Goal: Task Accomplishment & Management: Use online tool/utility

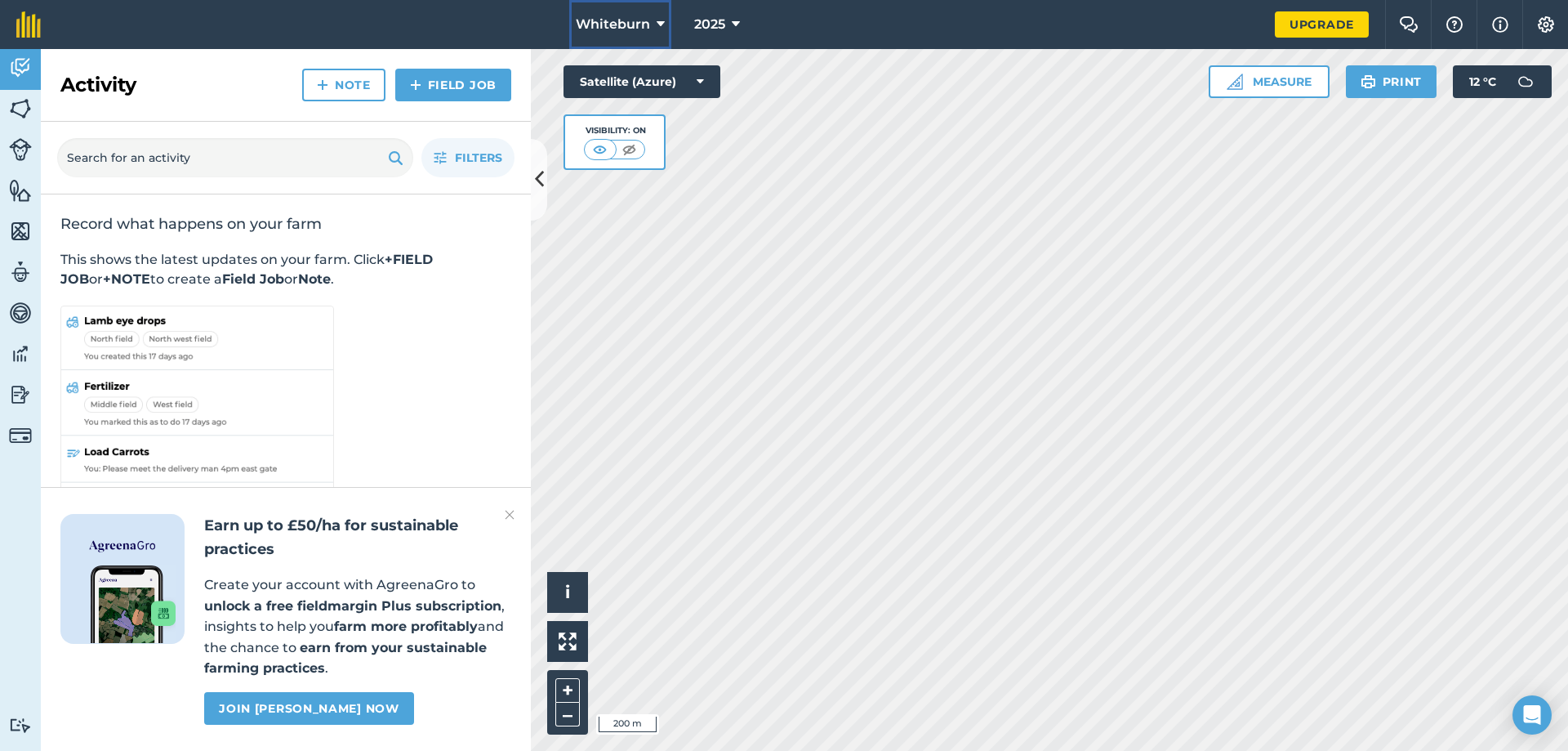
click at [655, 22] on button "Whiteburn" at bounding box center [619, 25] width 102 height 49
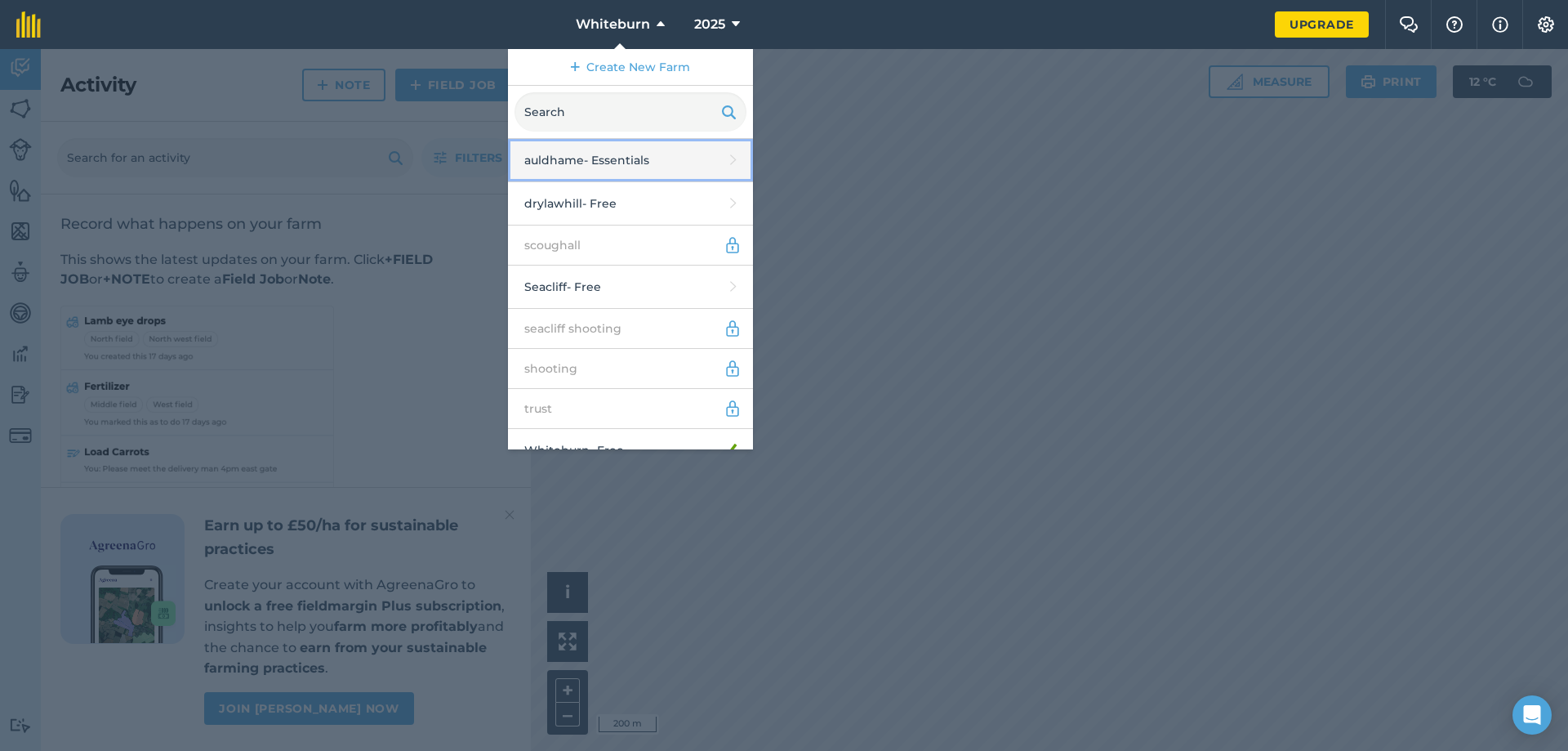
click at [616, 158] on link "auldhame - Essentials" at bounding box center [630, 161] width 245 height 43
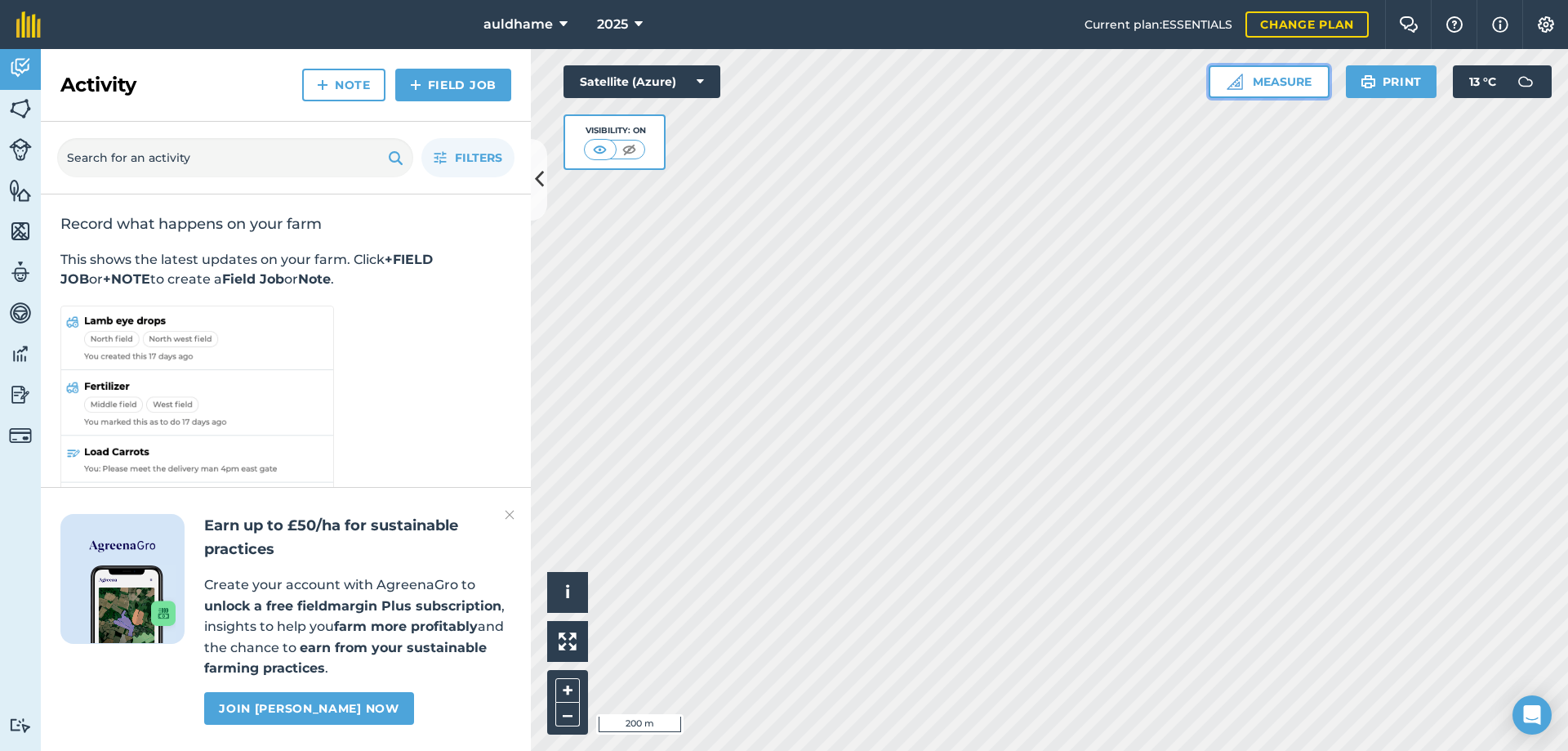
drag, startPoint x: 530, startPoint y: 438, endPoint x: 1268, endPoint y: 76, distance: 822.0
click at [1268, 76] on button "Measure" at bounding box center [1269, 81] width 121 height 33
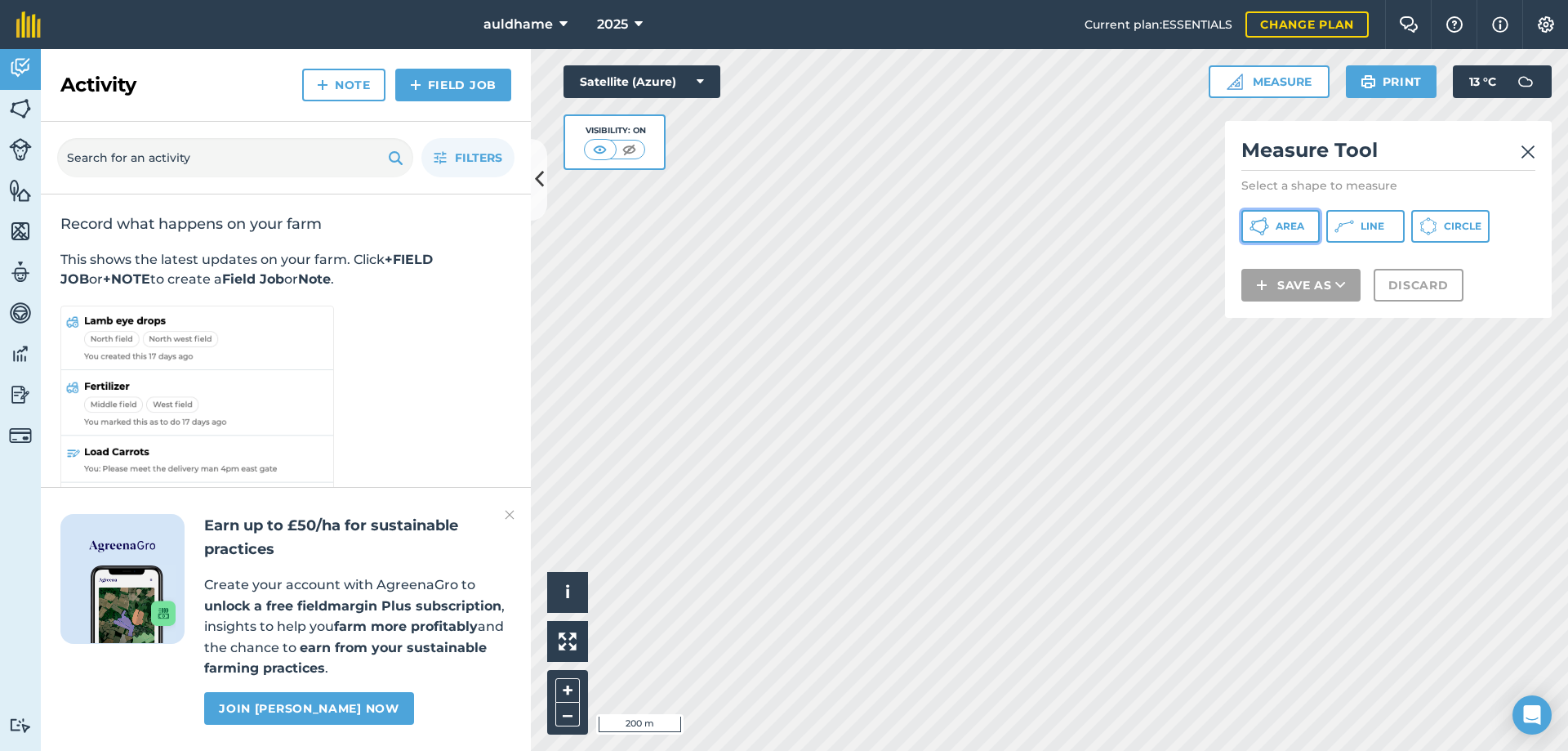
click at [1280, 223] on span "Area" at bounding box center [1289, 225] width 29 height 13
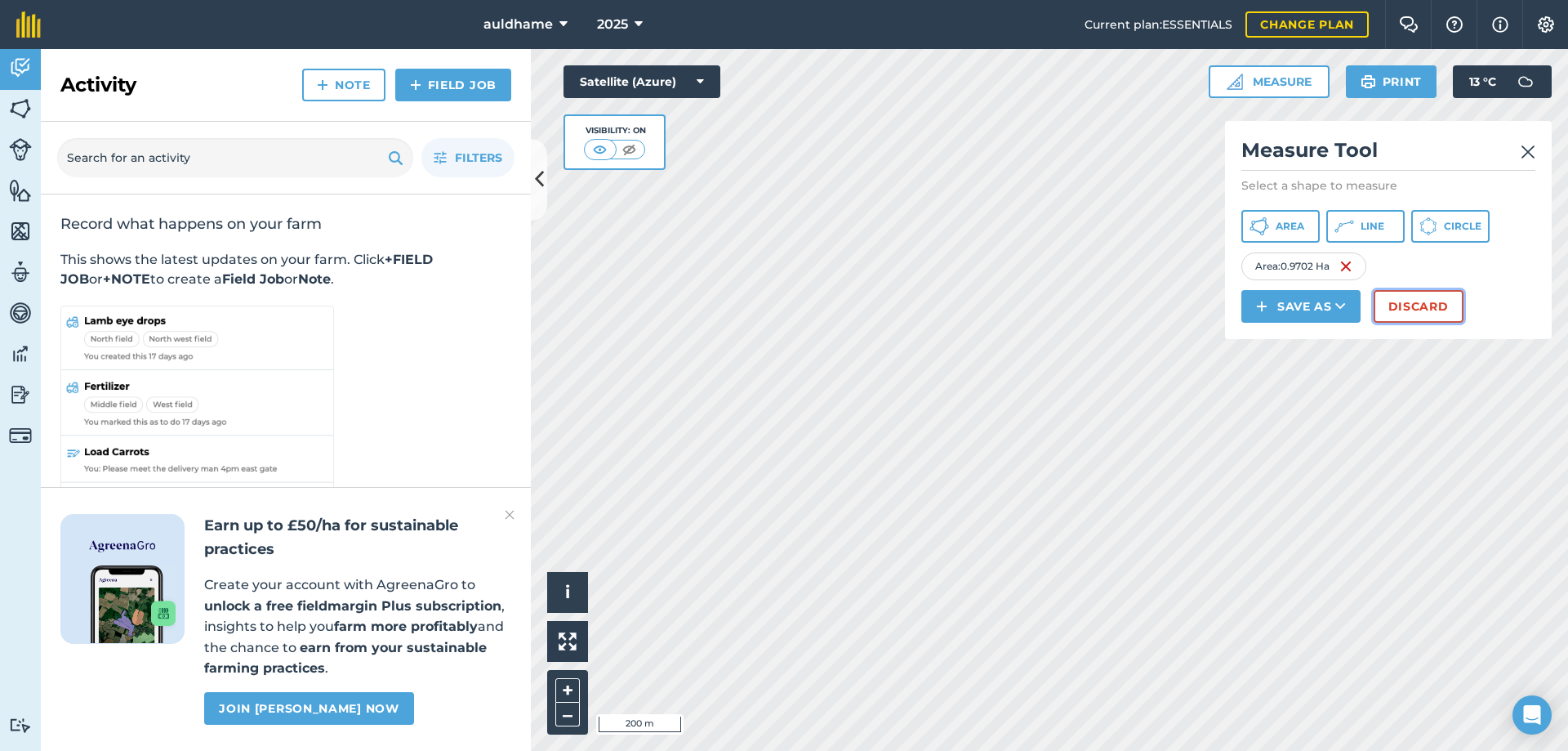
click at [1422, 308] on button "Discard" at bounding box center [1418, 305] width 90 height 33
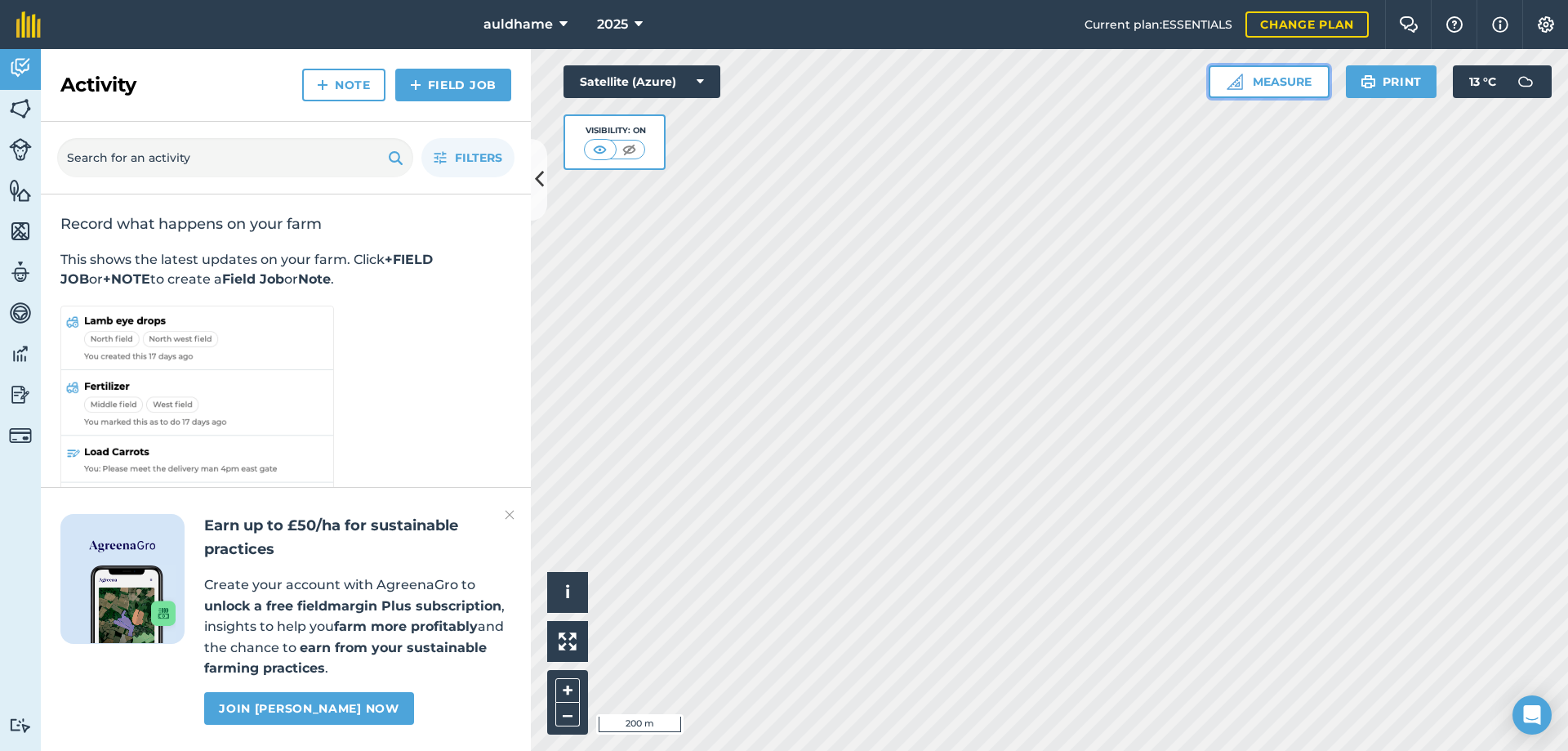
click at [1273, 81] on button "Measure" at bounding box center [1269, 81] width 121 height 33
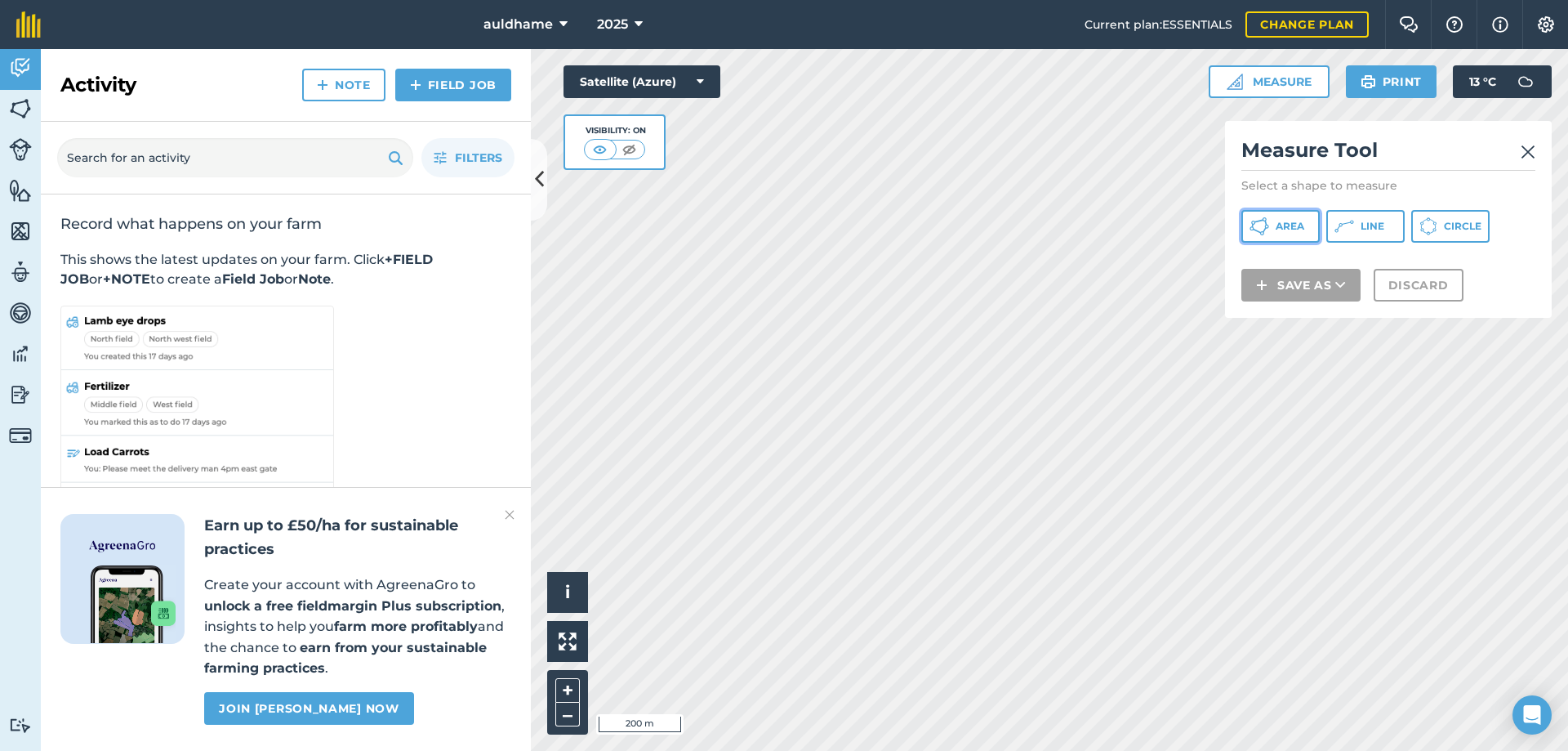
click at [1267, 228] on icon at bounding box center [1267, 226] width 4 height 4
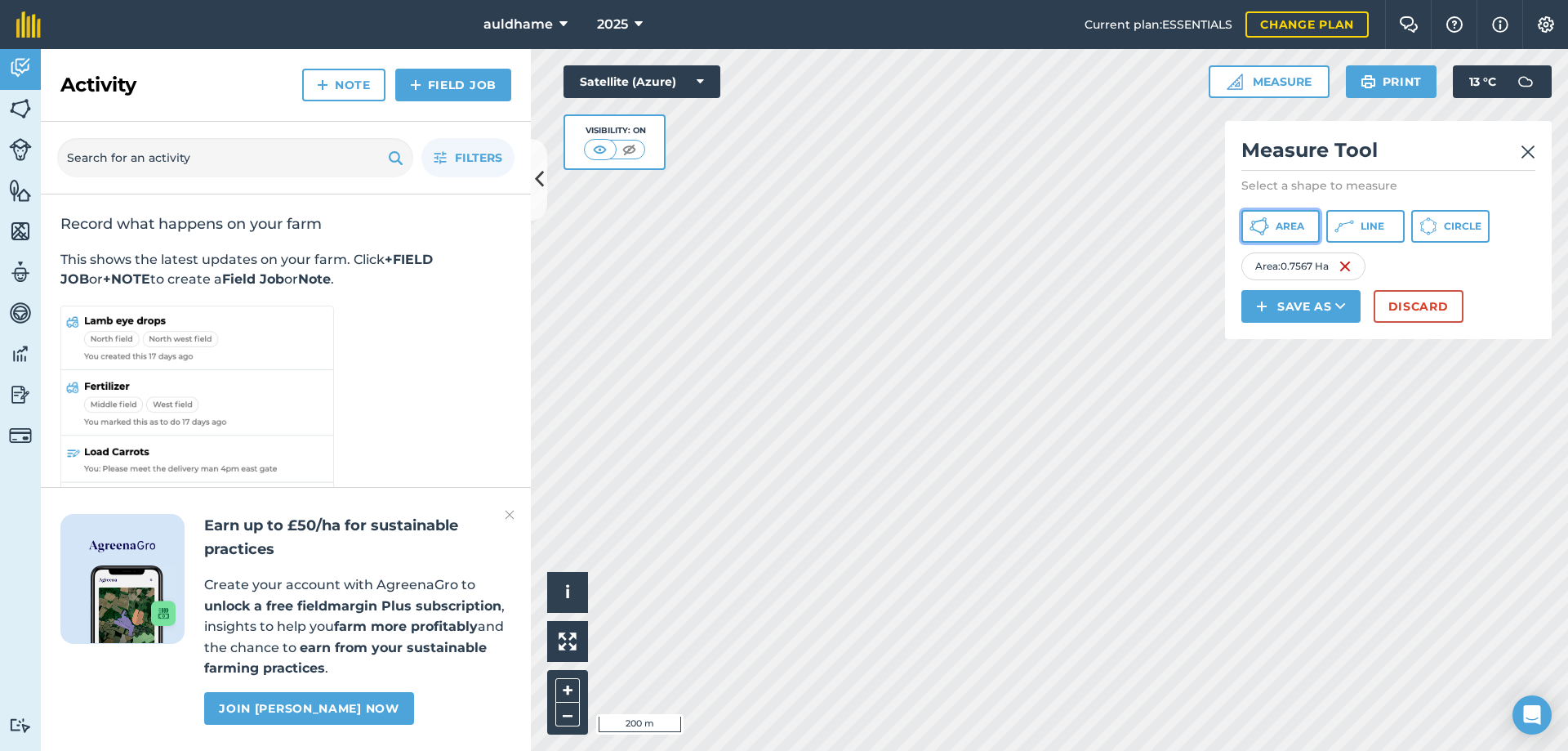
click at [1282, 232] on span "Area" at bounding box center [1289, 225] width 29 height 13
click at [1265, 223] on icon at bounding box center [1260, 226] width 20 height 20
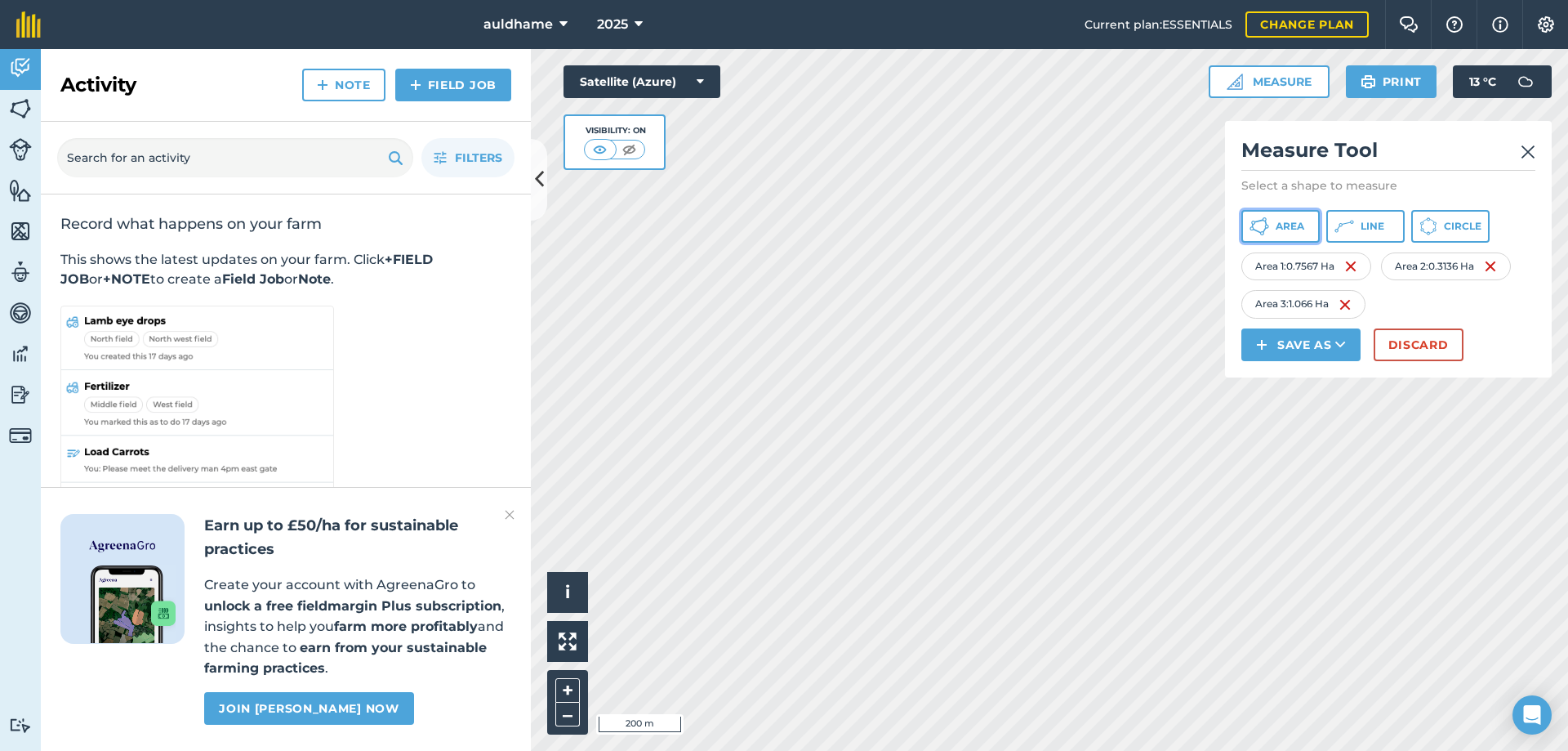
click at [1271, 223] on button "Area" at bounding box center [1279, 225] width 78 height 33
click at [1526, 149] on img at bounding box center [1527, 152] width 15 height 20
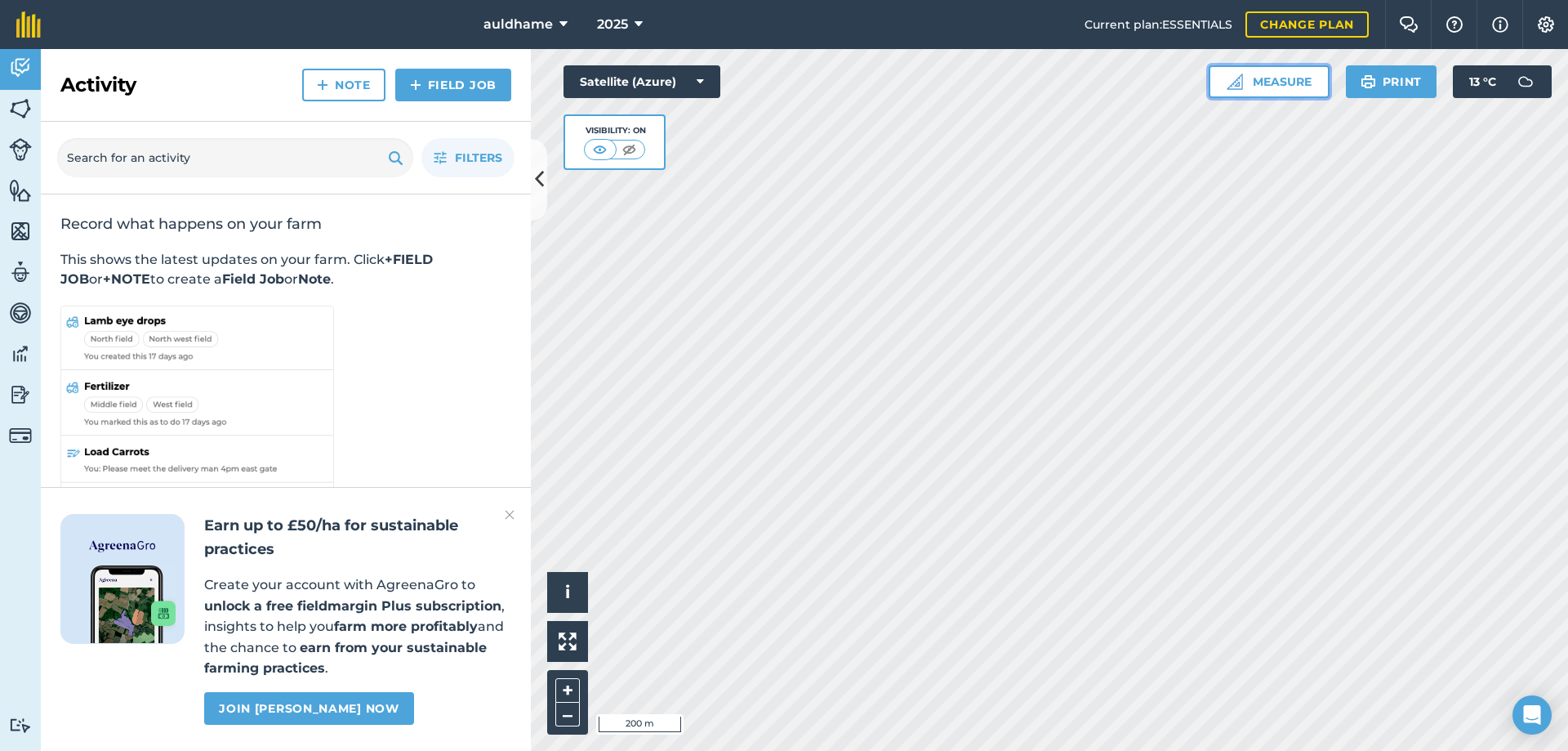
click at [1281, 78] on button "Measure" at bounding box center [1269, 81] width 121 height 33
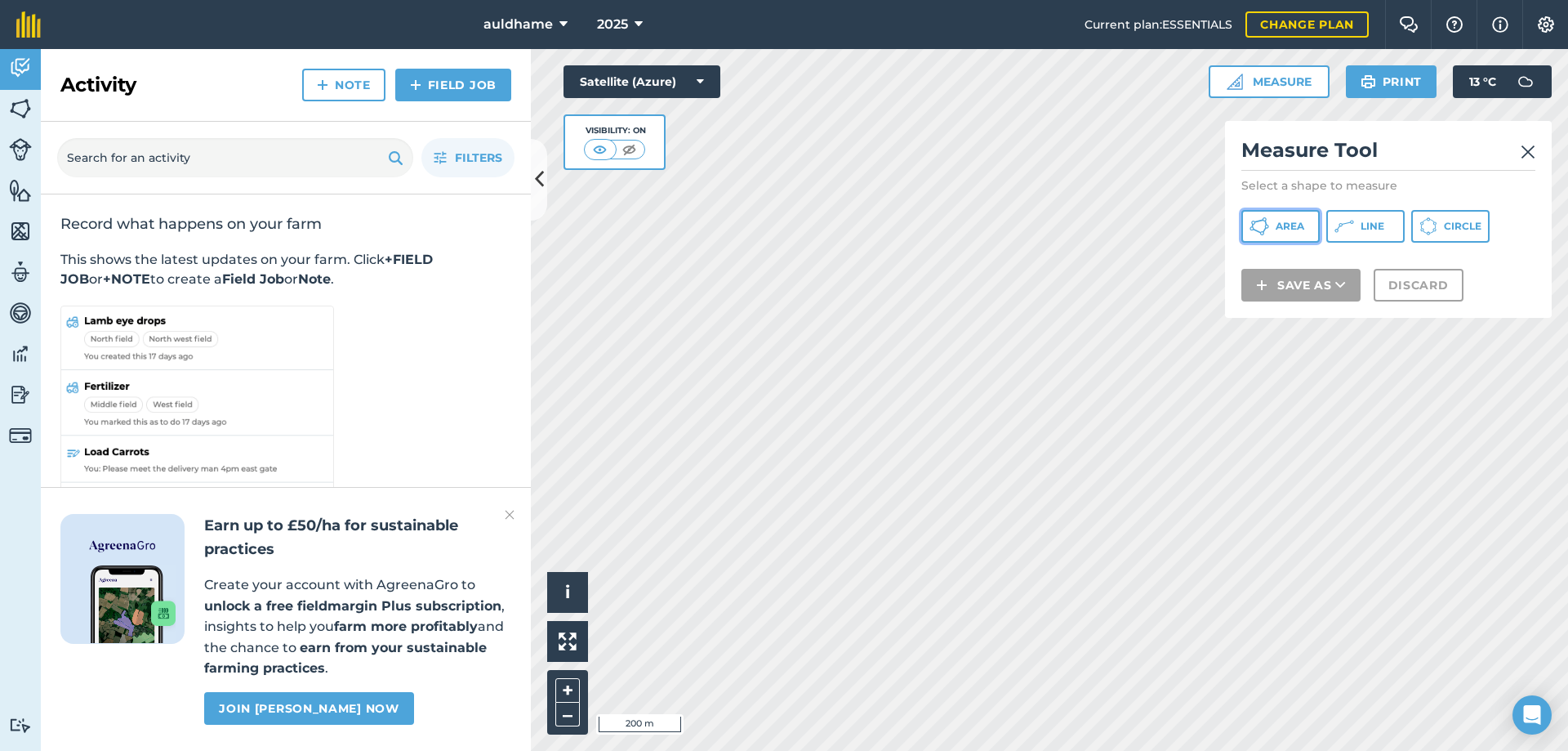
click at [1292, 225] on span "Area" at bounding box center [1289, 225] width 29 height 13
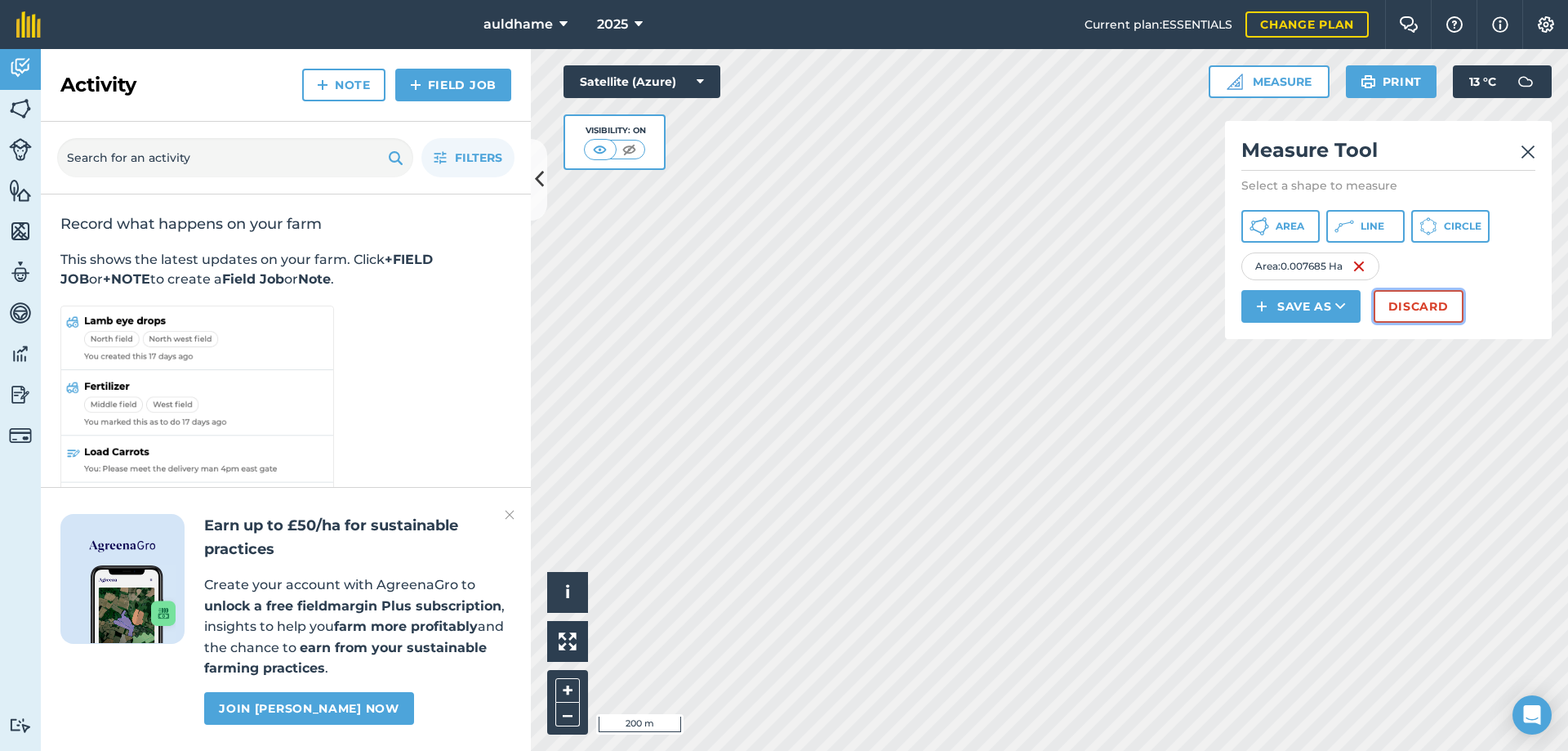
click at [1407, 299] on button "Discard" at bounding box center [1418, 305] width 90 height 33
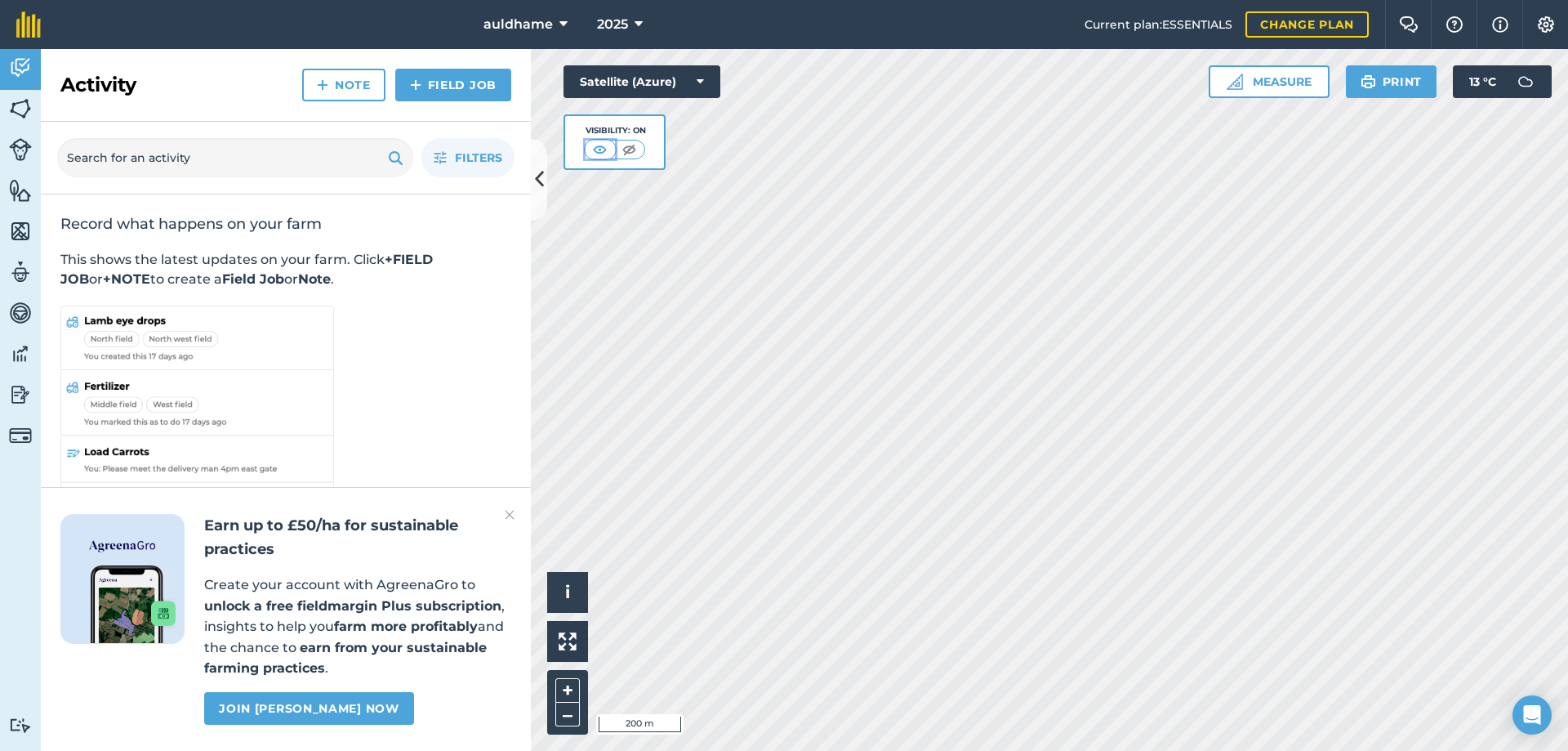
click at [601, 148] on img at bounding box center [600, 149] width 21 height 17
click at [628, 148] on img at bounding box center [628, 149] width 21 height 17
click at [628, 148] on img at bounding box center [629, 149] width 21 height 17
click at [703, 82] on button "Satellite (Azure)" at bounding box center [641, 81] width 157 height 33
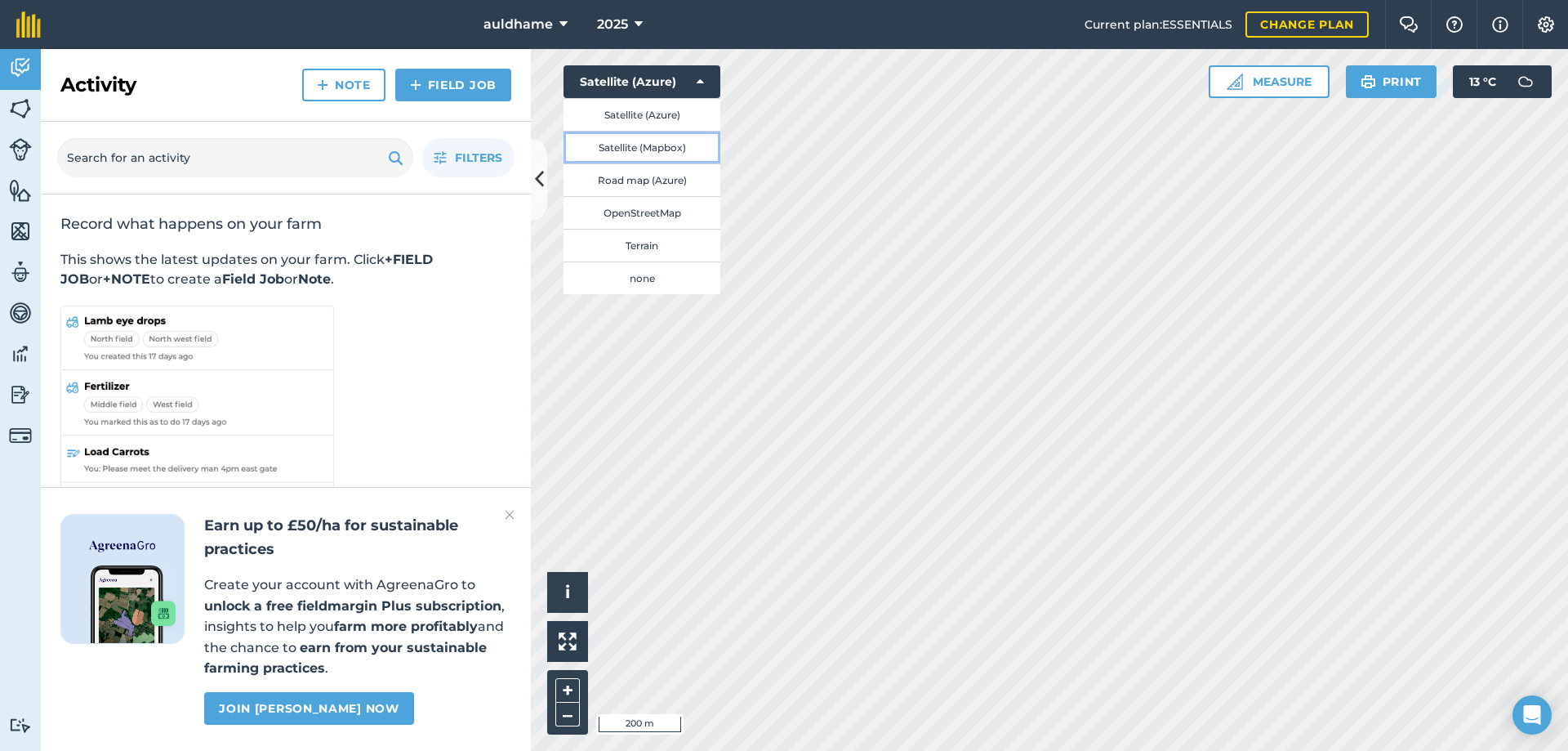
click at [630, 144] on button "Satellite (Mapbox)" at bounding box center [641, 146] width 157 height 33
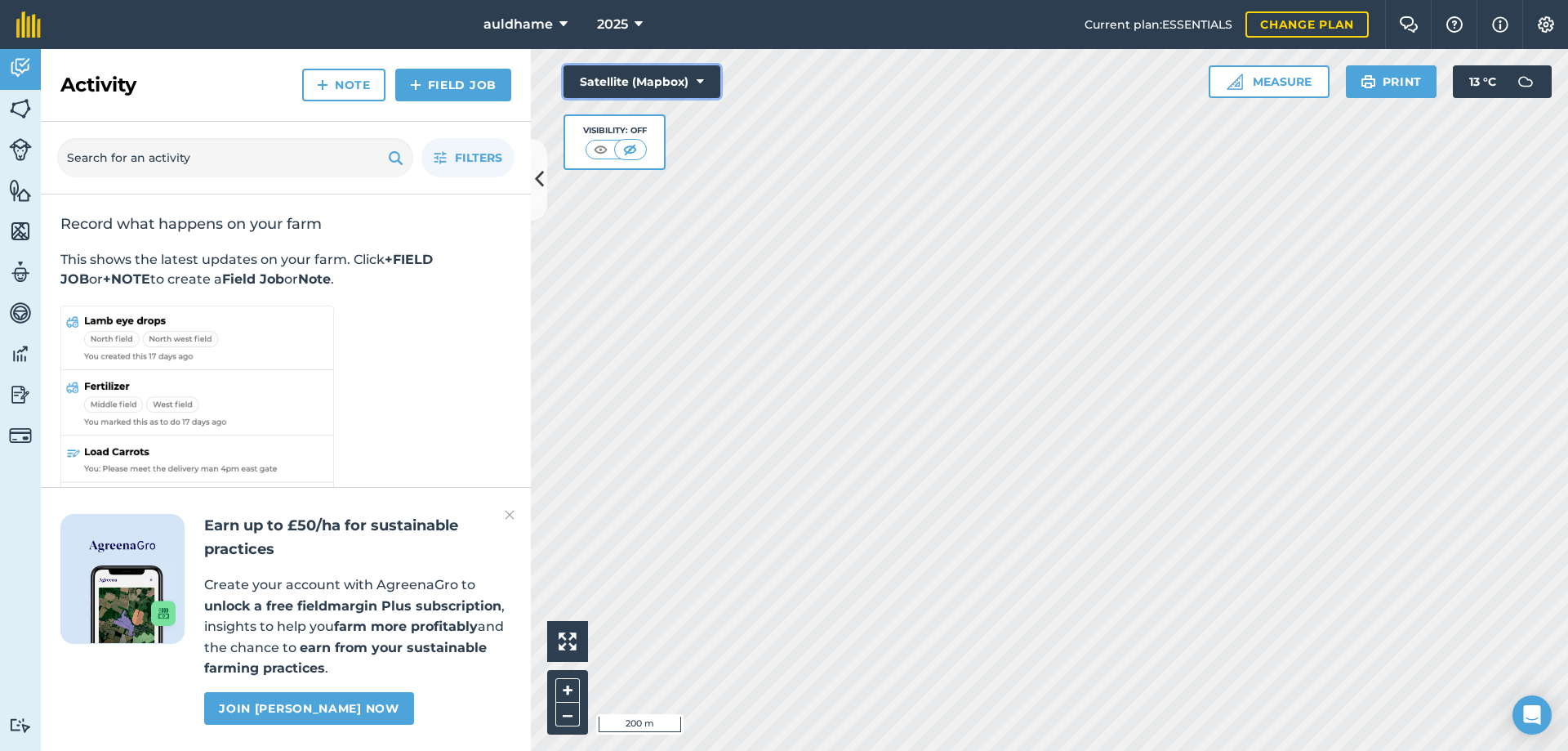
click at [698, 77] on icon at bounding box center [700, 81] width 7 height 17
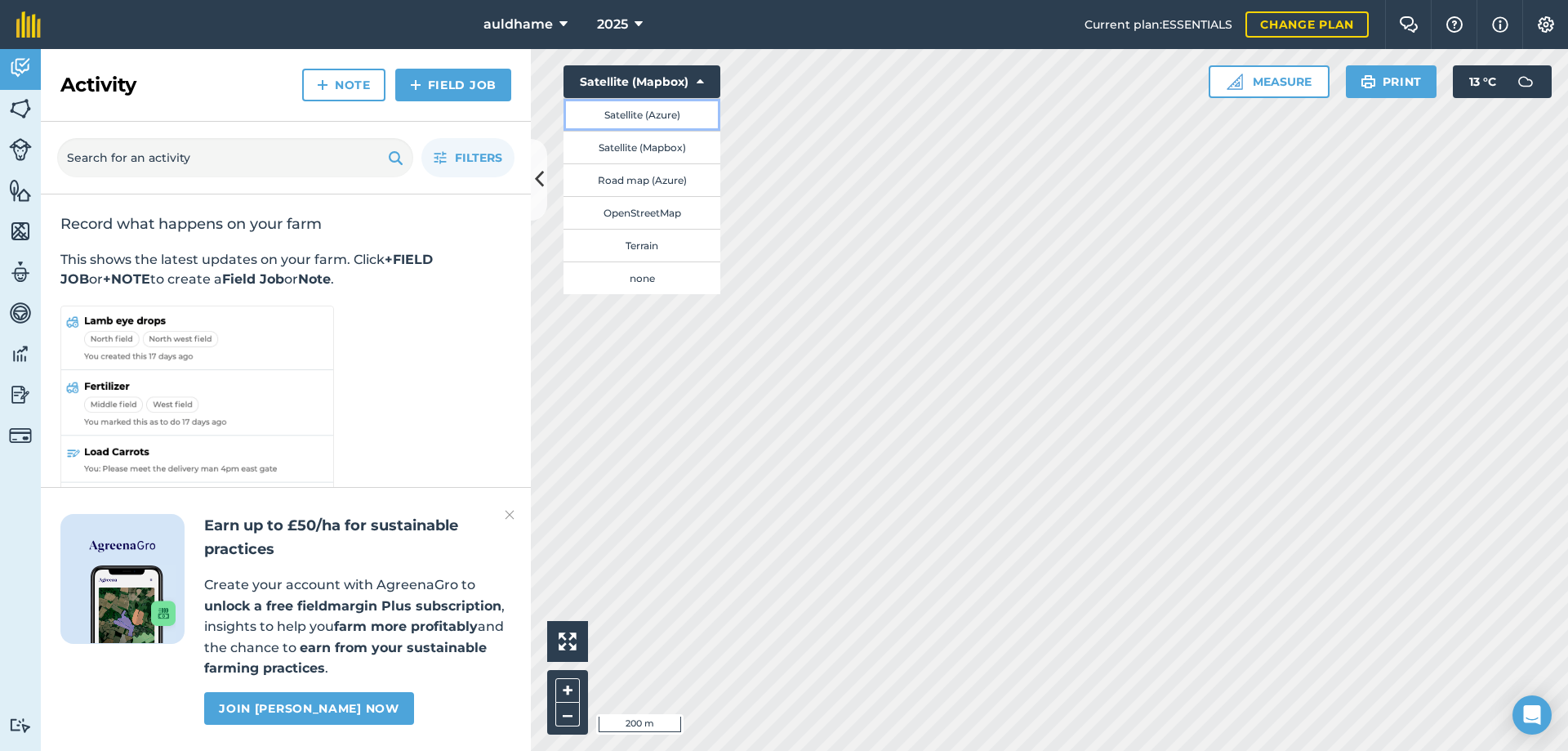
click at [648, 113] on button "Satellite (Azure)" at bounding box center [641, 114] width 157 height 33
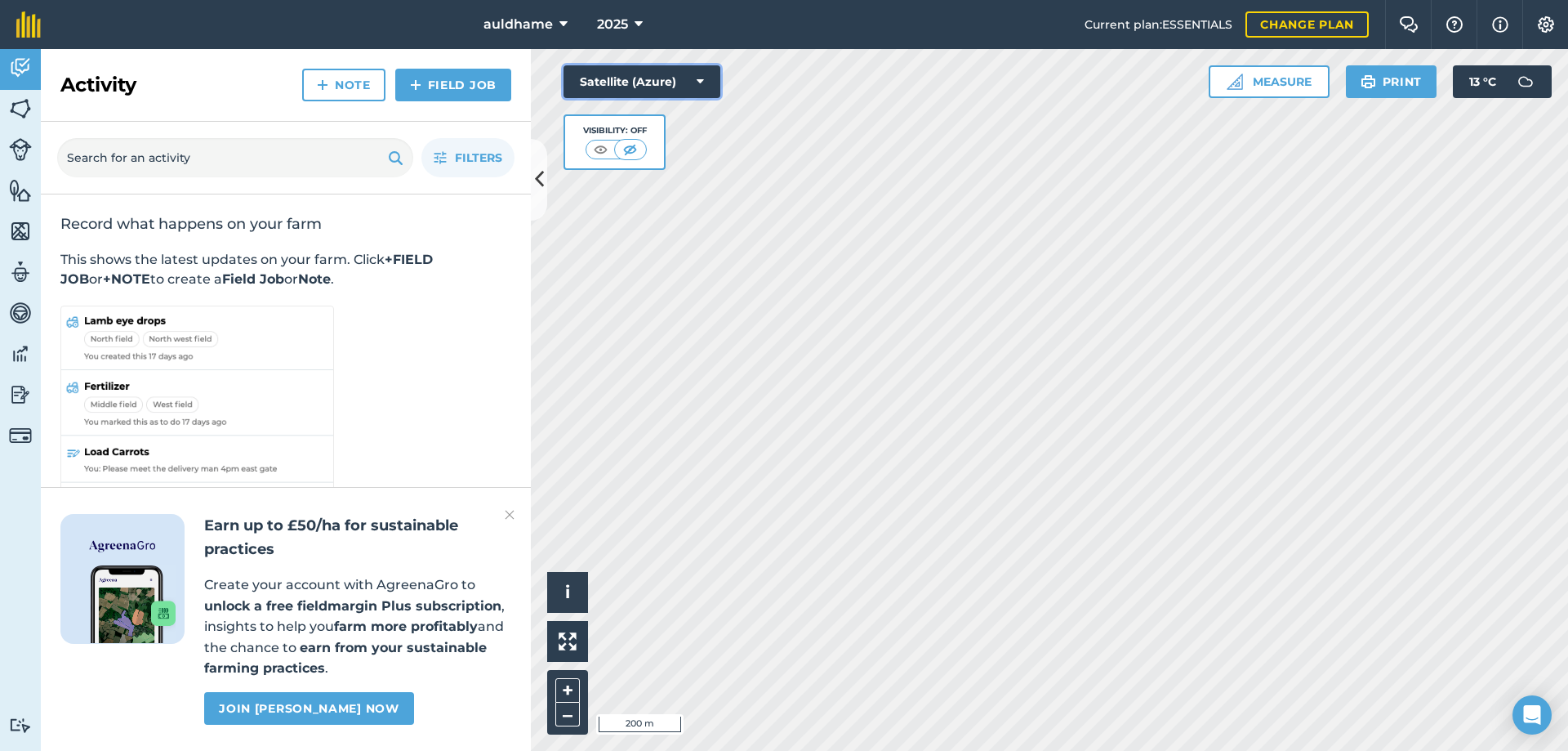
click at [703, 83] on button "Satellite (Azure)" at bounding box center [641, 81] width 157 height 33
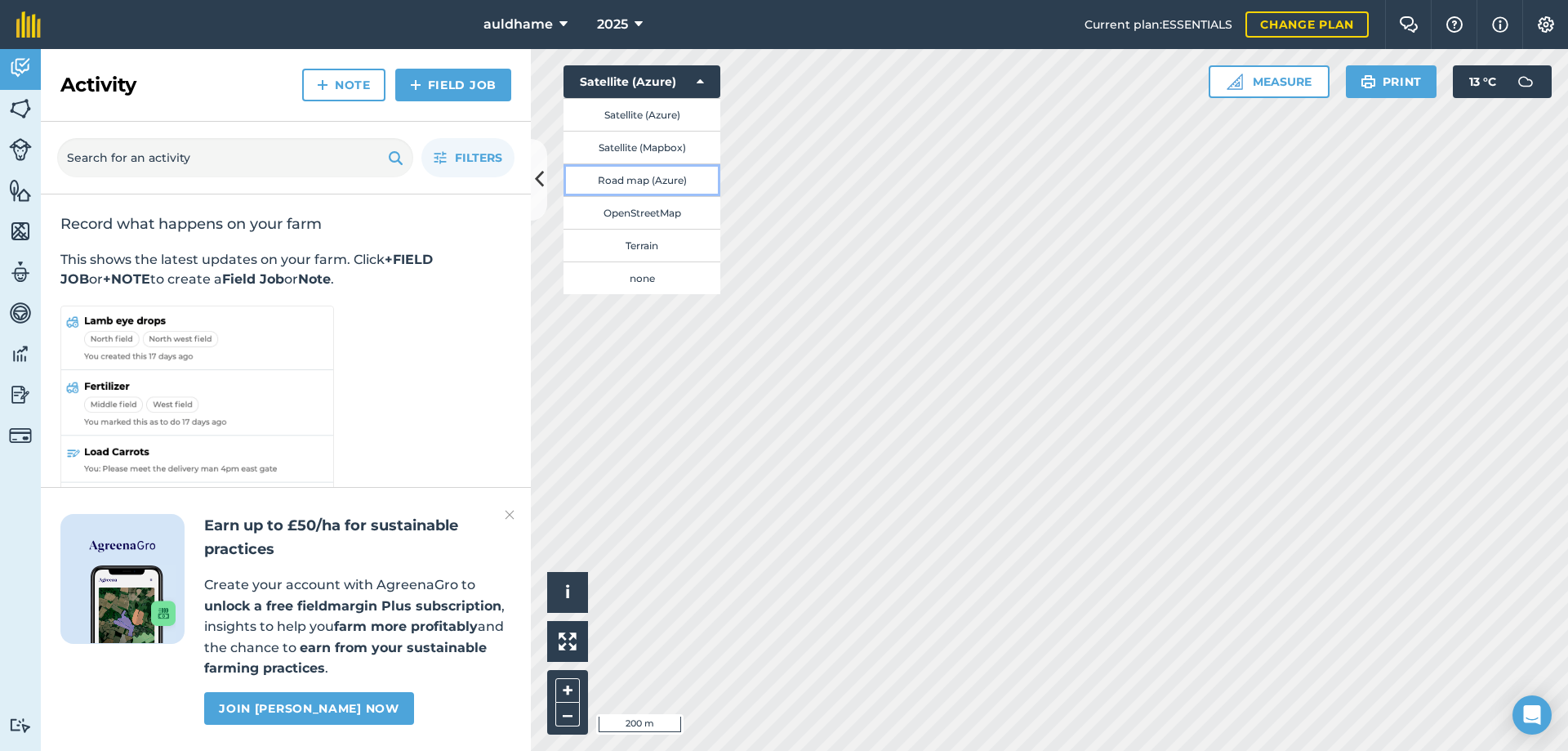
click at [649, 174] on button "Road map (Azure)" at bounding box center [641, 179] width 157 height 33
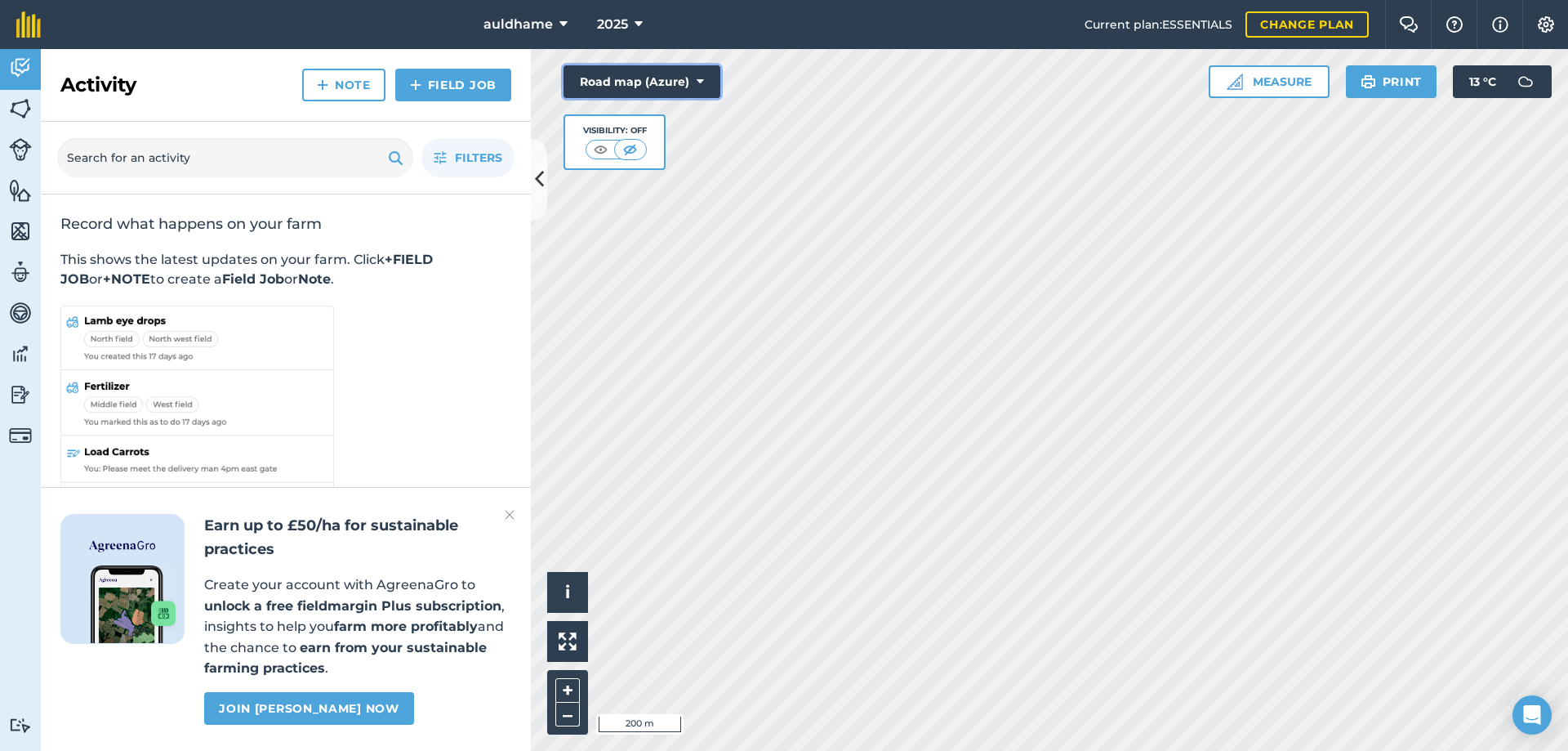
click at [703, 79] on icon at bounding box center [700, 81] width 7 height 17
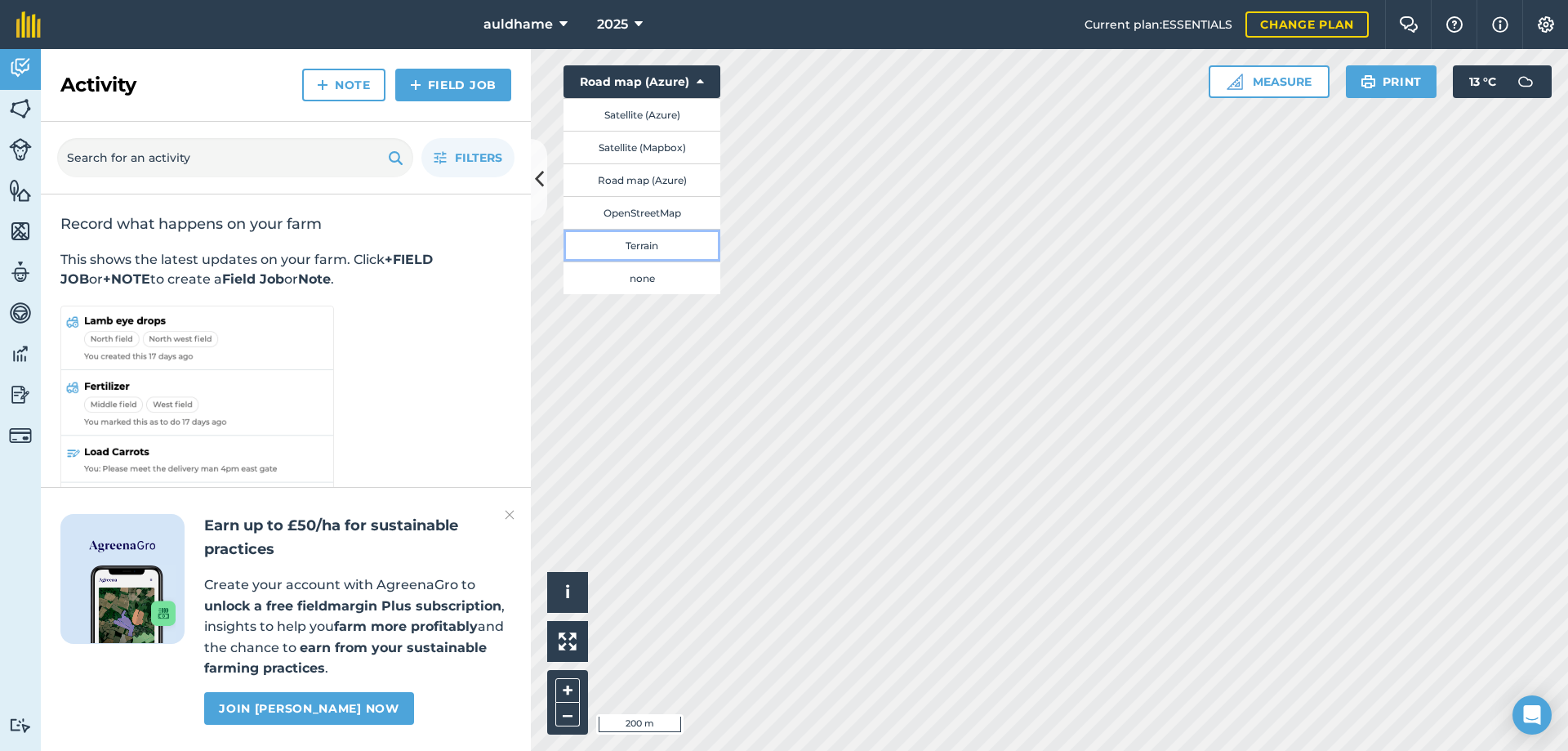
click at [655, 239] on button "Terrain" at bounding box center [641, 244] width 157 height 33
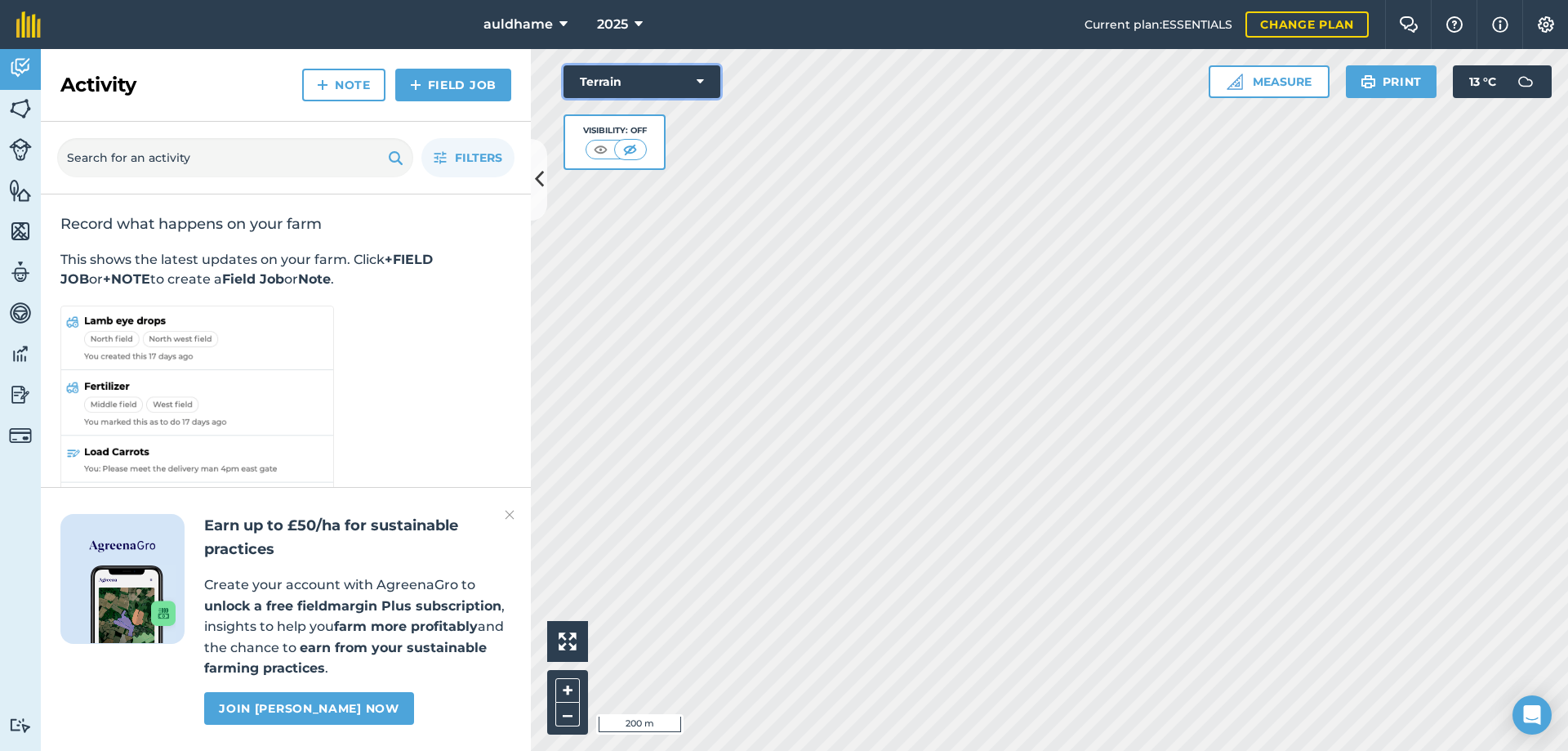
click at [700, 80] on icon at bounding box center [700, 81] width 7 height 17
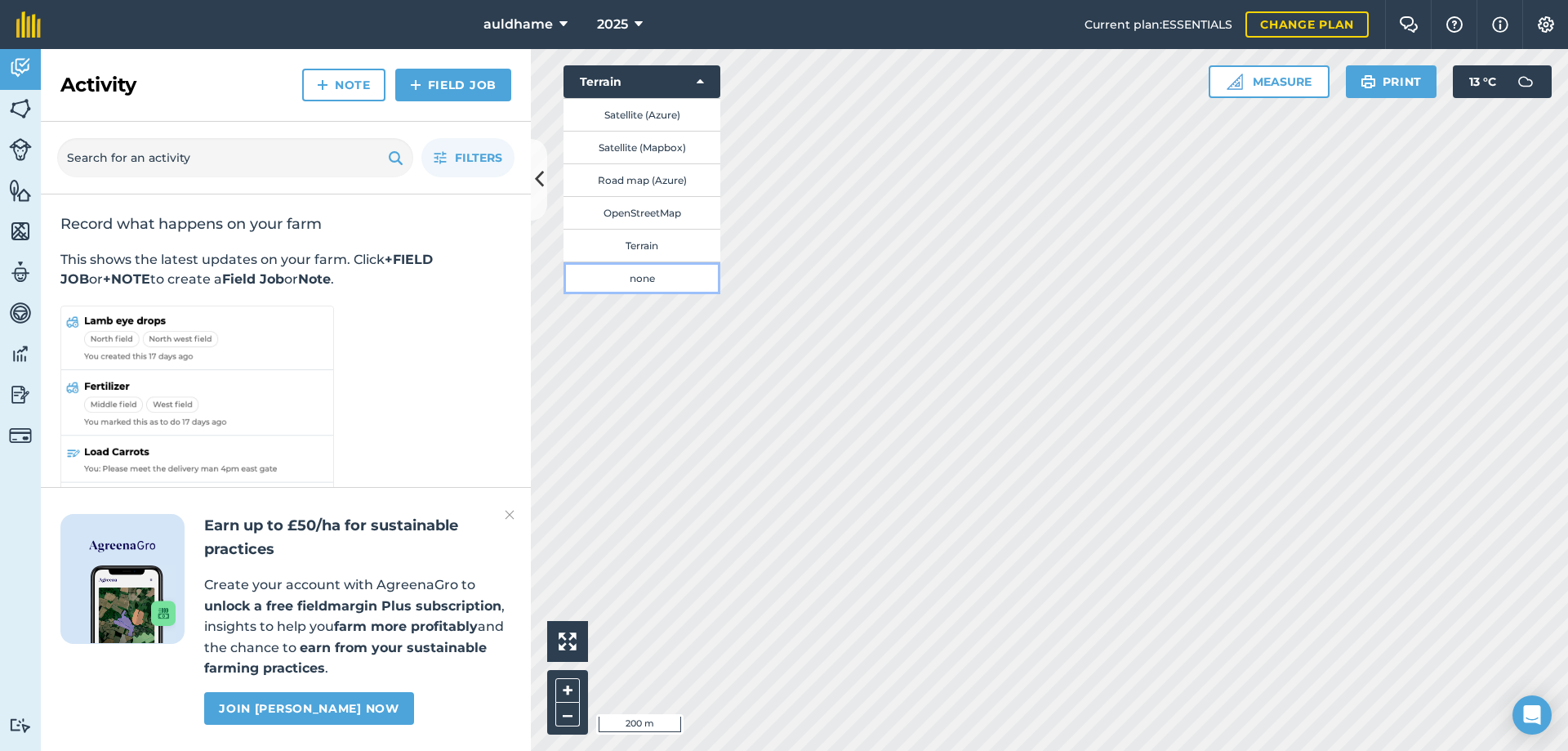
click at [653, 280] on button "none" at bounding box center [641, 277] width 157 height 33
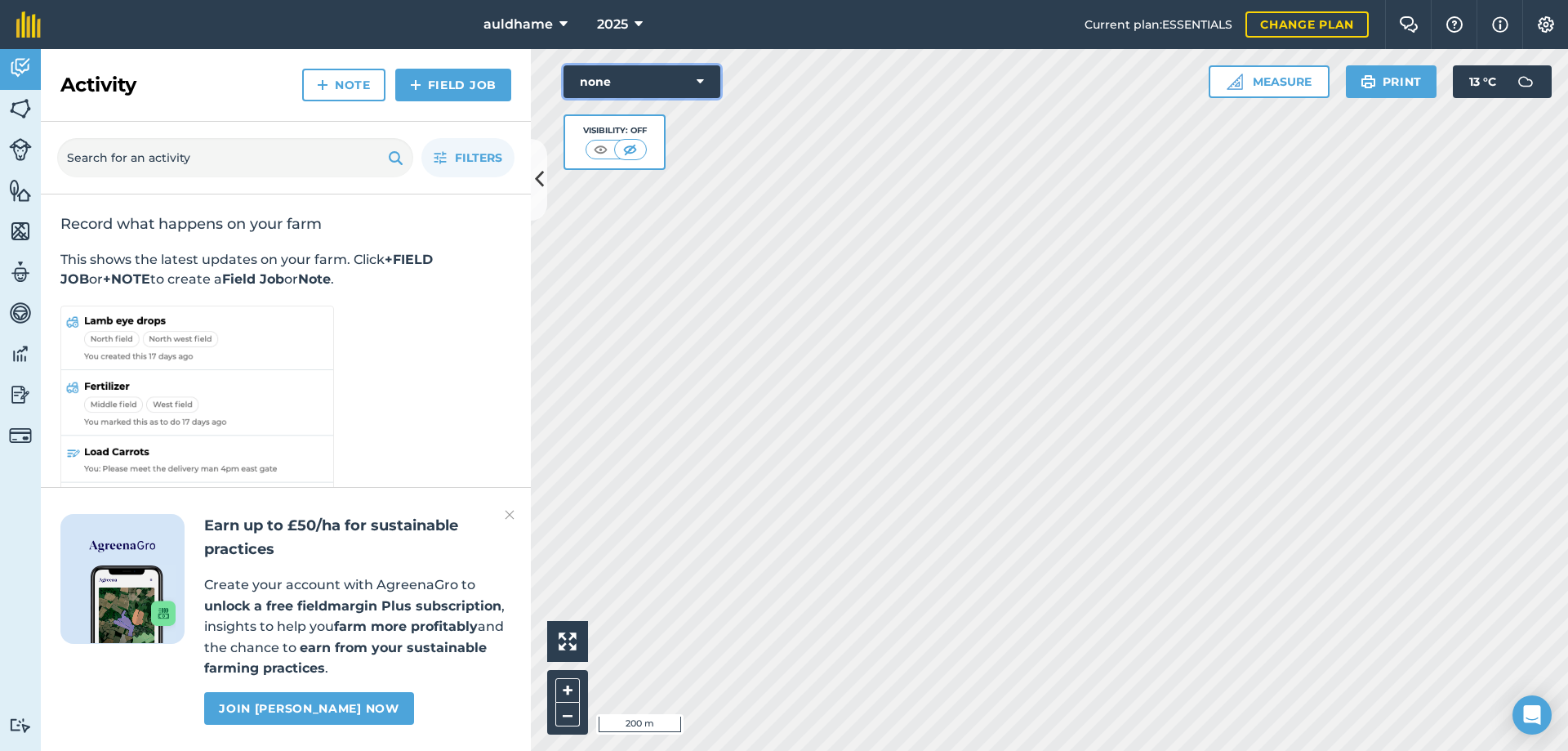
click at [703, 75] on icon at bounding box center [700, 81] width 7 height 17
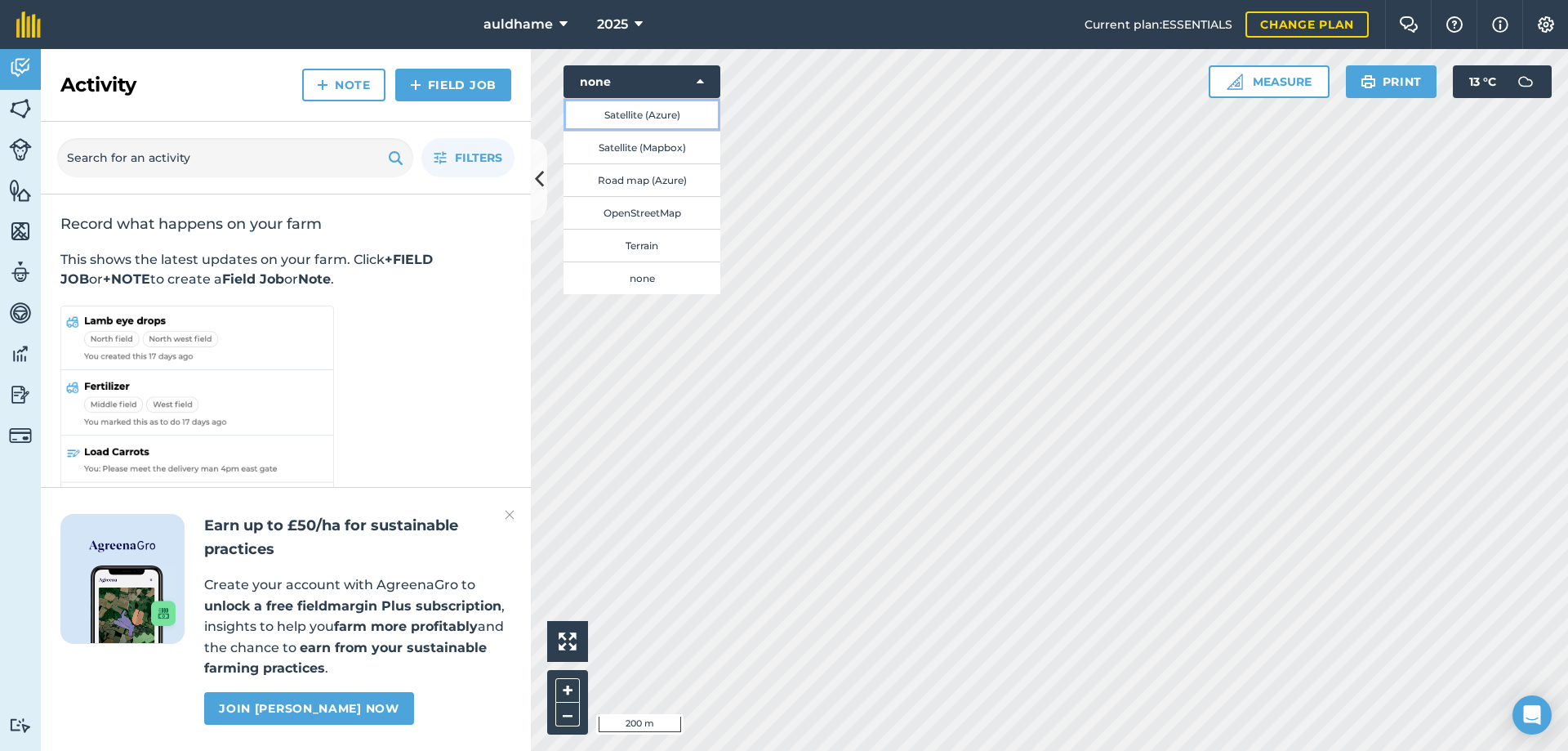
click at [637, 114] on button "Satellite (Azure)" at bounding box center [641, 114] width 157 height 33
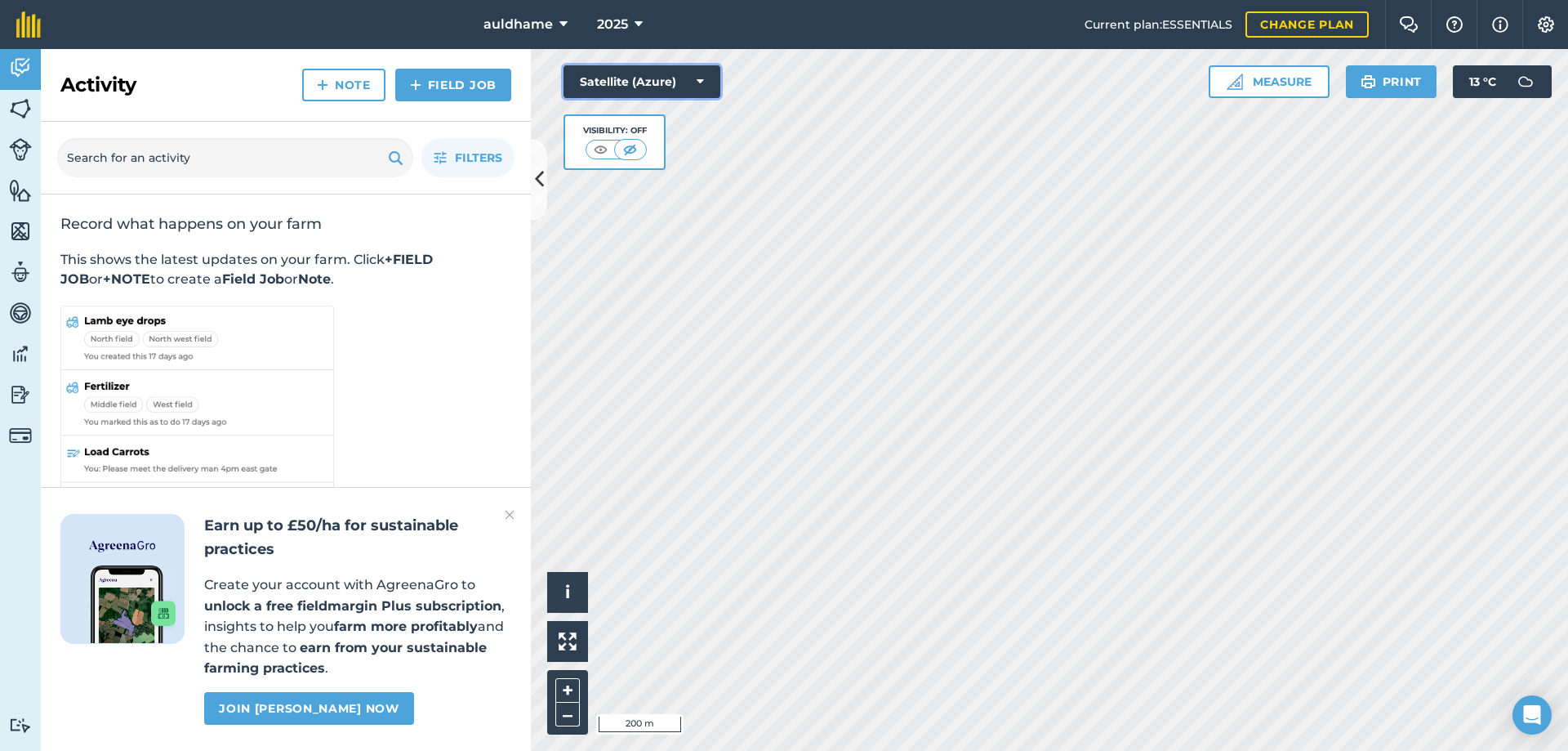
click at [696, 78] on button "Satellite (Azure)" at bounding box center [641, 81] width 157 height 33
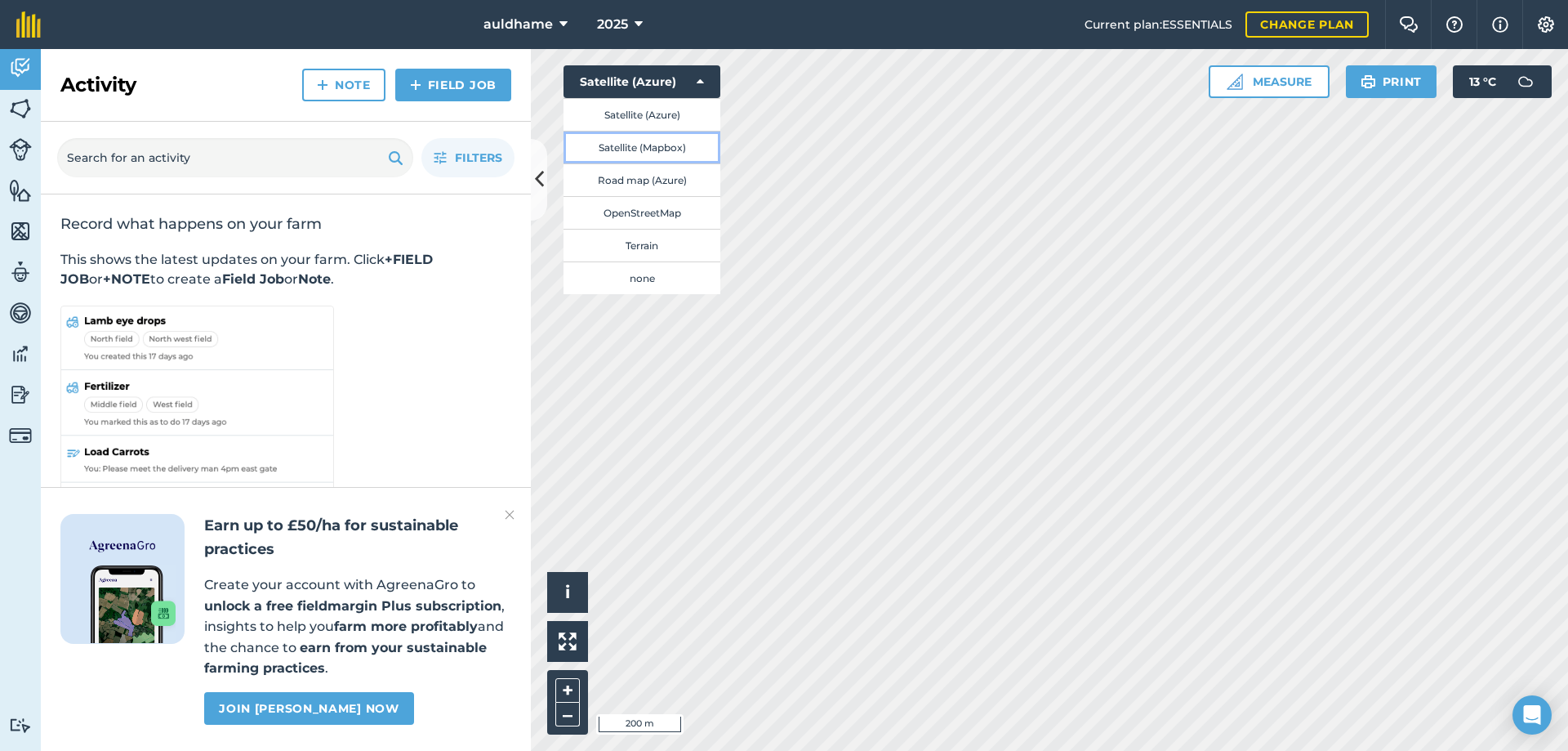
click at [656, 146] on button "Satellite (Mapbox)" at bounding box center [641, 146] width 157 height 33
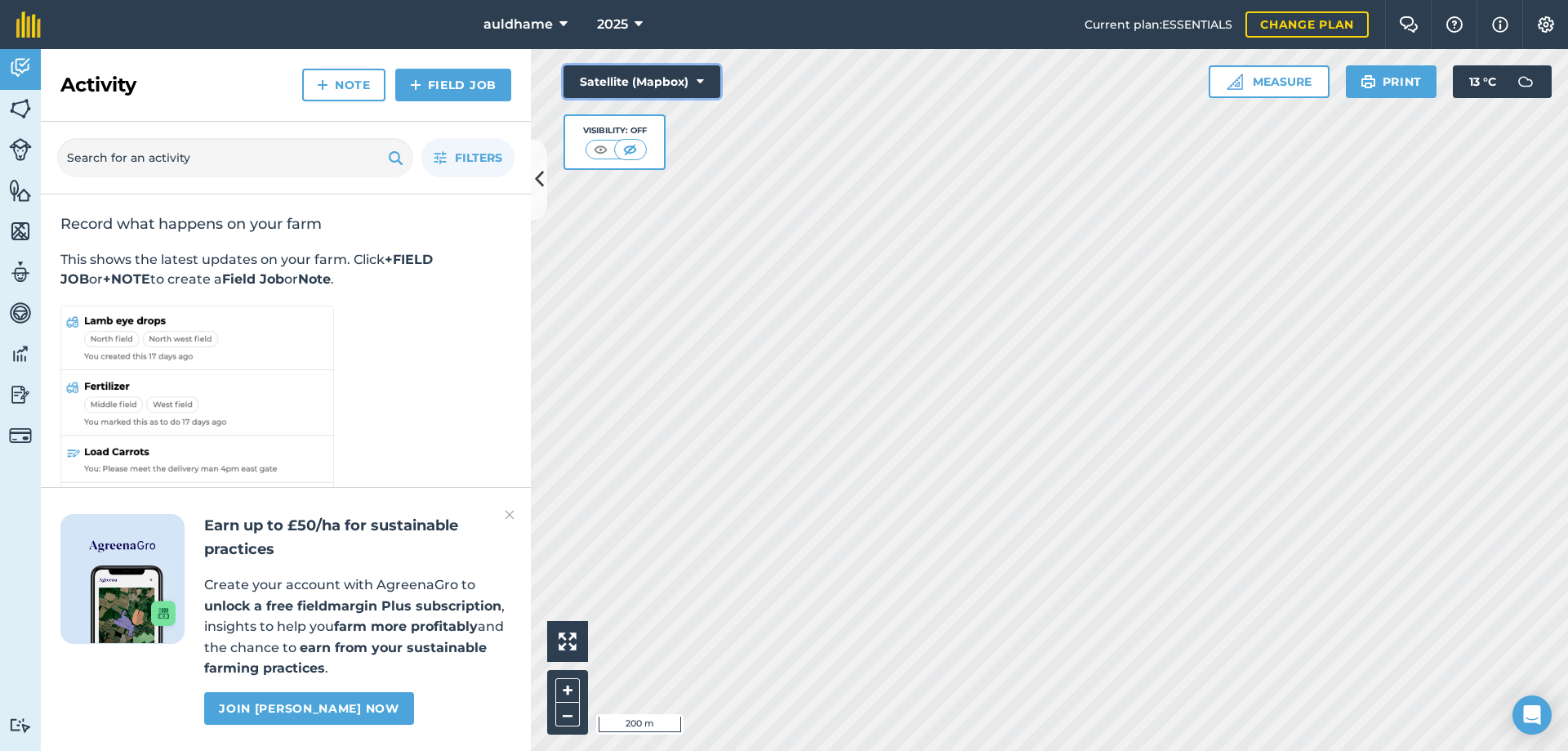
click at [700, 77] on icon at bounding box center [700, 81] width 7 height 17
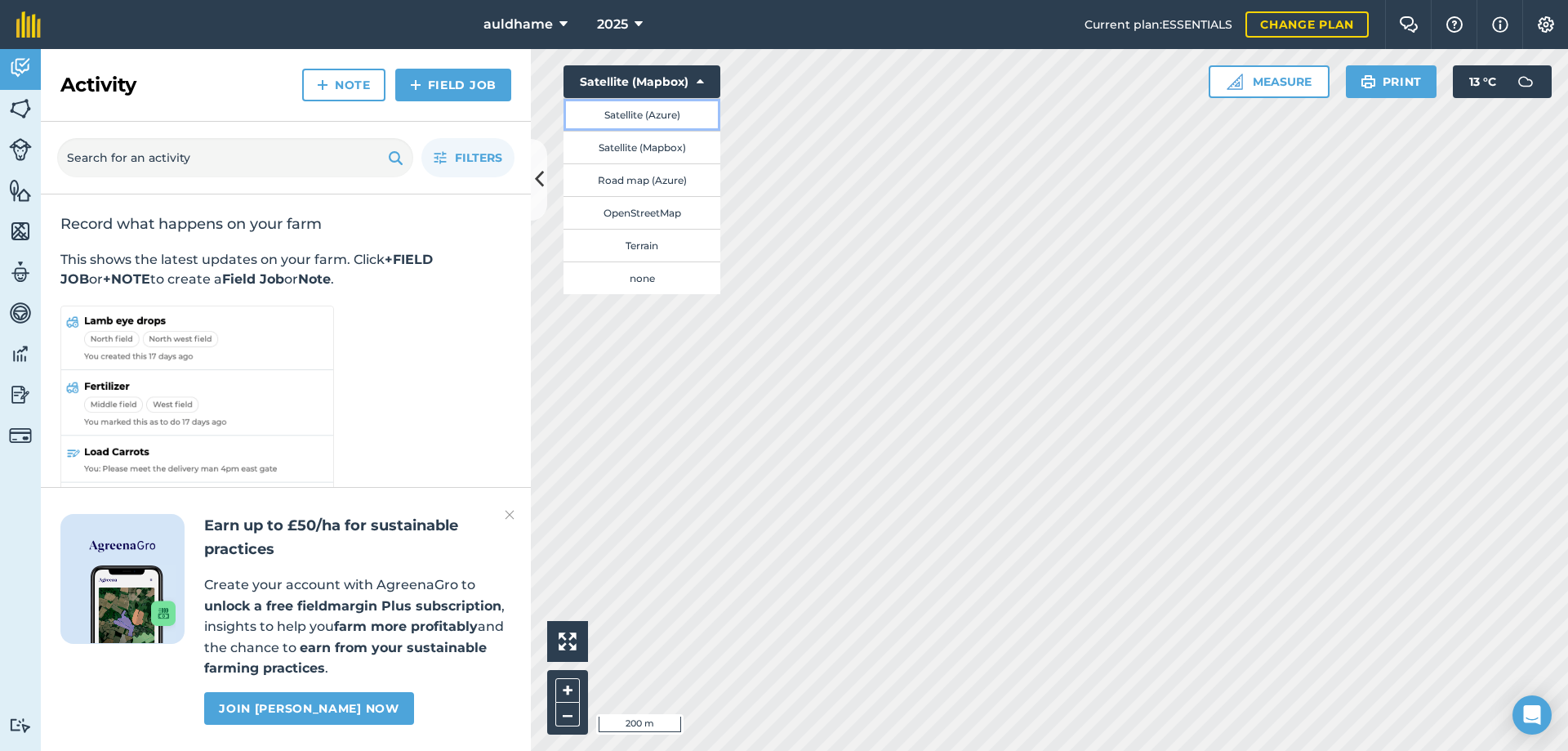
click at [654, 115] on button "Satellite (Azure)" at bounding box center [641, 114] width 157 height 33
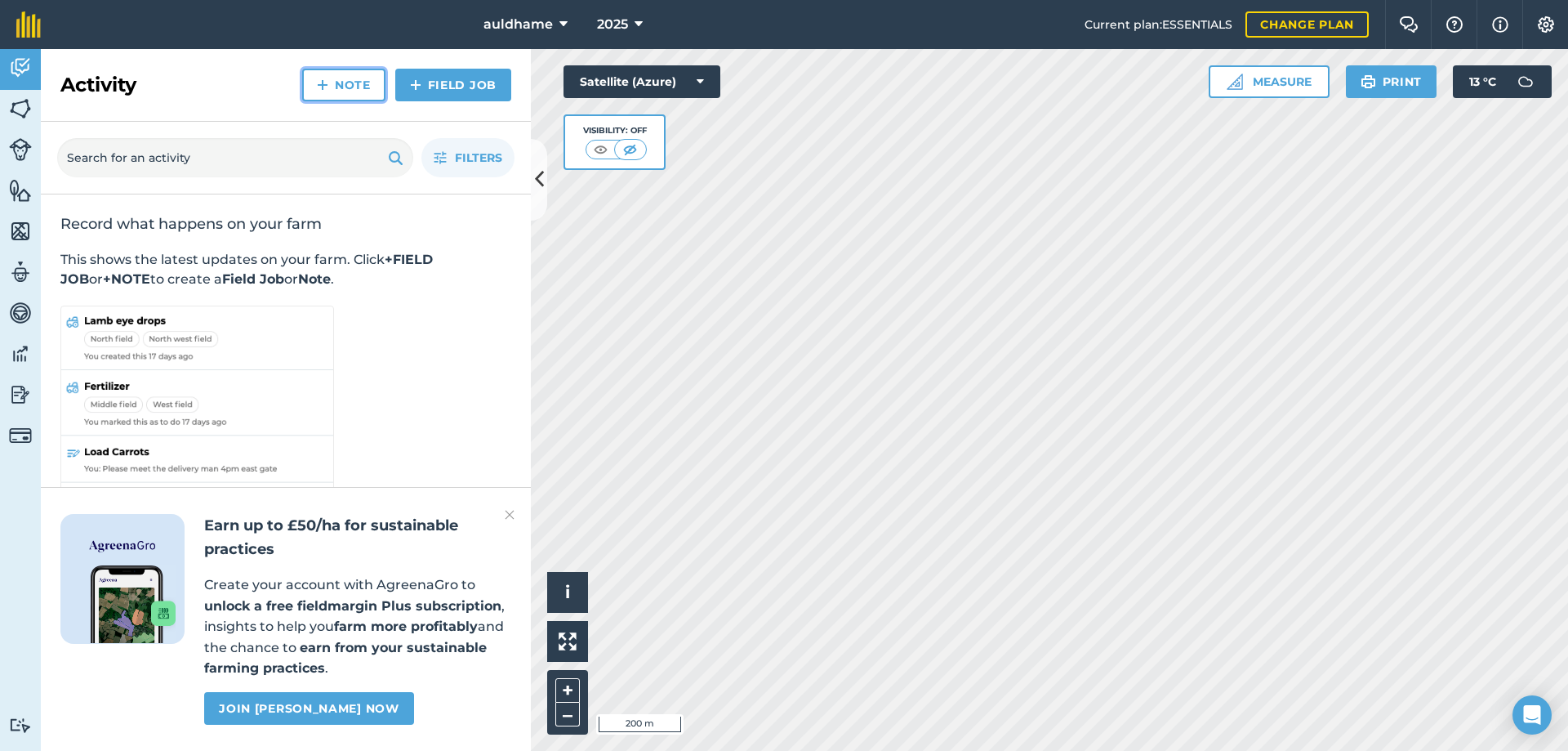
click at [356, 85] on link "Note" at bounding box center [344, 84] width 83 height 33
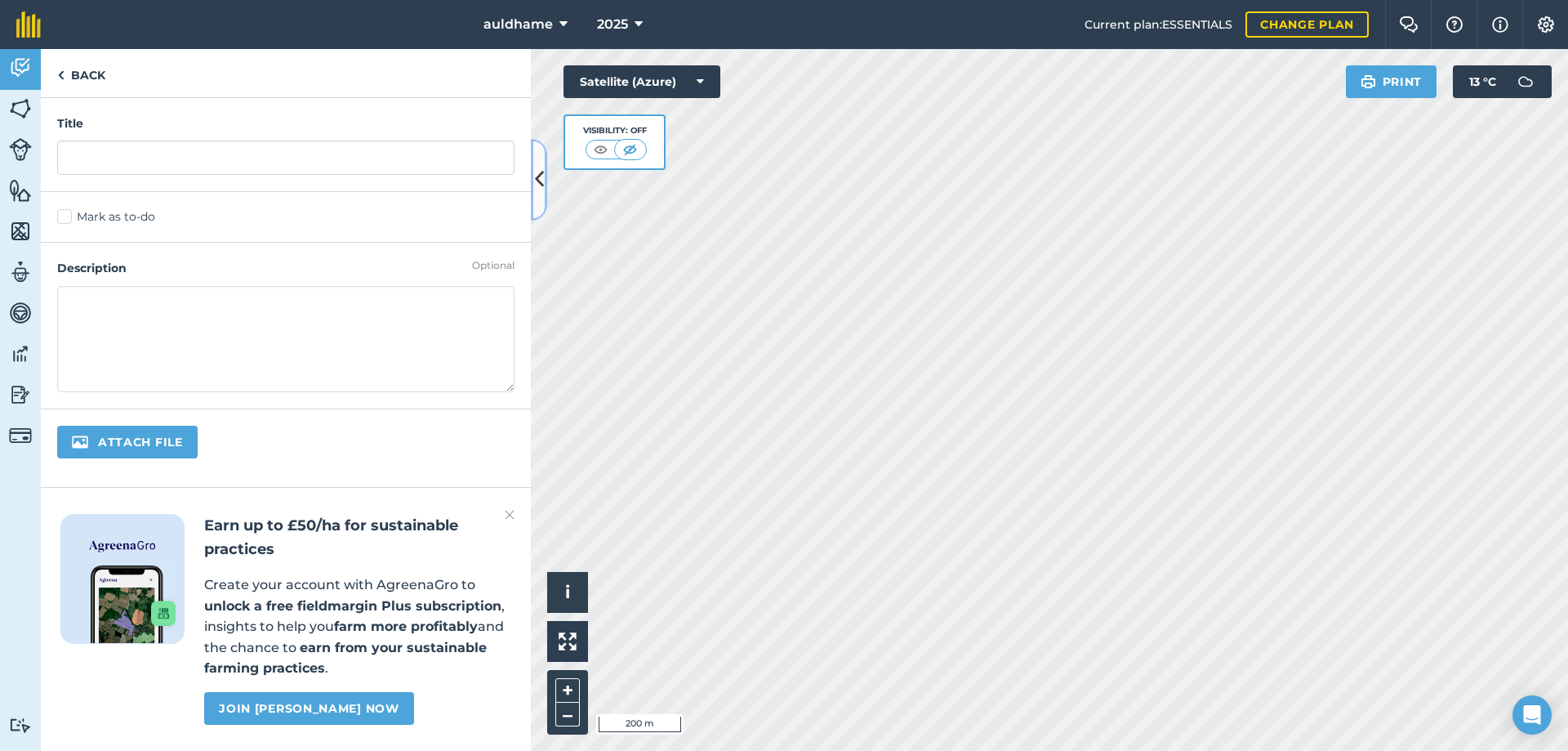
click at [537, 181] on icon at bounding box center [538, 179] width 9 height 29
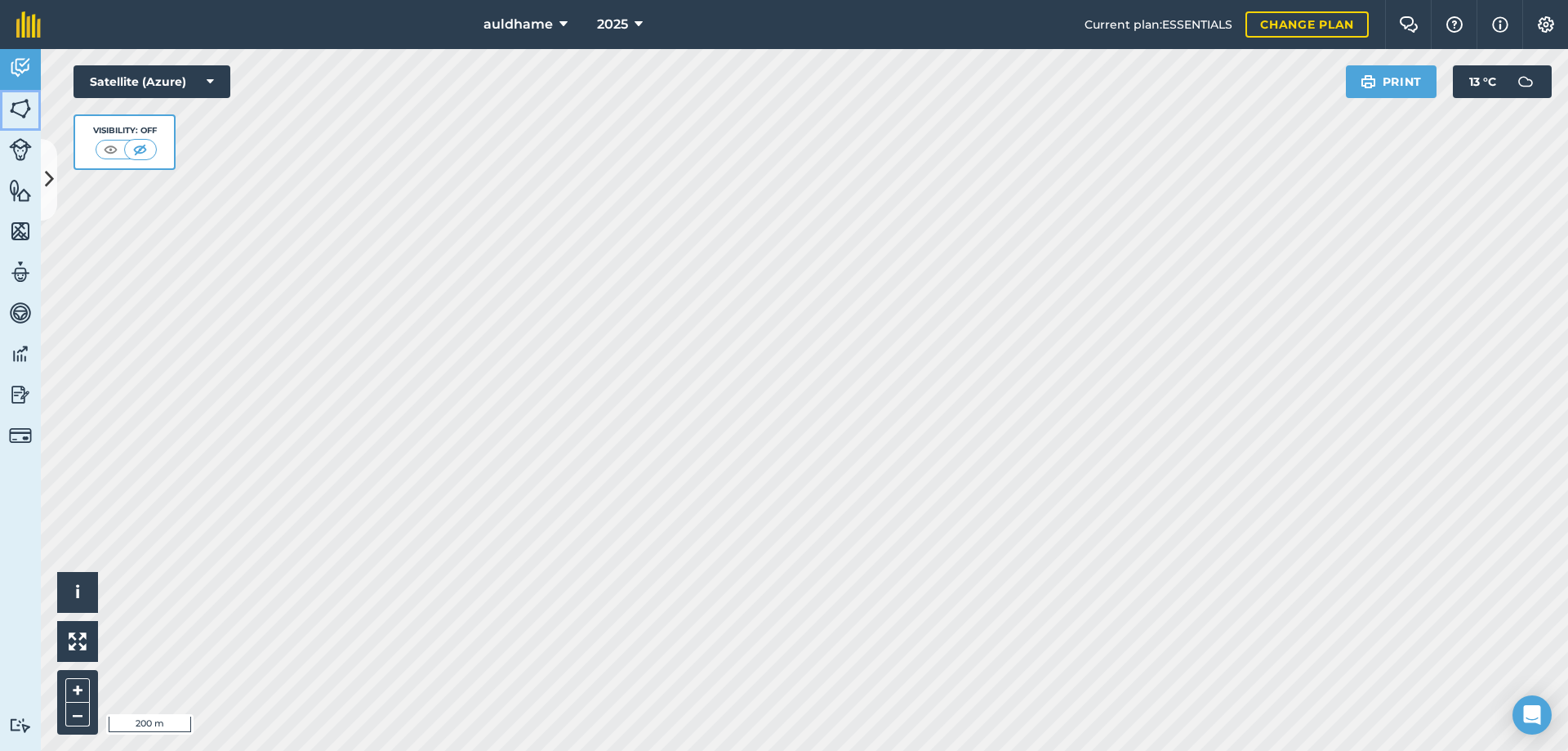
click at [21, 105] on img at bounding box center [20, 109] width 23 height 25
click at [21, 71] on img at bounding box center [20, 67] width 23 height 25
click at [28, 148] on img at bounding box center [20, 149] width 23 height 23
click at [25, 191] on img at bounding box center [20, 190] width 23 height 25
click at [23, 309] on img at bounding box center [20, 312] width 23 height 25
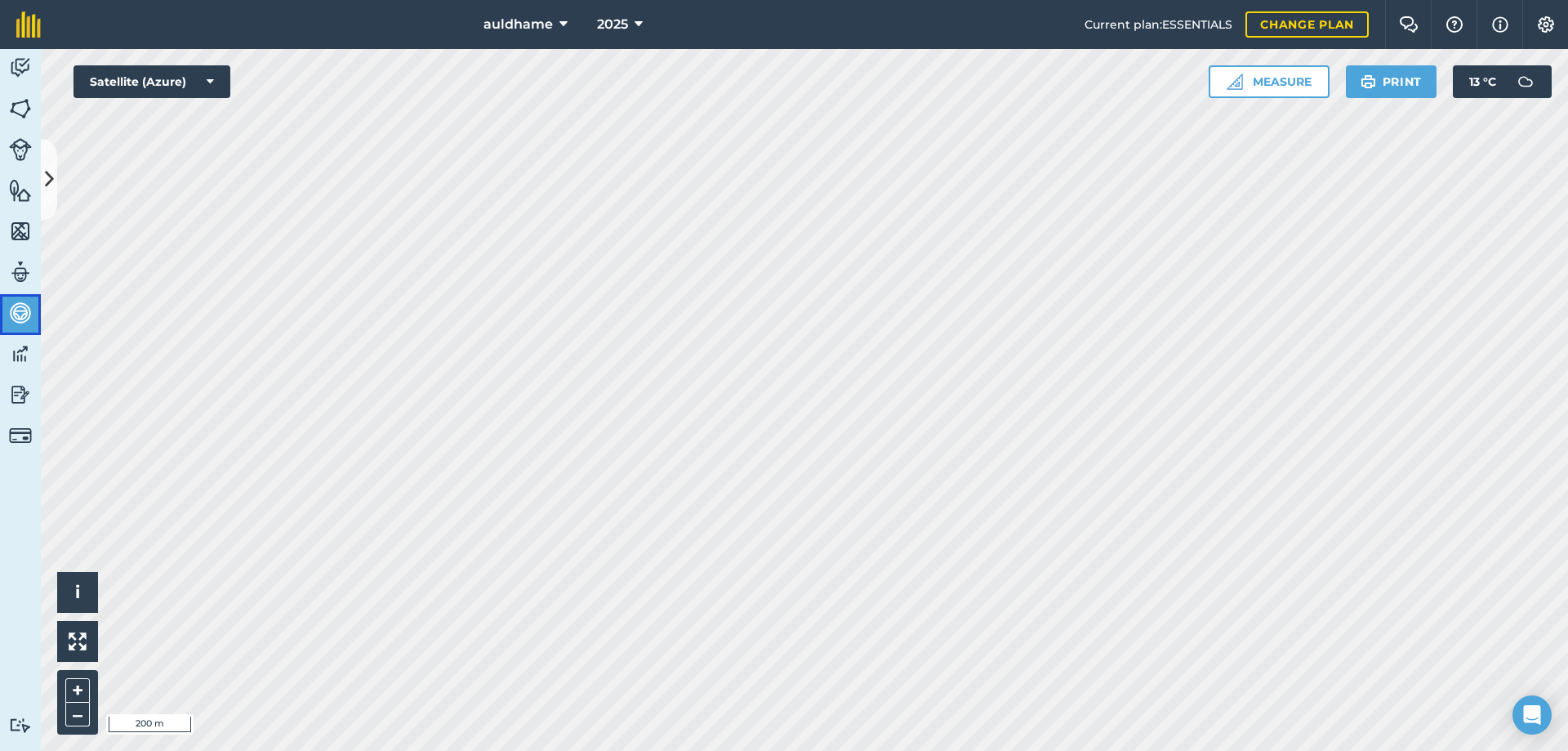
click at [24, 309] on img at bounding box center [20, 312] width 23 height 25
click at [21, 356] on img at bounding box center [20, 353] width 23 height 25
click at [21, 389] on img at bounding box center [20, 394] width 23 height 25
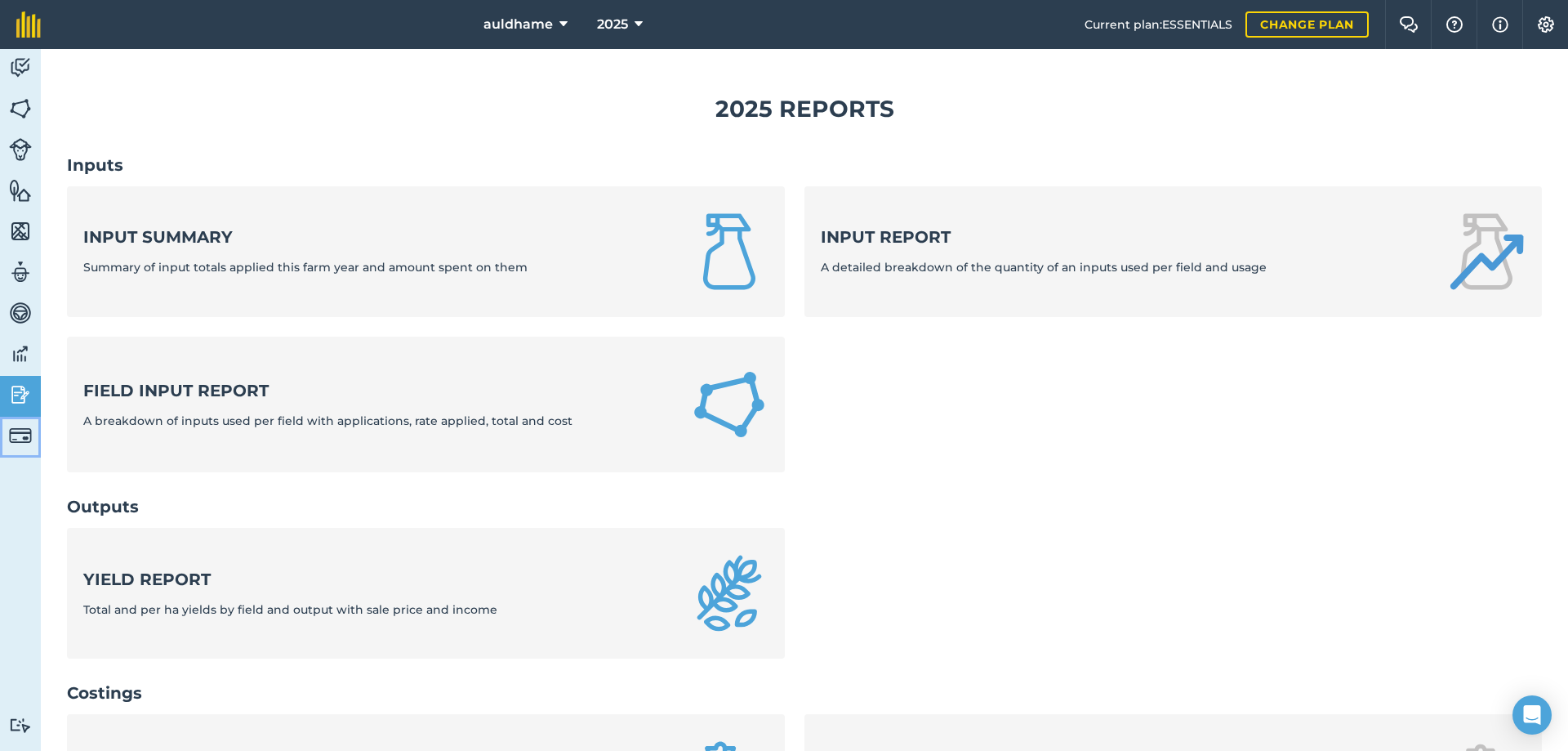
click at [21, 432] on img at bounding box center [20, 435] width 23 height 23
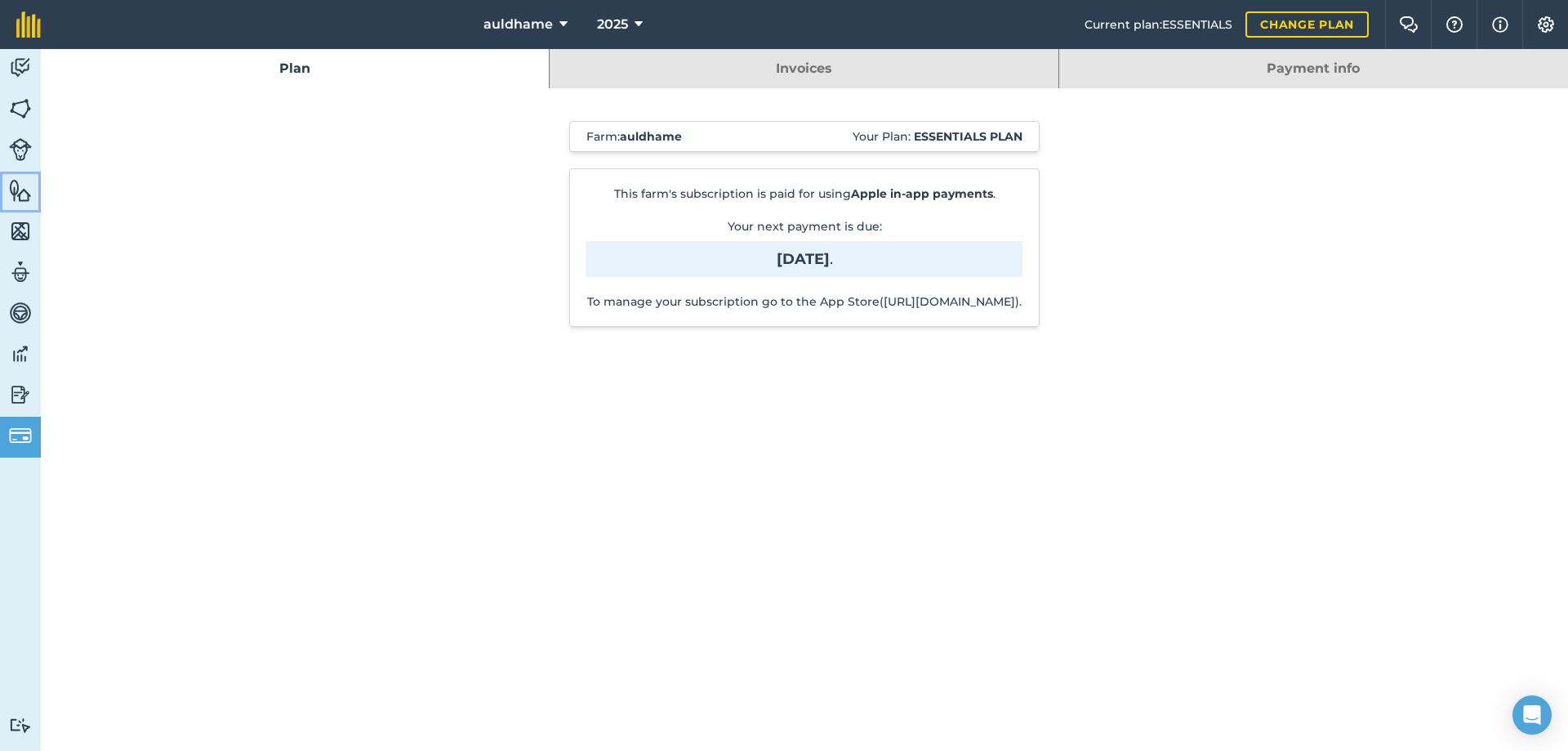
click at [18, 194] on img at bounding box center [20, 190] width 23 height 25
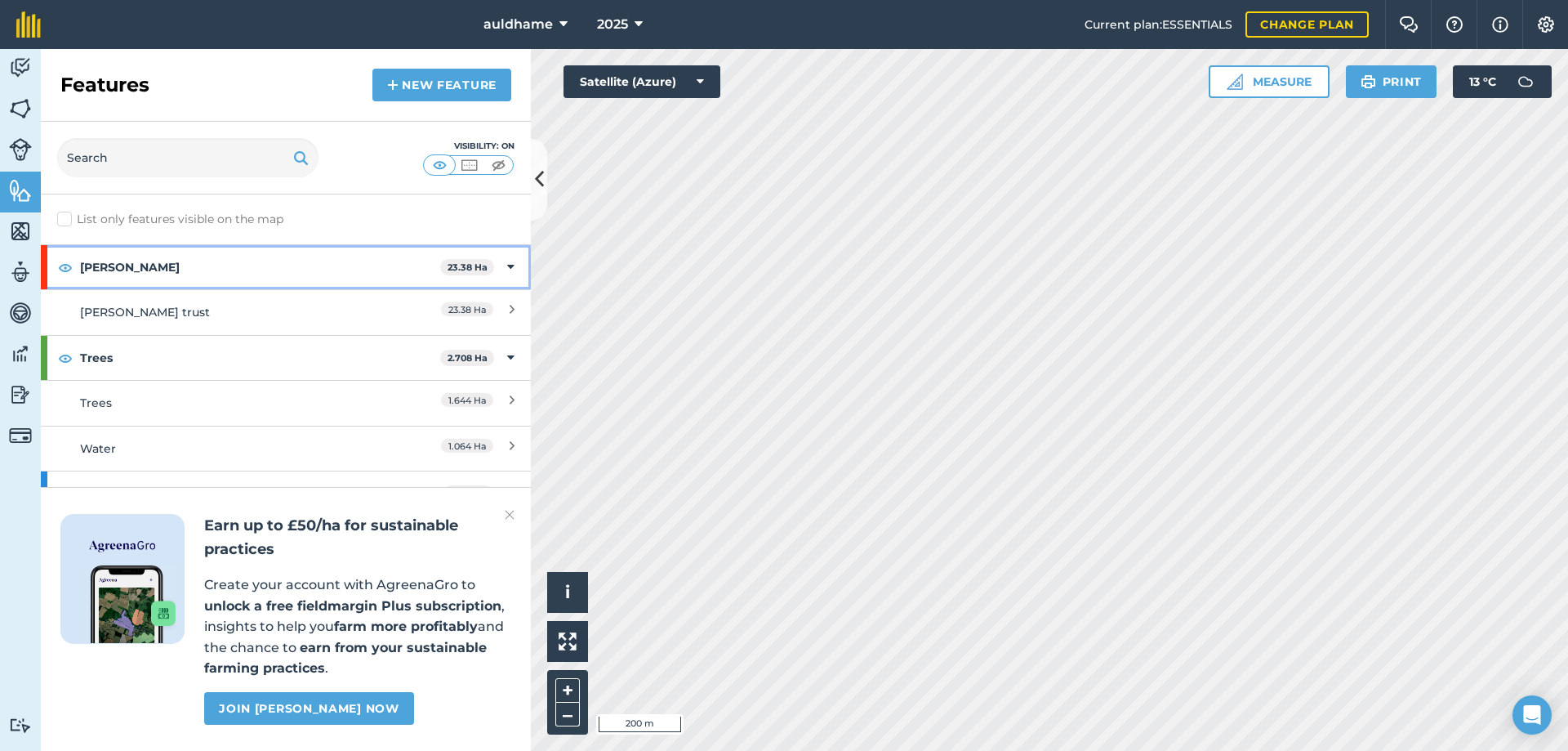
drag, startPoint x: 145, startPoint y: 264, endPoint x: 133, endPoint y: 282, distance: 21.6
click at [133, 282] on strong "[PERSON_NAME]" at bounding box center [260, 267] width 360 height 44
click at [511, 267] on icon at bounding box center [513, 267] width 4 height 18
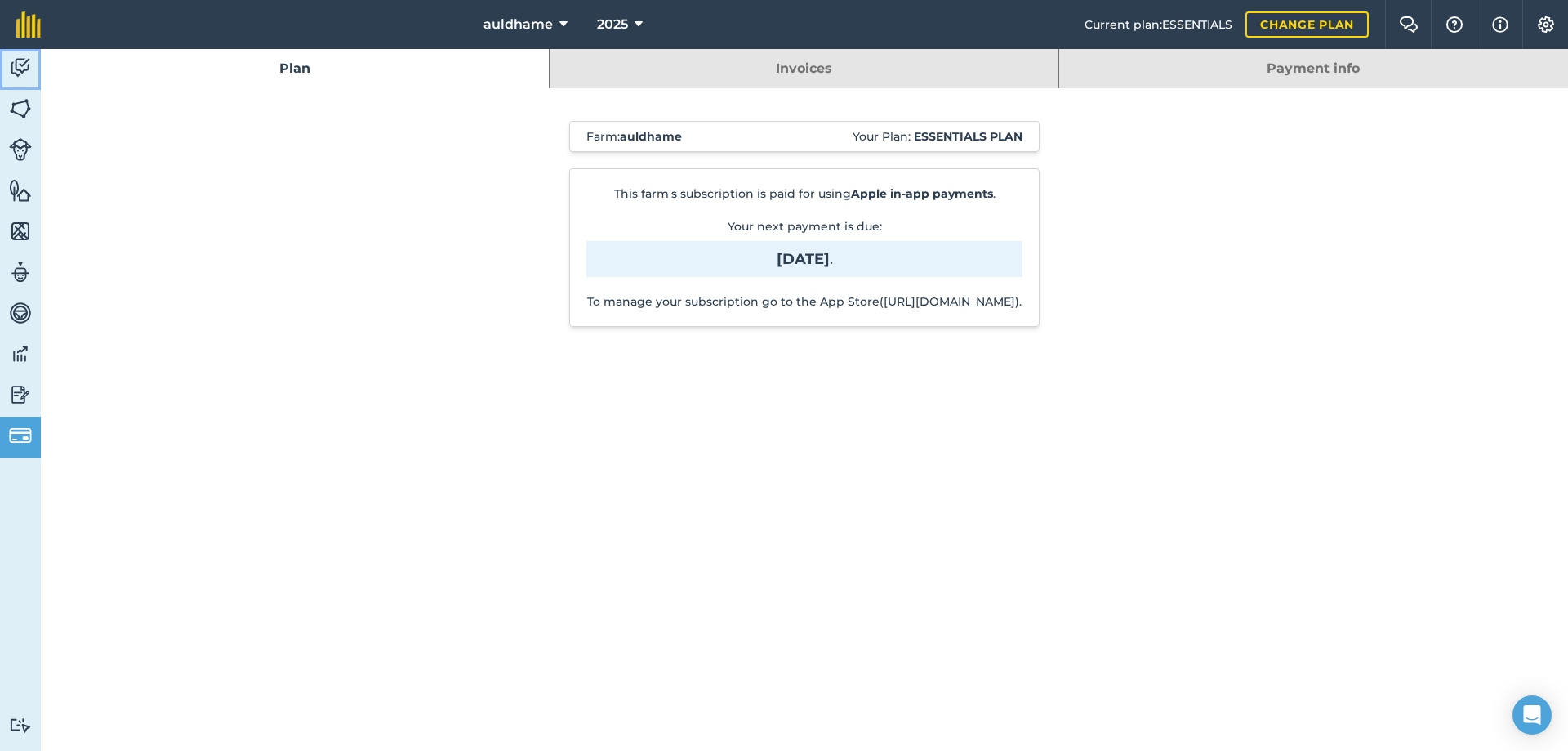
drag, startPoint x: 309, startPoint y: 242, endPoint x: 26, endPoint y: 63, distance: 334.9
click at [26, 63] on img at bounding box center [20, 67] width 23 height 25
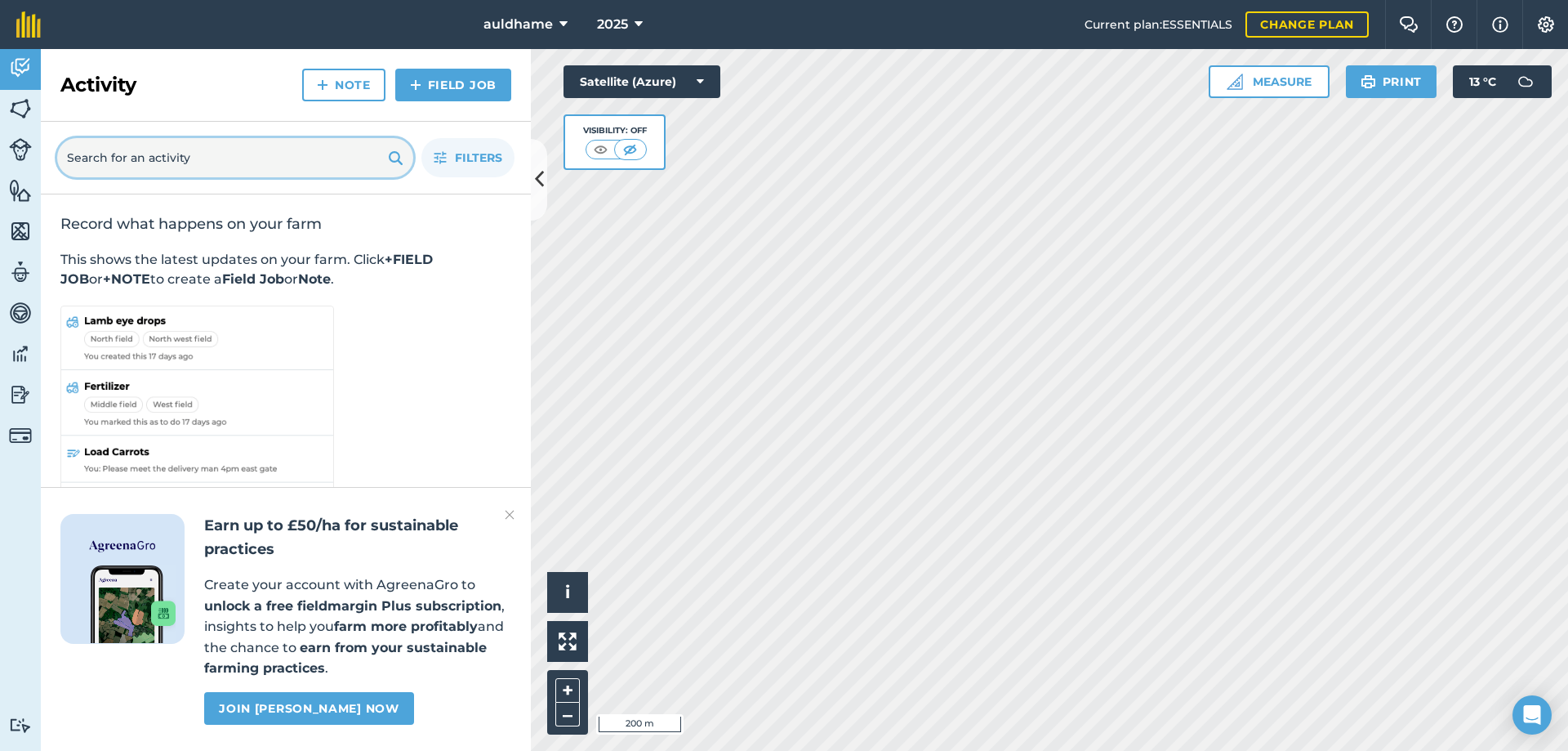
click at [370, 163] on input "text" at bounding box center [235, 158] width 356 height 40
click at [543, 176] on icon at bounding box center [538, 179] width 9 height 29
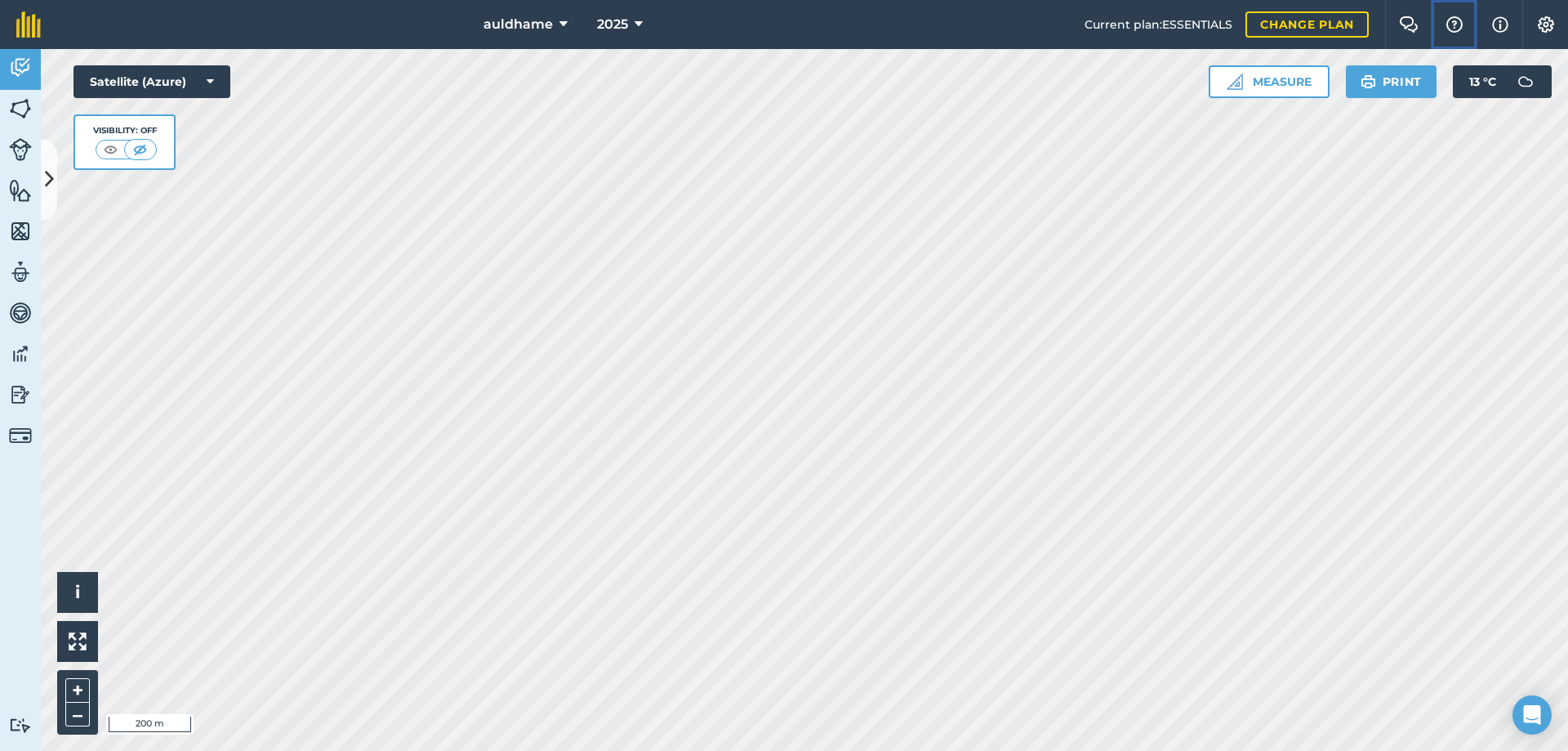
click at [1450, 22] on img at bounding box center [1454, 25] width 20 height 17
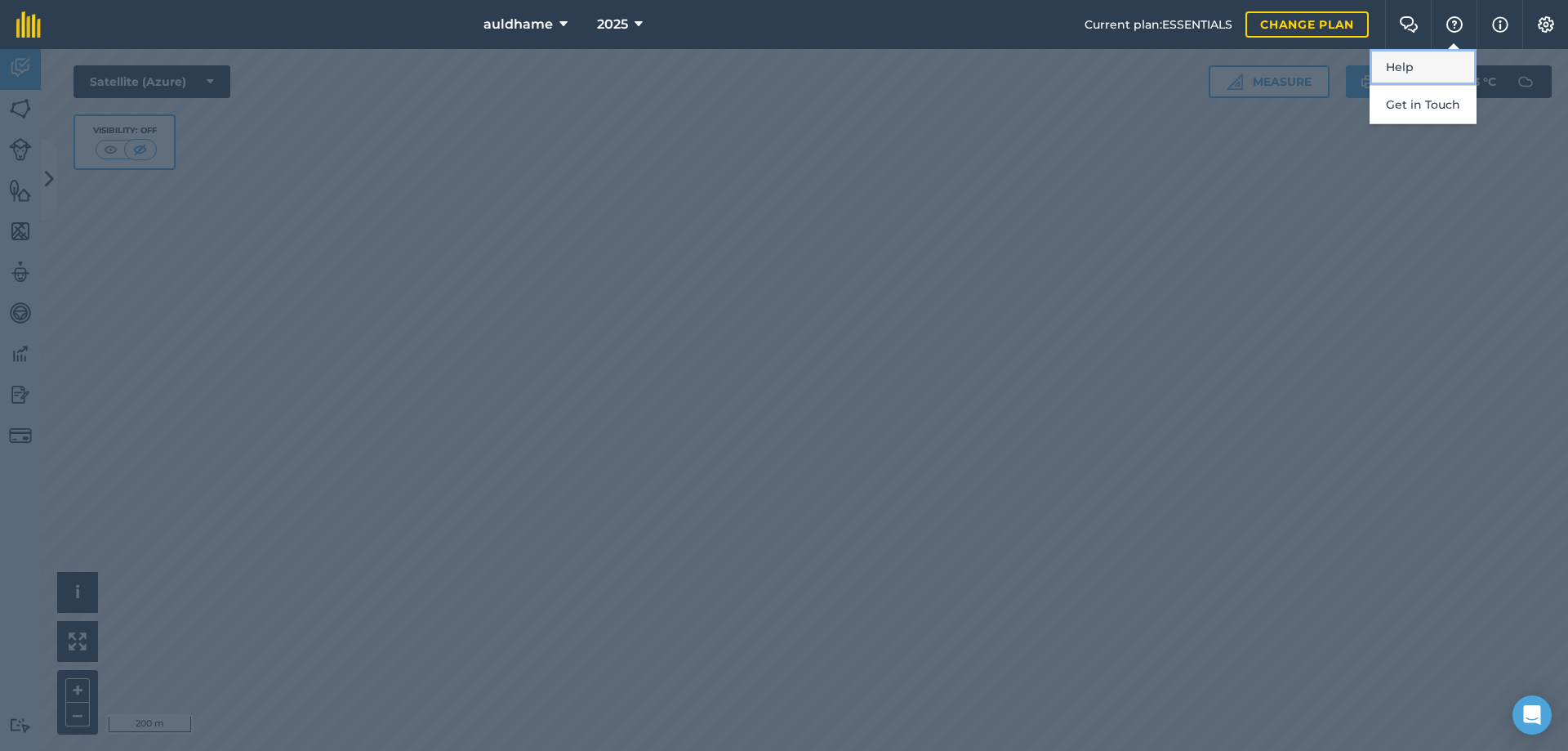
click at [1421, 72] on link "Help" at bounding box center [1423, 67] width 107 height 37
click at [634, 21] on icon at bounding box center [638, 25] width 8 height 20
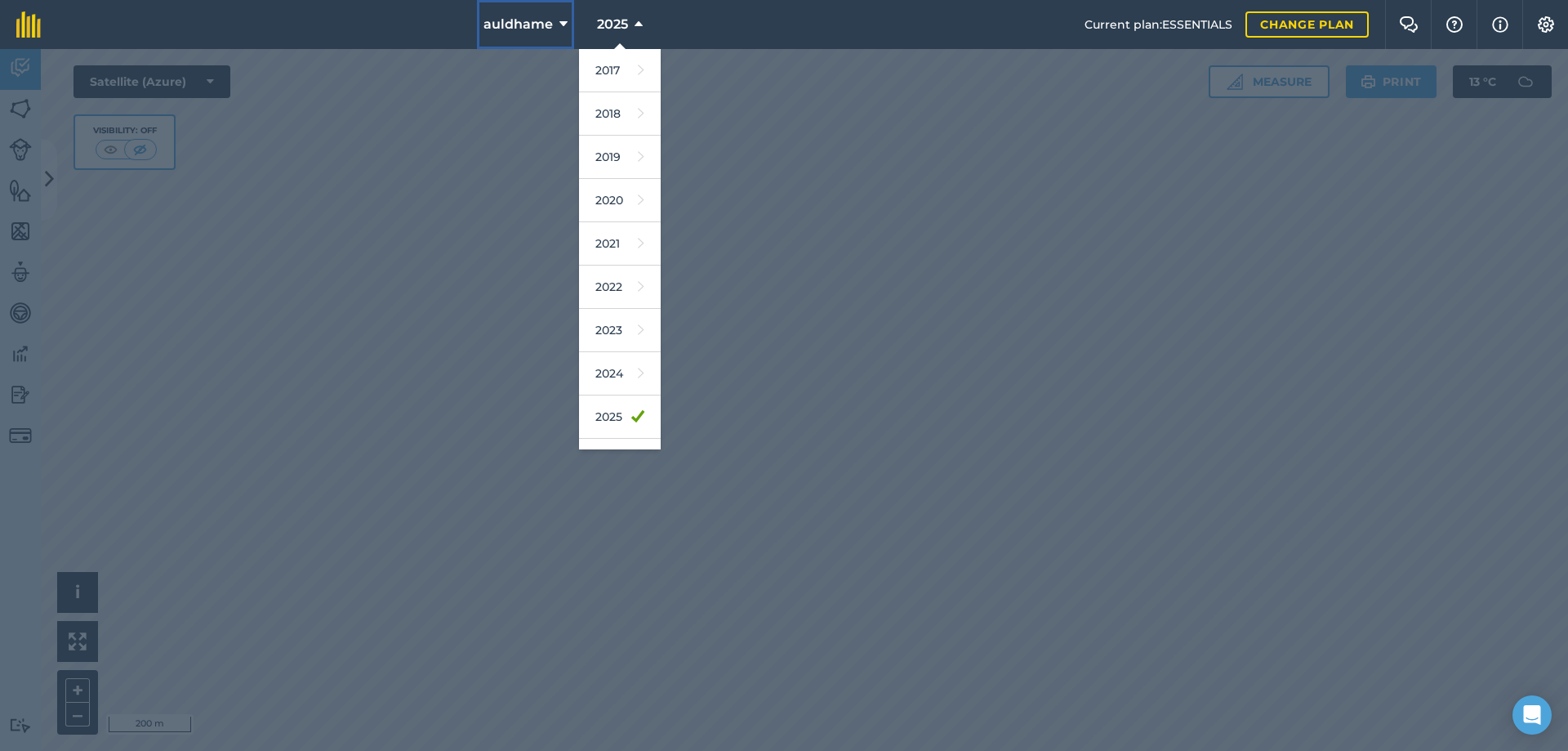
click at [555, 21] on button "auldhame" at bounding box center [526, 25] width 97 height 49
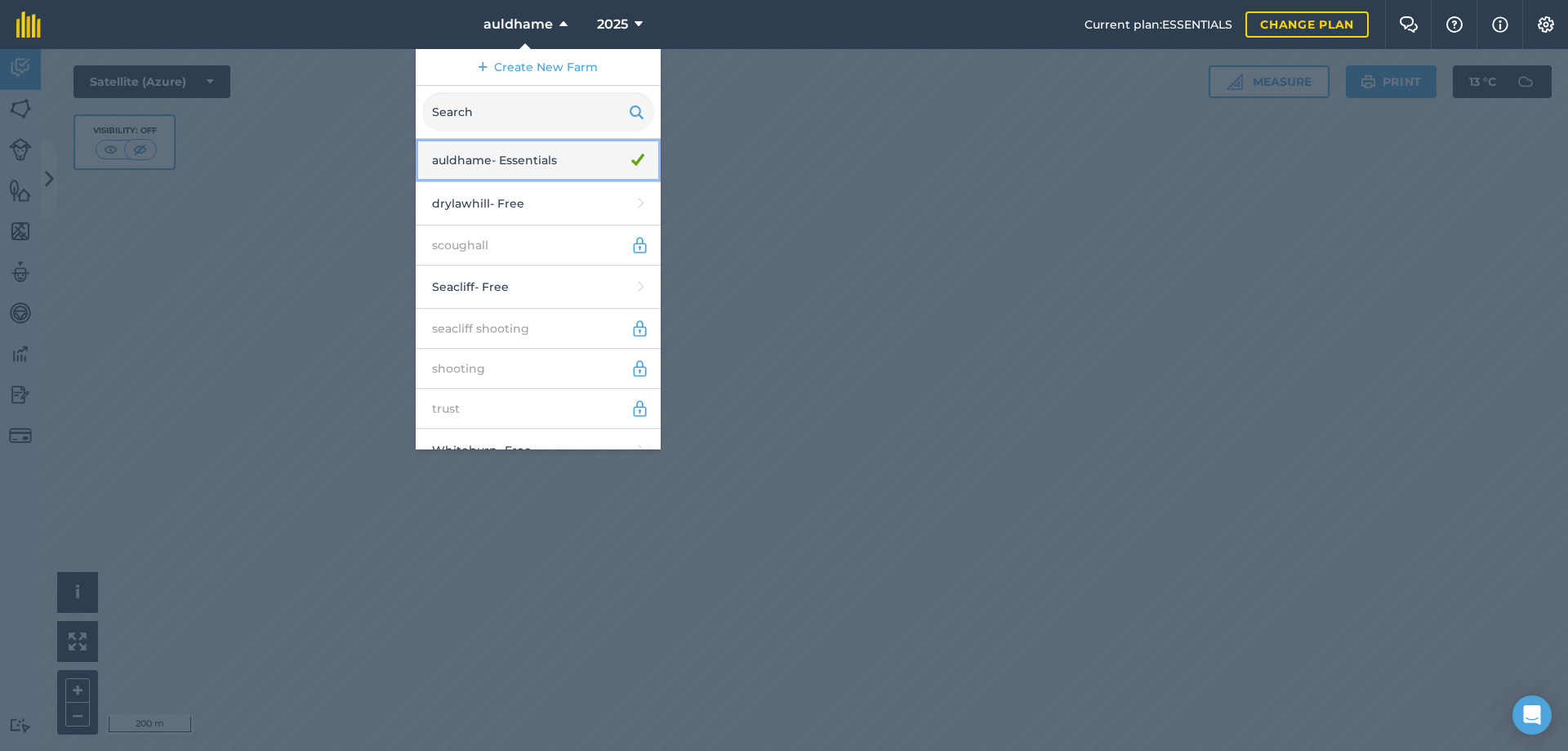
click at [472, 161] on link "auldhame - Essentials" at bounding box center [538, 161] width 245 height 43
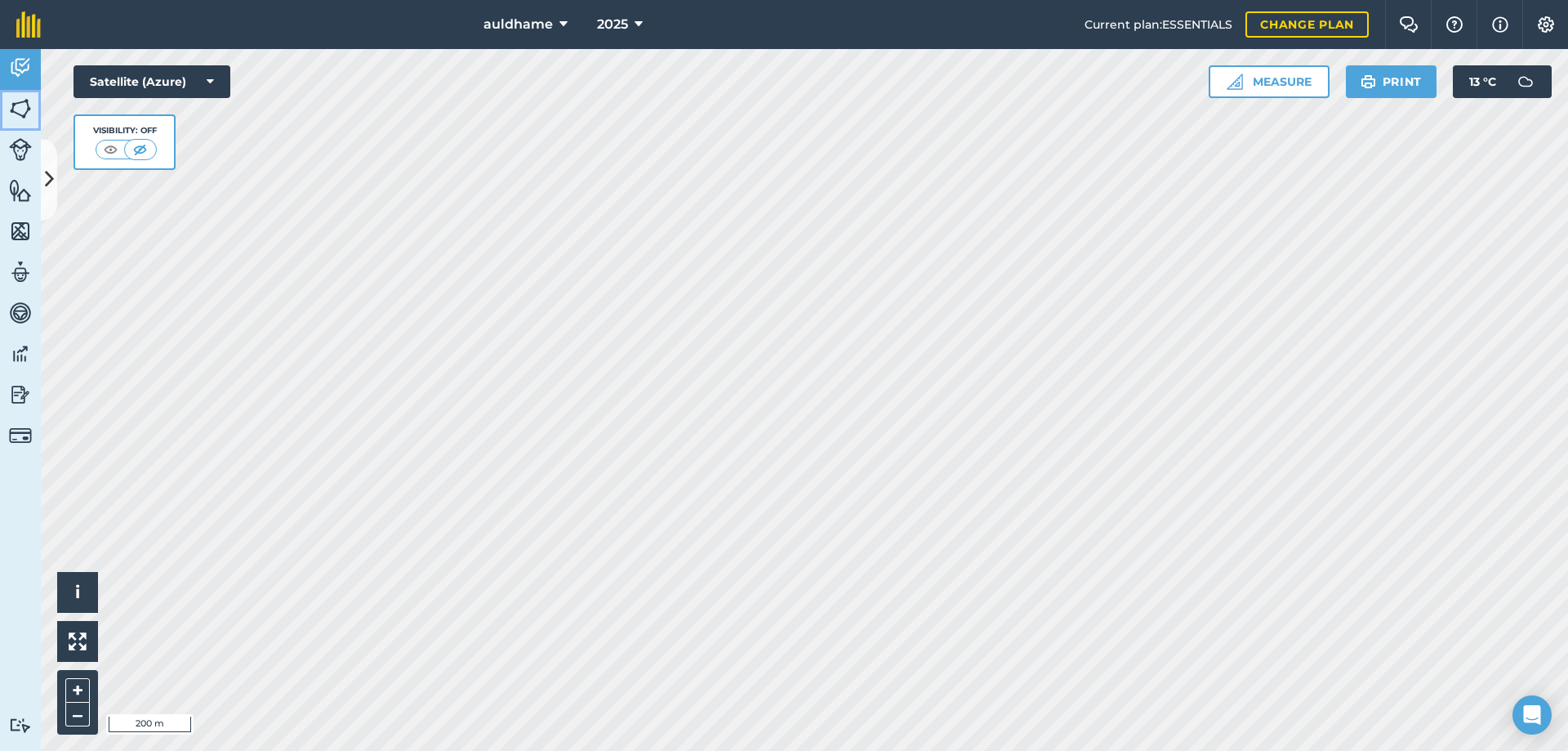
click at [20, 111] on img at bounding box center [20, 109] width 23 height 25
click at [18, 113] on img at bounding box center [20, 109] width 23 height 25
click at [19, 72] on img at bounding box center [20, 67] width 23 height 25
click at [19, 111] on img at bounding box center [20, 109] width 23 height 25
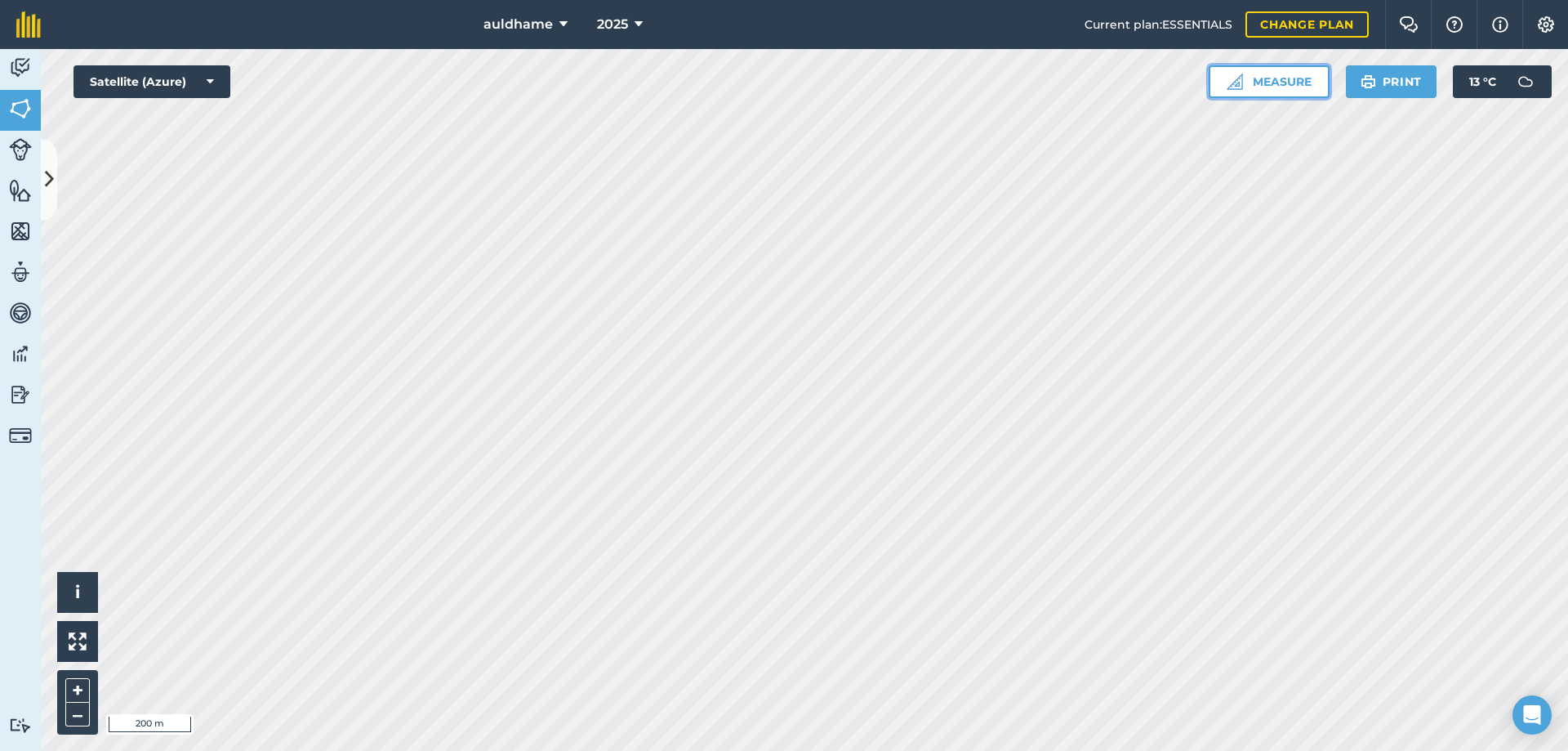
click at [1255, 87] on button "Measure" at bounding box center [1269, 81] width 121 height 33
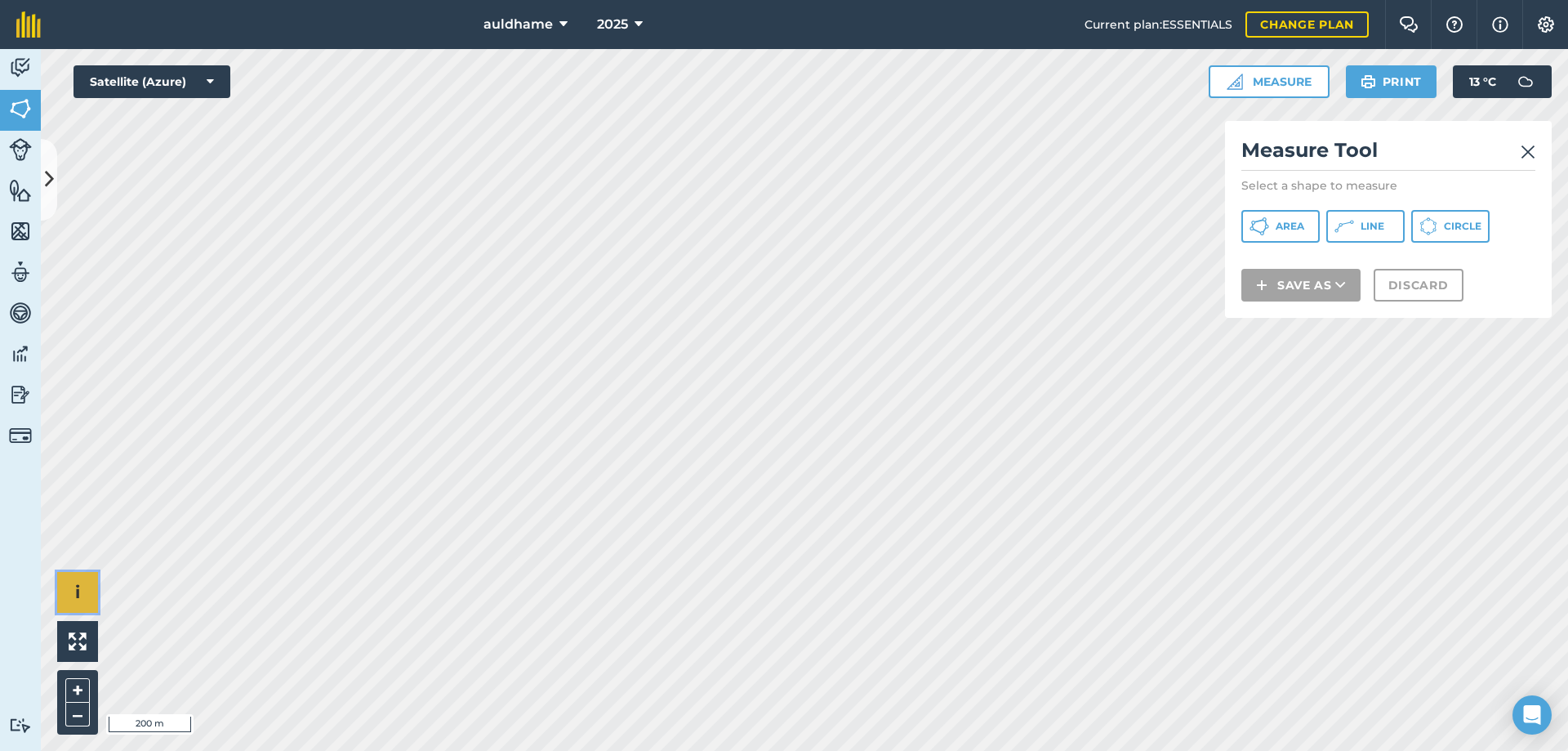
click at [80, 592] on span "i" at bounding box center [77, 591] width 5 height 21
click at [18, 718] on img at bounding box center [20, 725] width 23 height 16
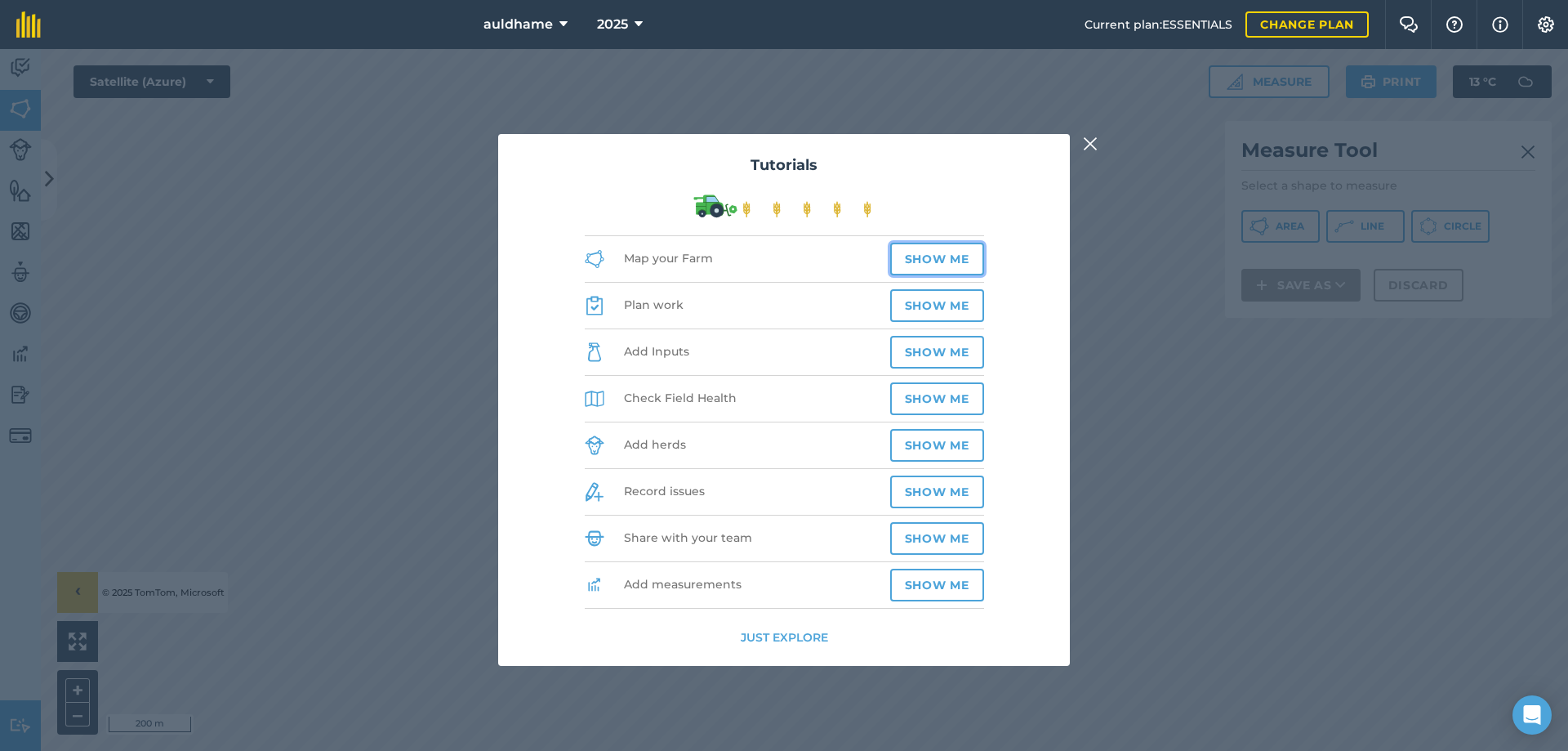
click at [934, 259] on button "Show me" at bounding box center [937, 258] width 94 height 33
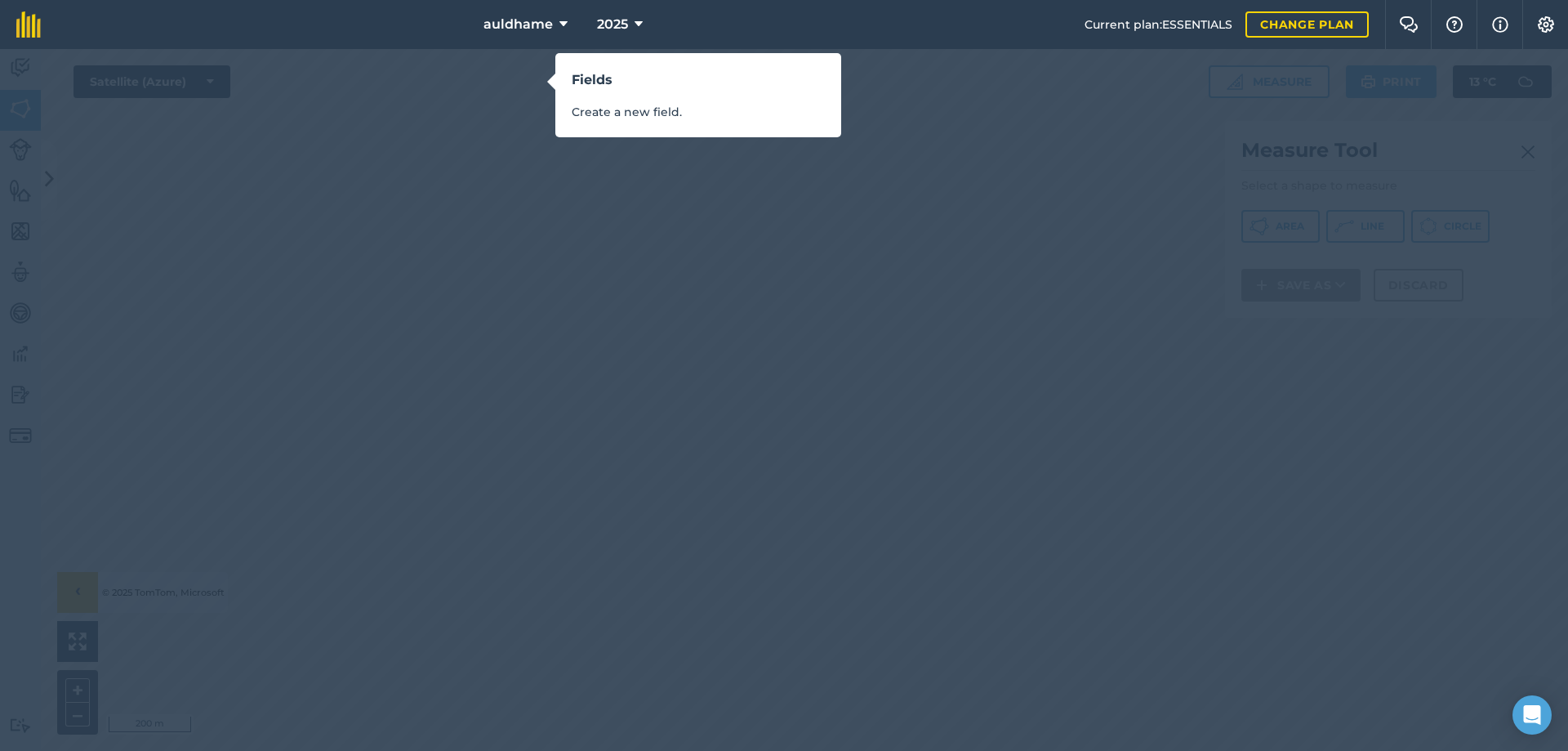
click at [765, 124] on div "Fields Create a new field." at bounding box center [698, 95] width 286 height 84
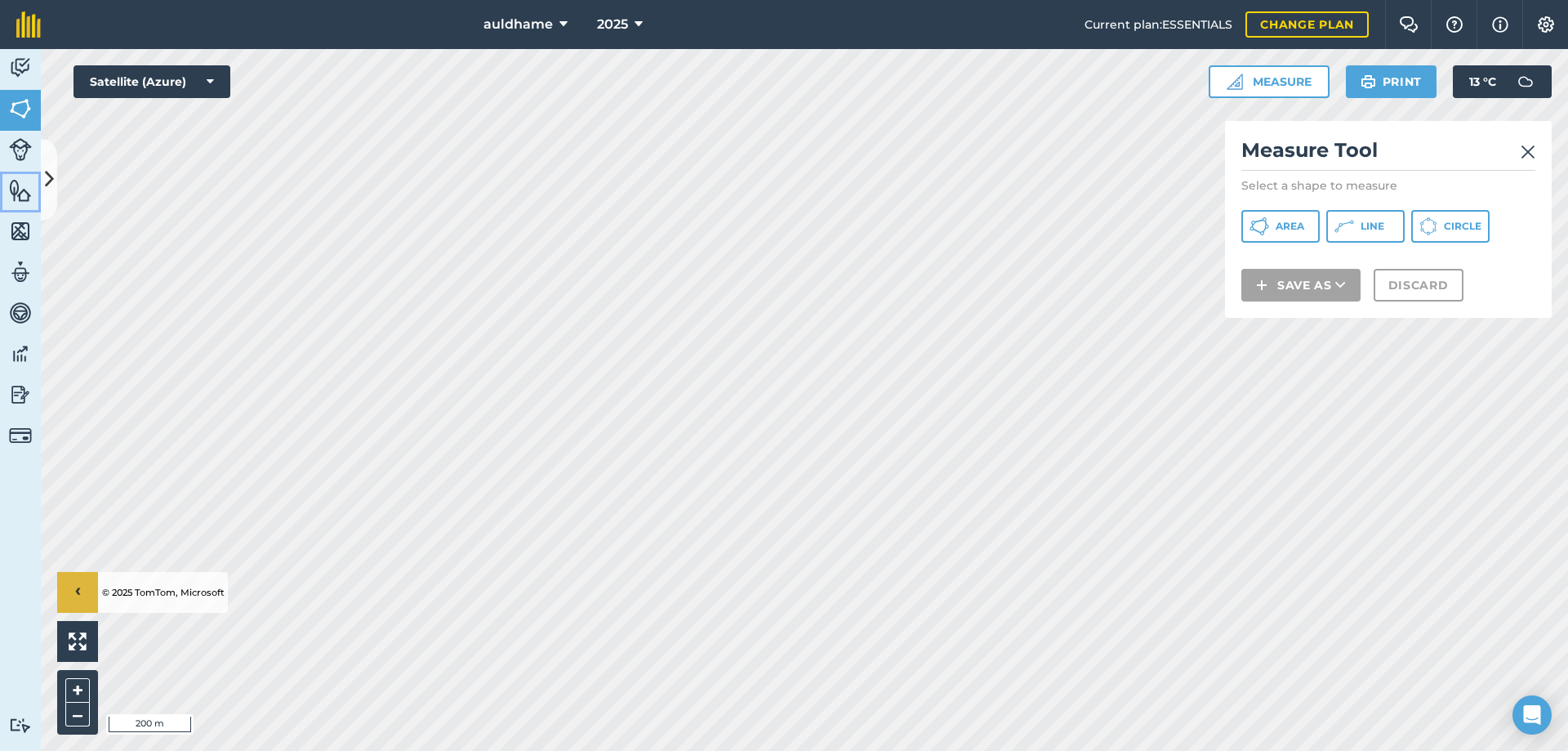
click at [27, 191] on img at bounding box center [20, 190] width 23 height 25
click at [21, 145] on img at bounding box center [20, 149] width 23 height 23
click at [34, 24] on img at bounding box center [29, 25] width 25 height 26
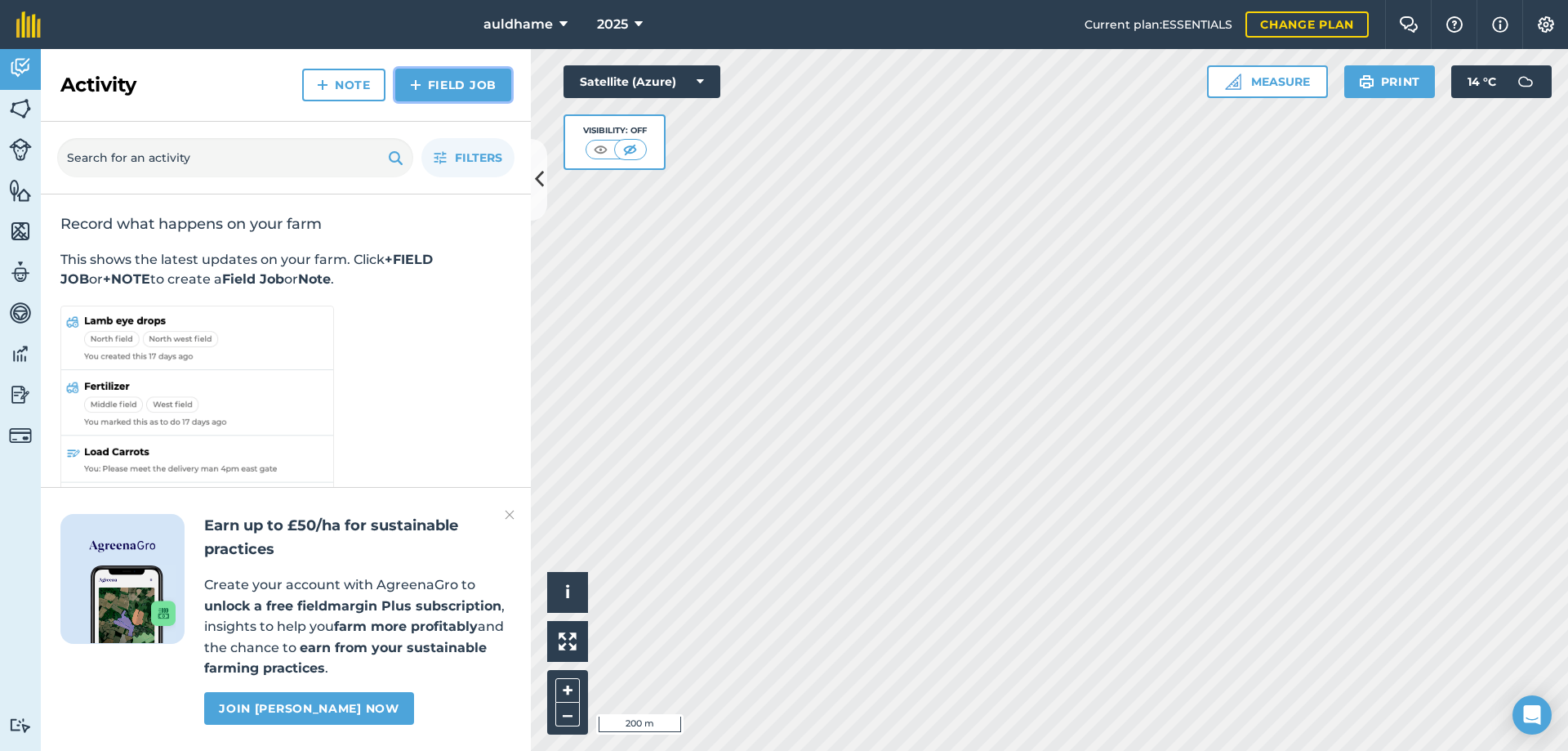
click at [454, 86] on link "Field Job" at bounding box center [453, 84] width 116 height 33
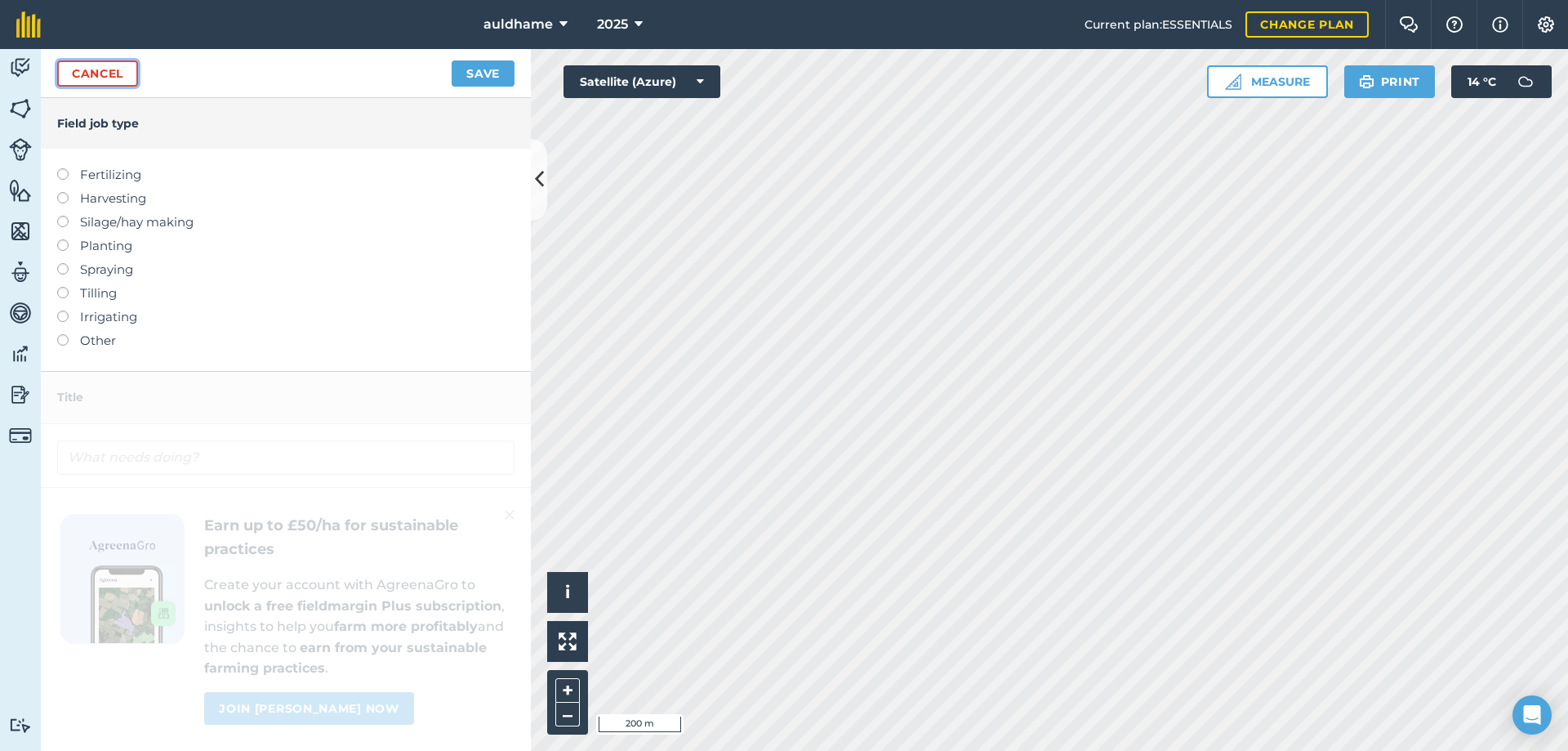
click at [104, 70] on link "Cancel" at bounding box center [98, 73] width 81 height 26
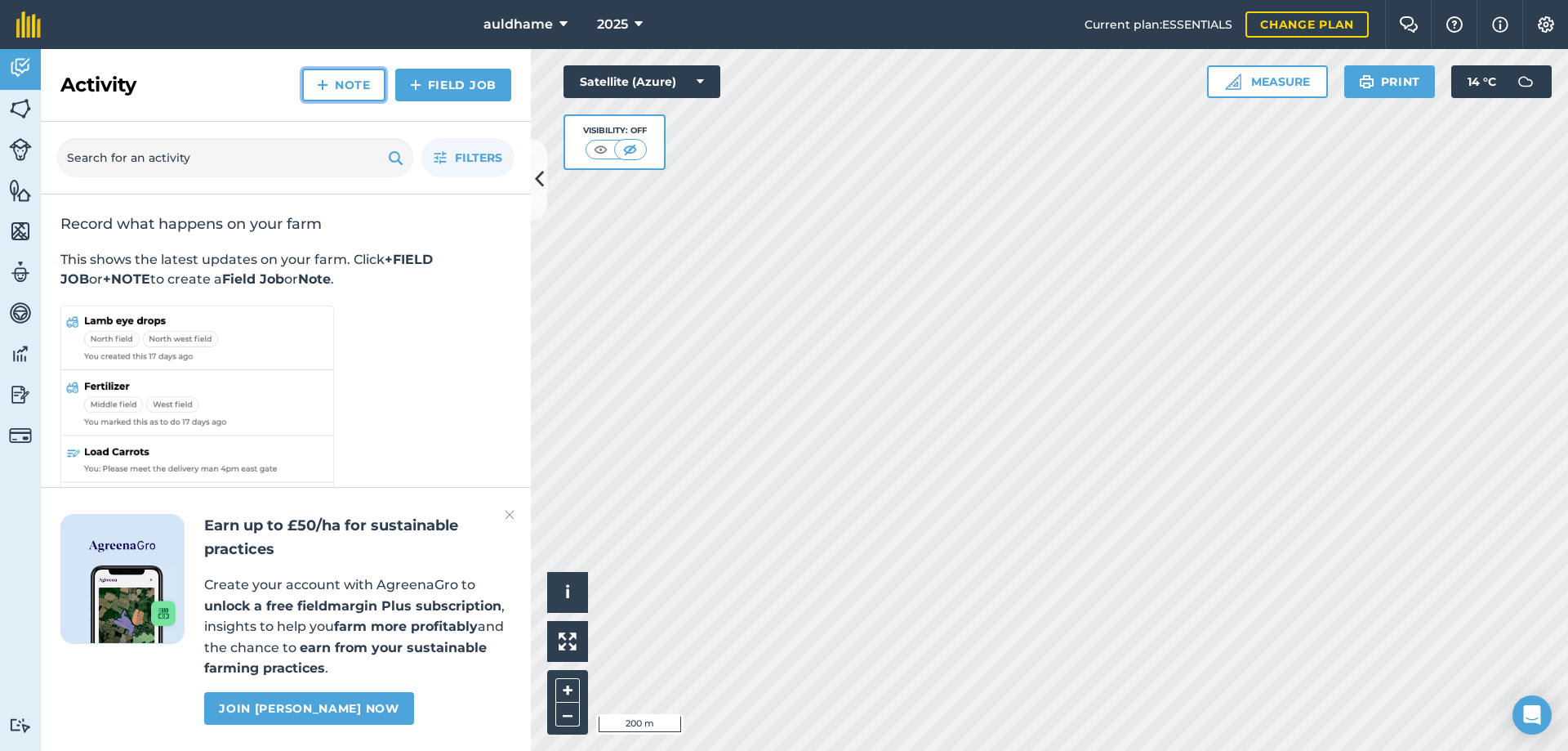
click at [329, 91] on link "Note" at bounding box center [344, 84] width 83 height 33
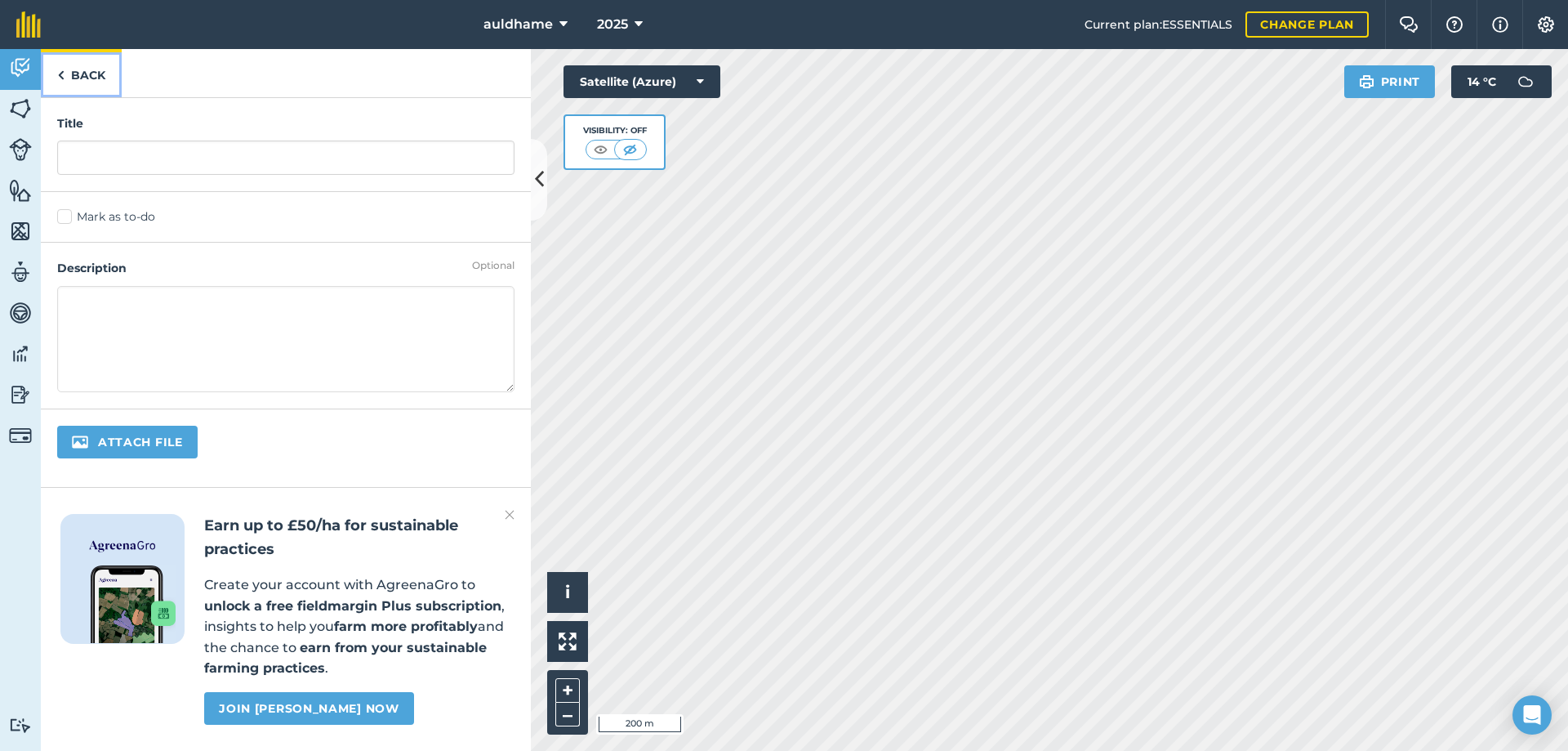
click at [96, 67] on link "Back" at bounding box center [81, 73] width 81 height 48
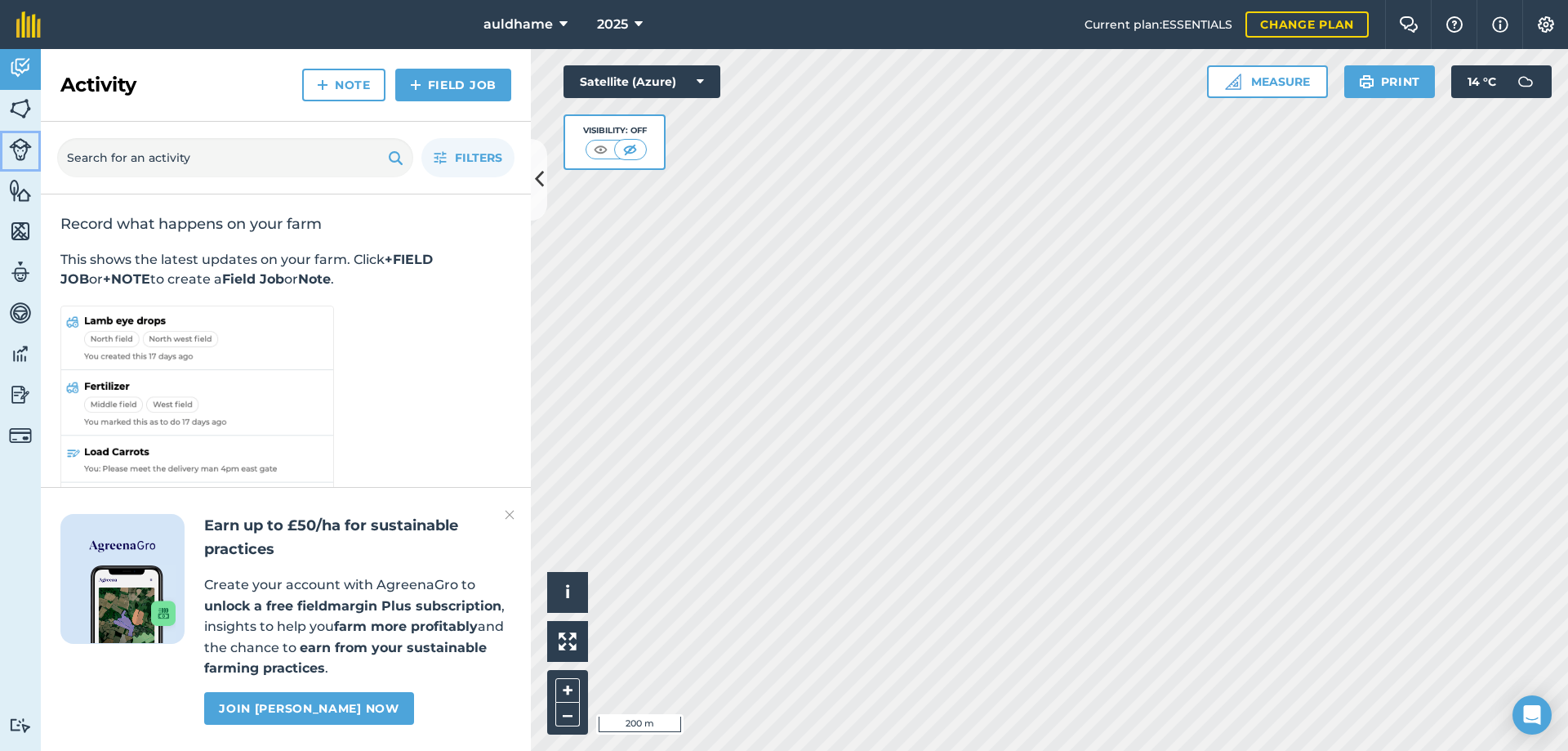
click at [20, 146] on img at bounding box center [20, 149] width 23 height 23
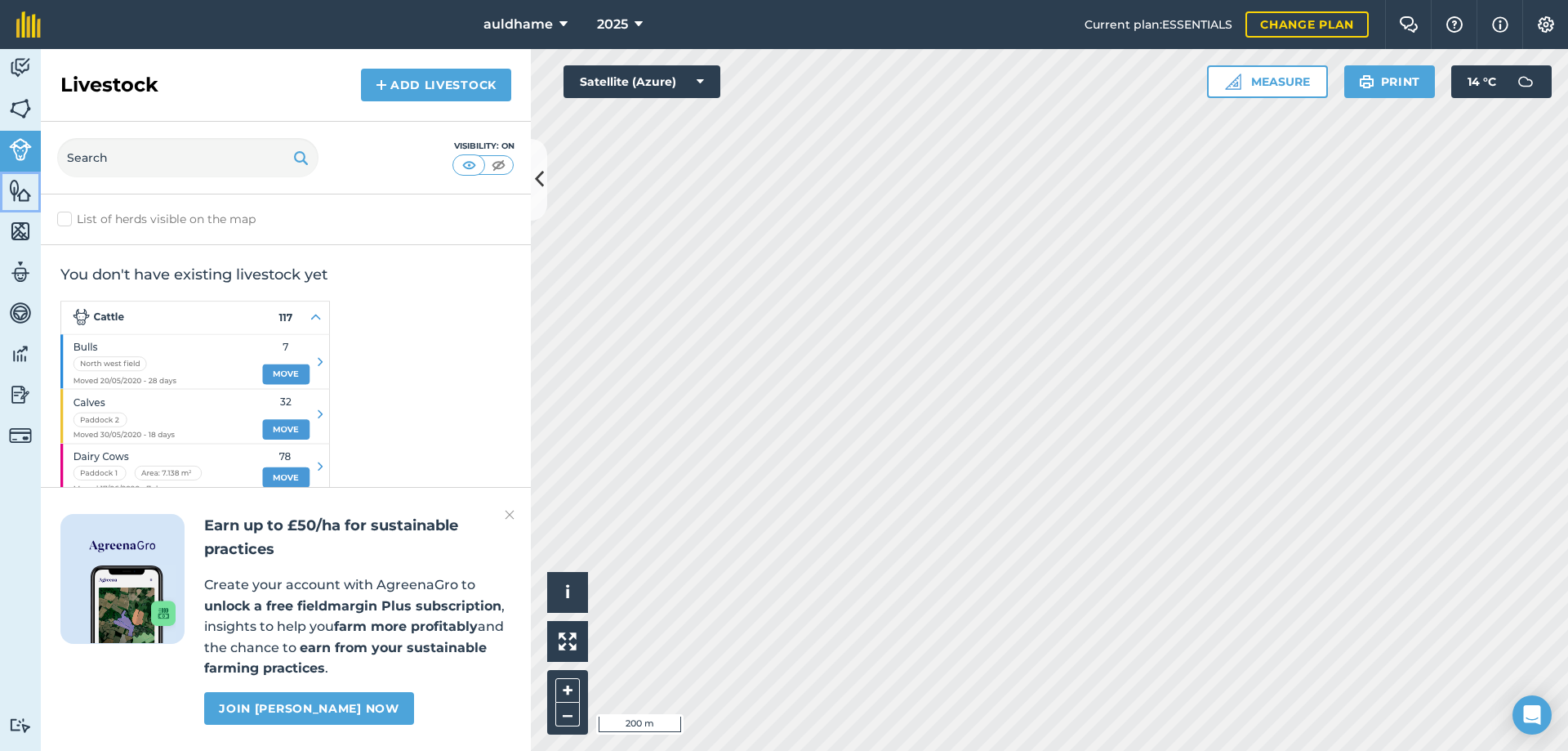
click at [24, 194] on img at bounding box center [20, 190] width 23 height 25
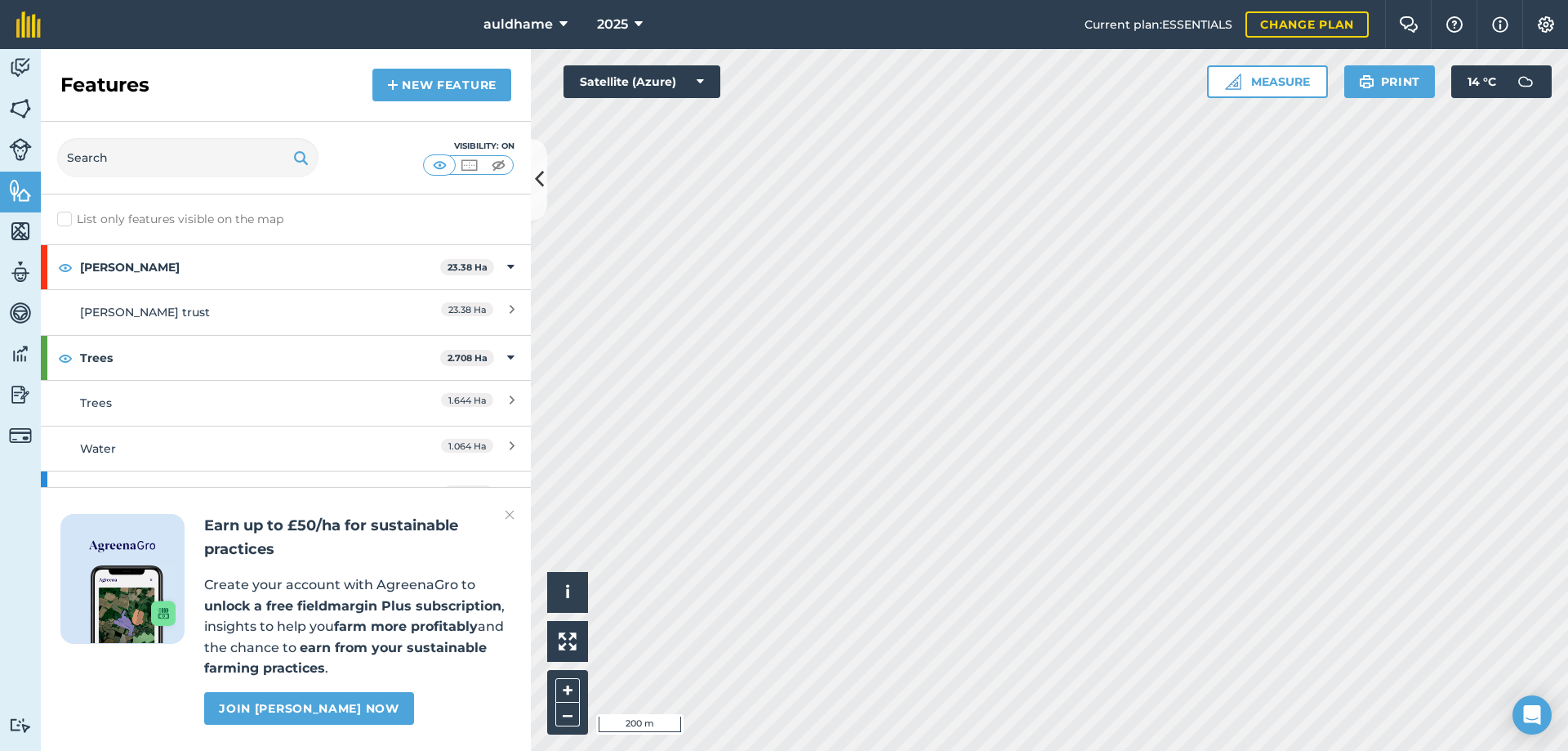
click at [507, 512] on img at bounding box center [510, 515] width 10 height 20
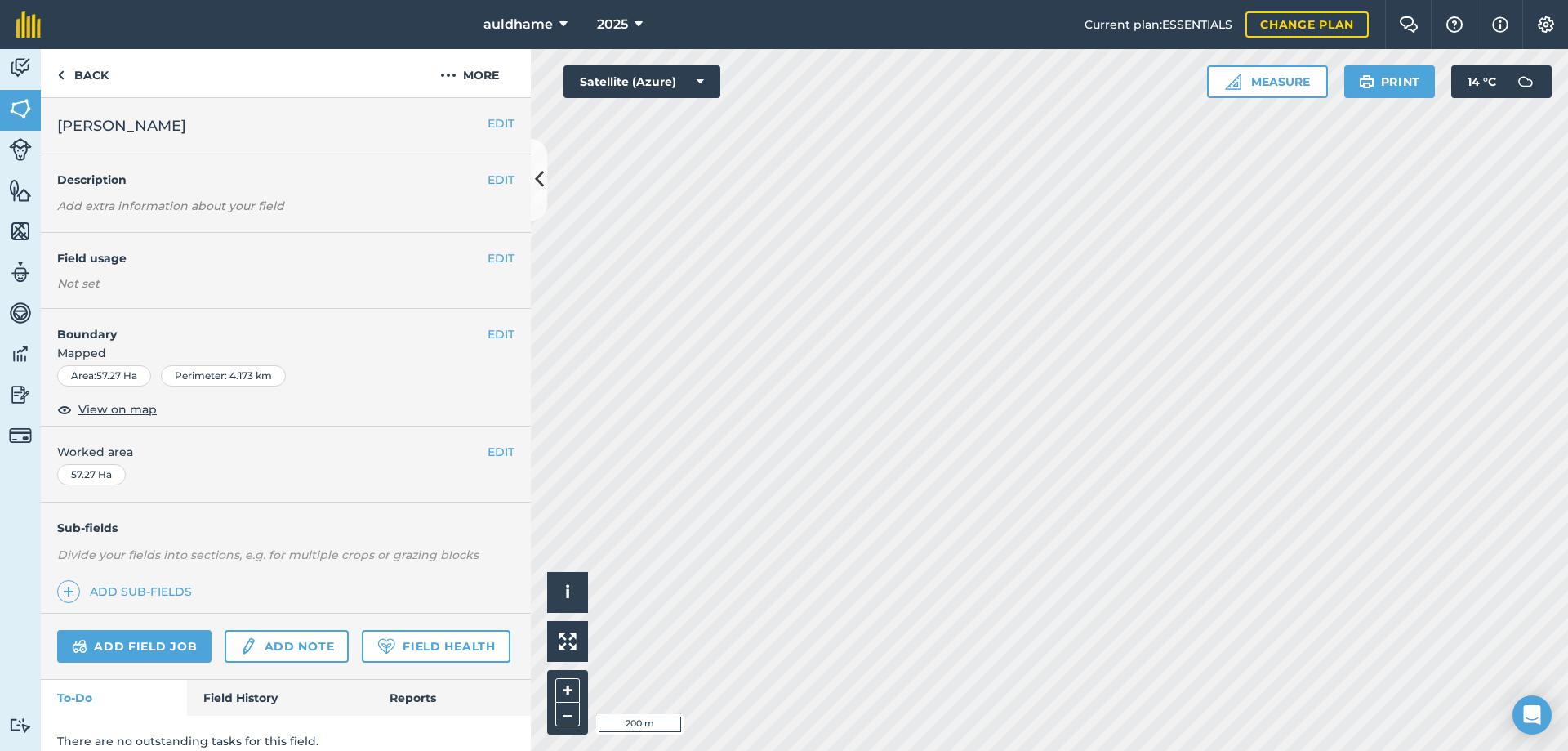
click at [140, 125] on span "[PERSON_NAME]" at bounding box center [122, 125] width 129 height 23
click at [111, 407] on span "View on map" at bounding box center [117, 409] width 78 height 18
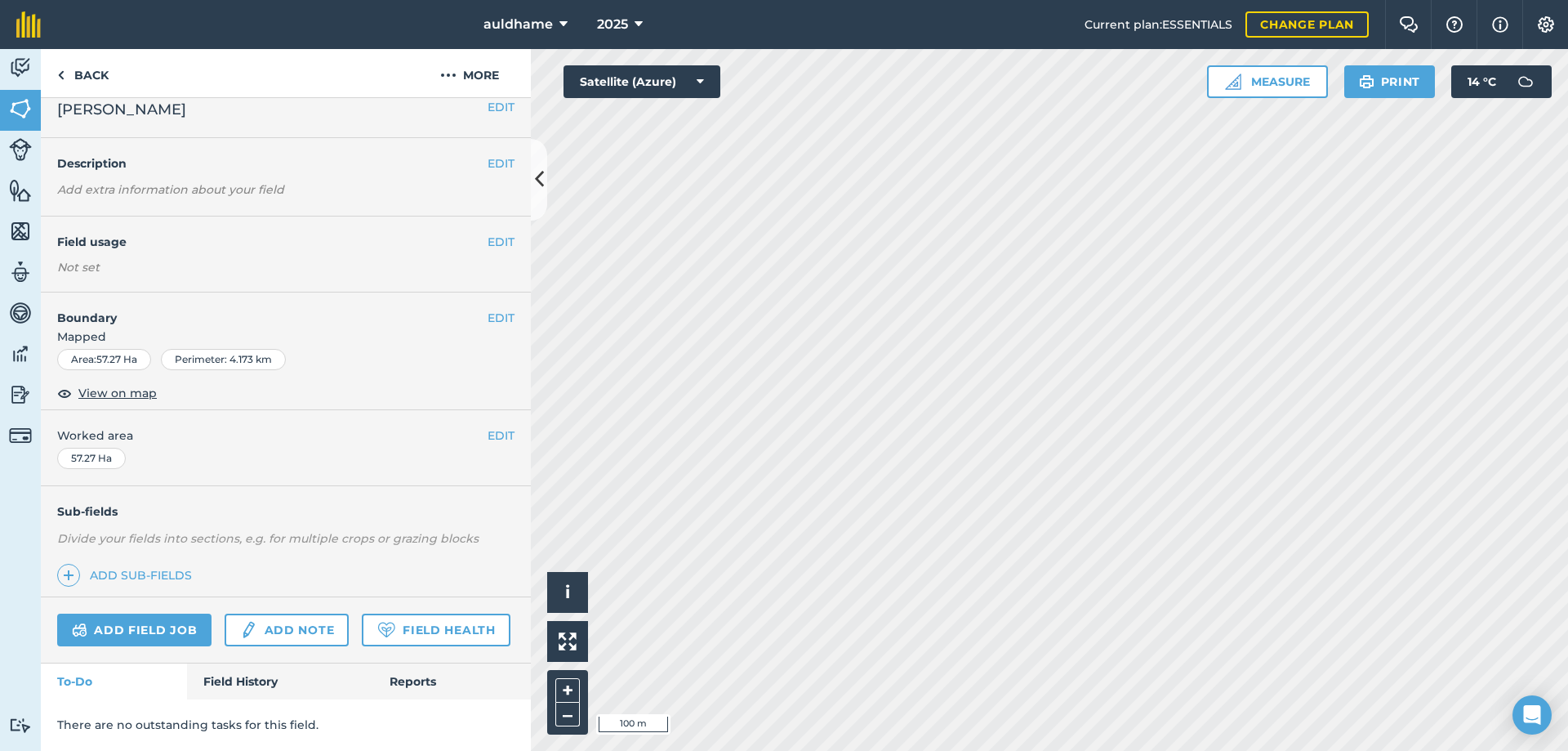
scroll to position [62, 0]
click at [484, 72] on button "More" at bounding box center [469, 73] width 123 height 48
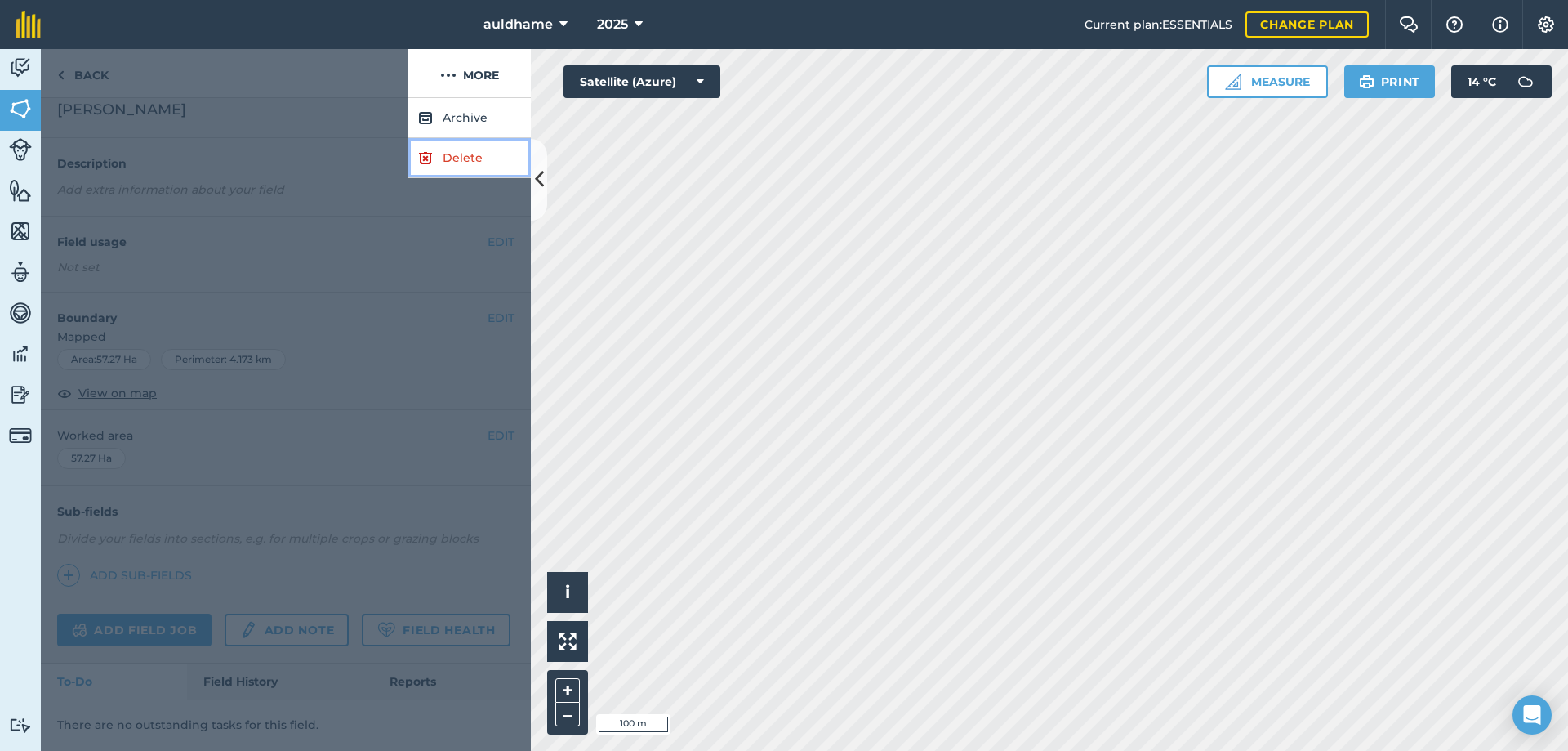
click at [460, 158] on link "Delete" at bounding box center [469, 158] width 123 height 40
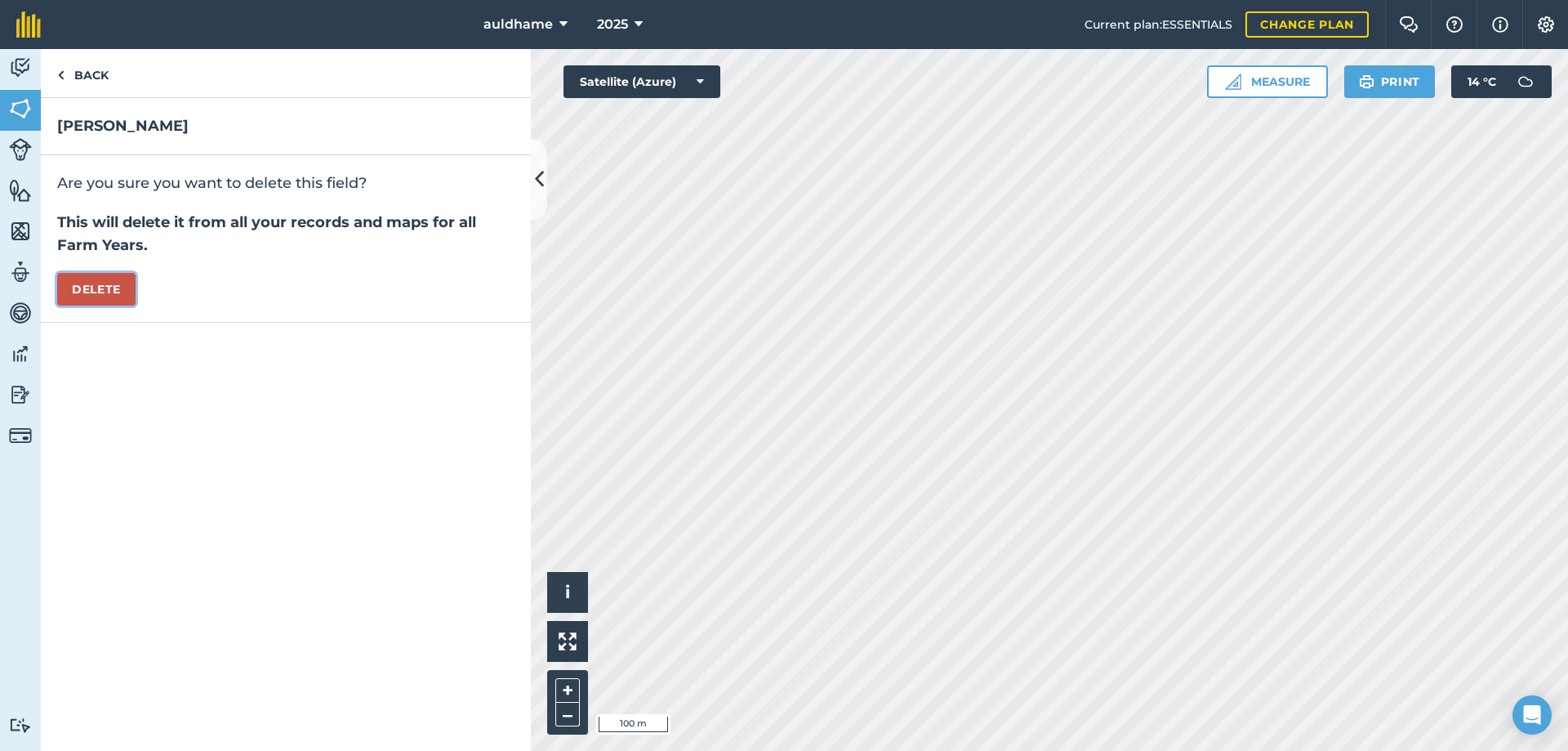
click at [104, 287] on button "Delete" at bounding box center [96, 289] width 78 height 33
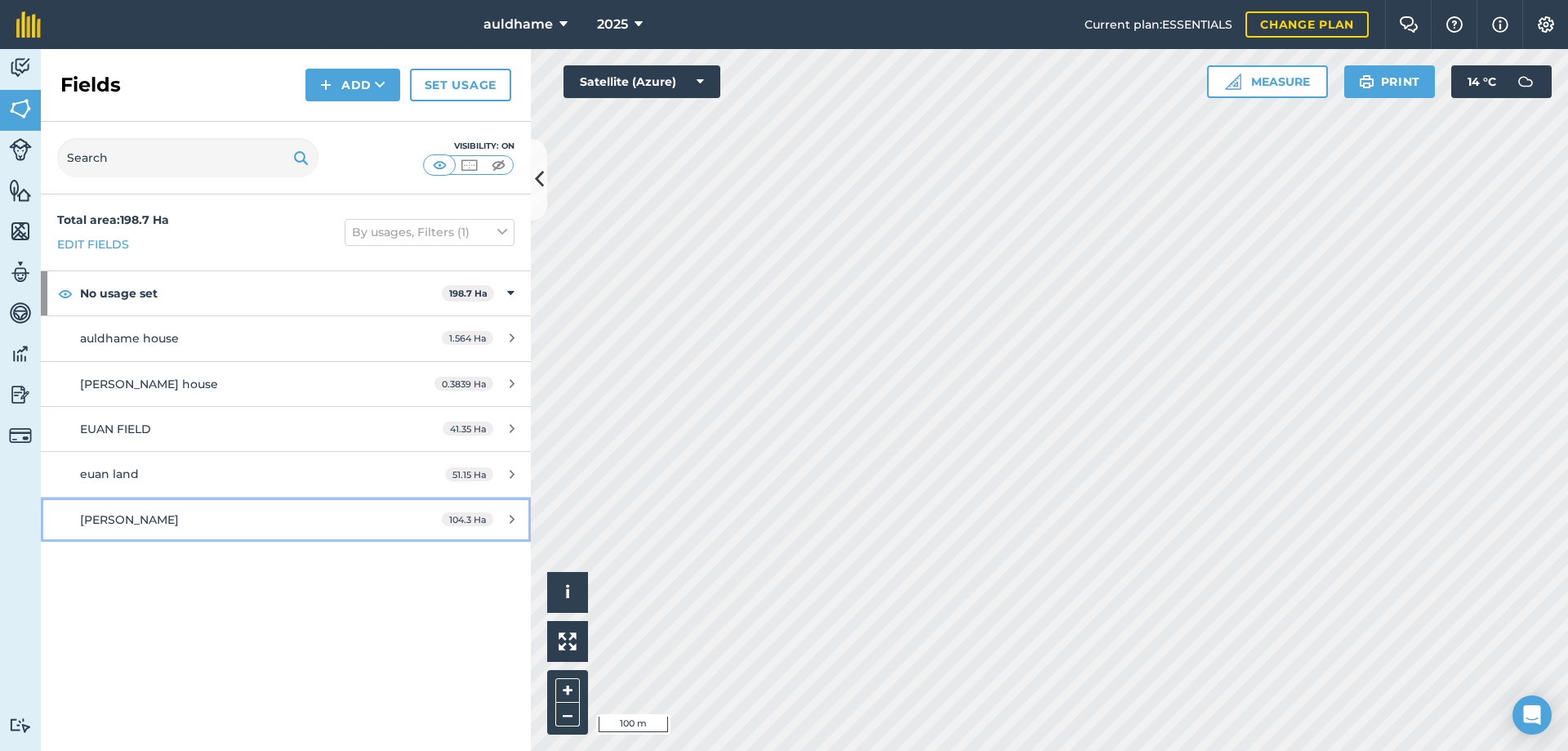
click at [115, 520] on span "[PERSON_NAME]" at bounding box center [129, 519] width 99 height 15
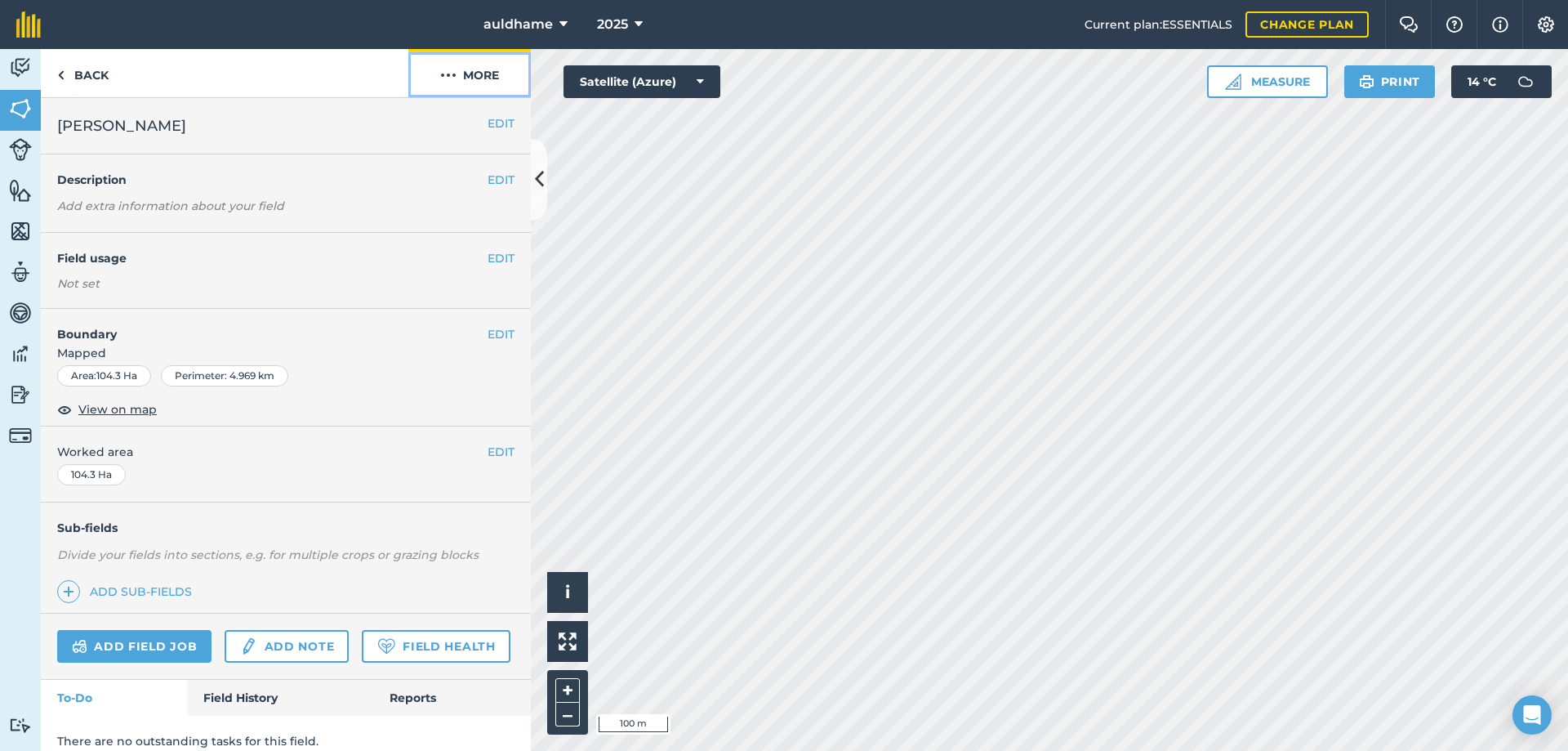
click at [488, 75] on button "More" at bounding box center [469, 73] width 123 height 48
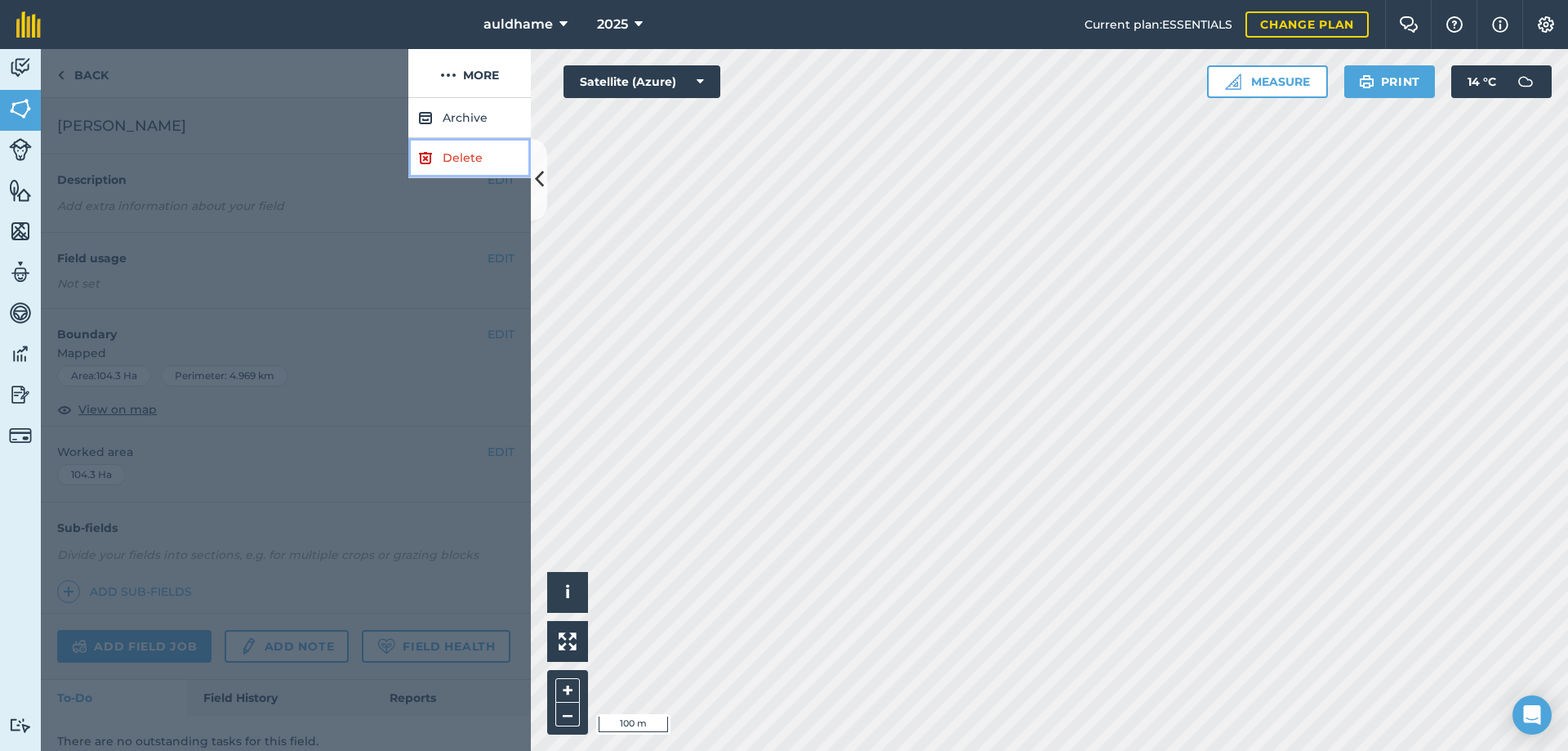
click at [444, 162] on link "Delete" at bounding box center [469, 158] width 123 height 40
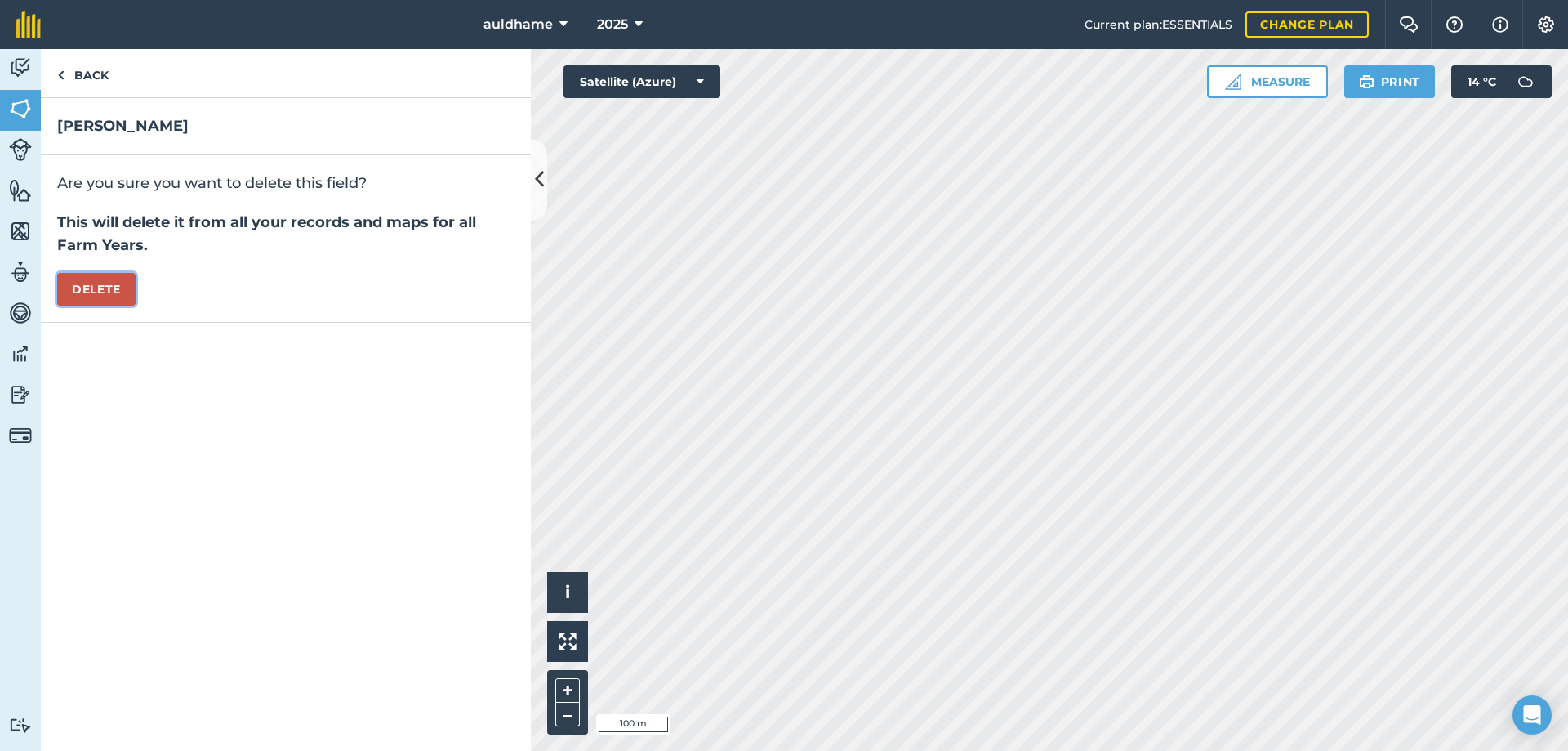
click at [116, 290] on button "Delete" at bounding box center [96, 289] width 78 height 33
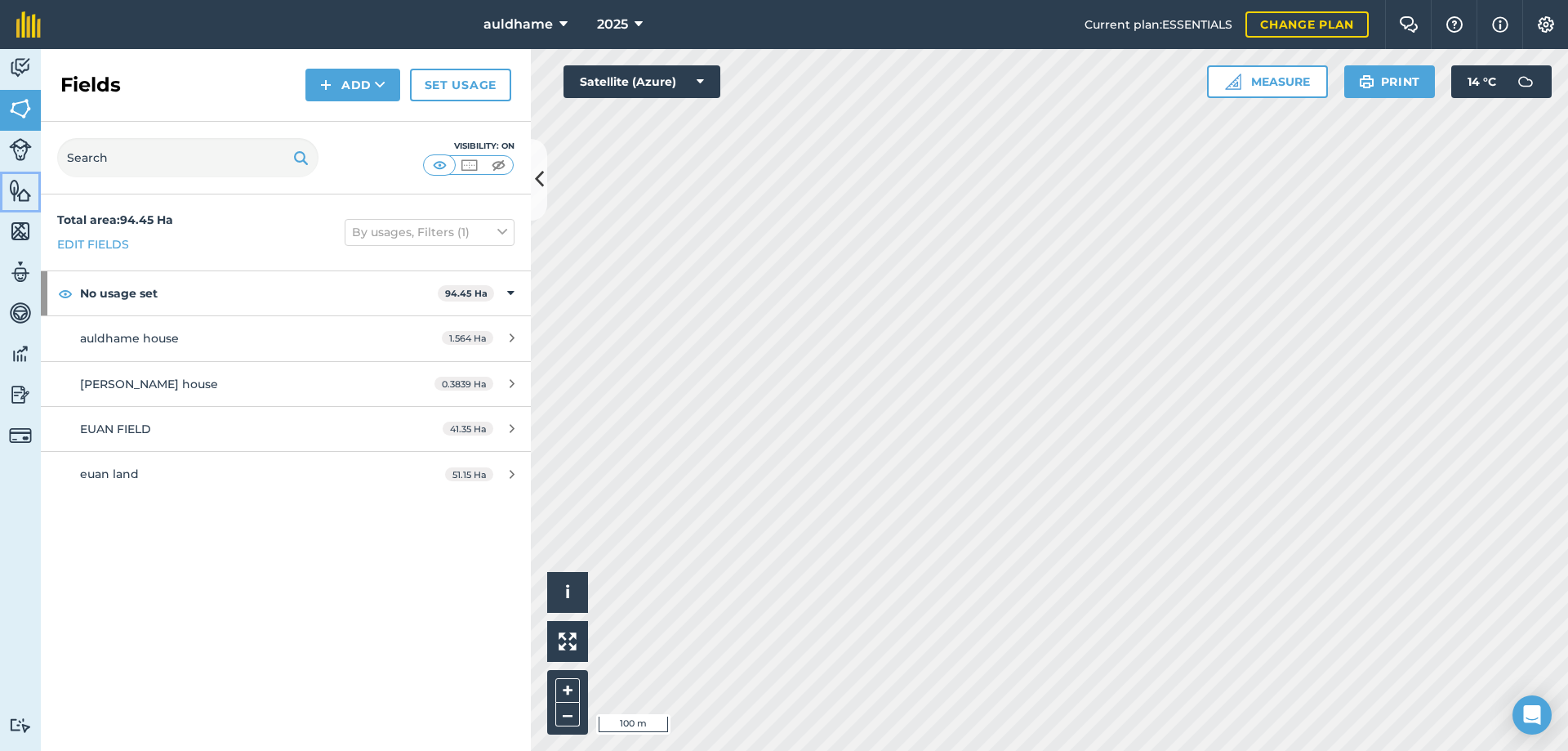
click at [23, 190] on img at bounding box center [20, 190] width 23 height 25
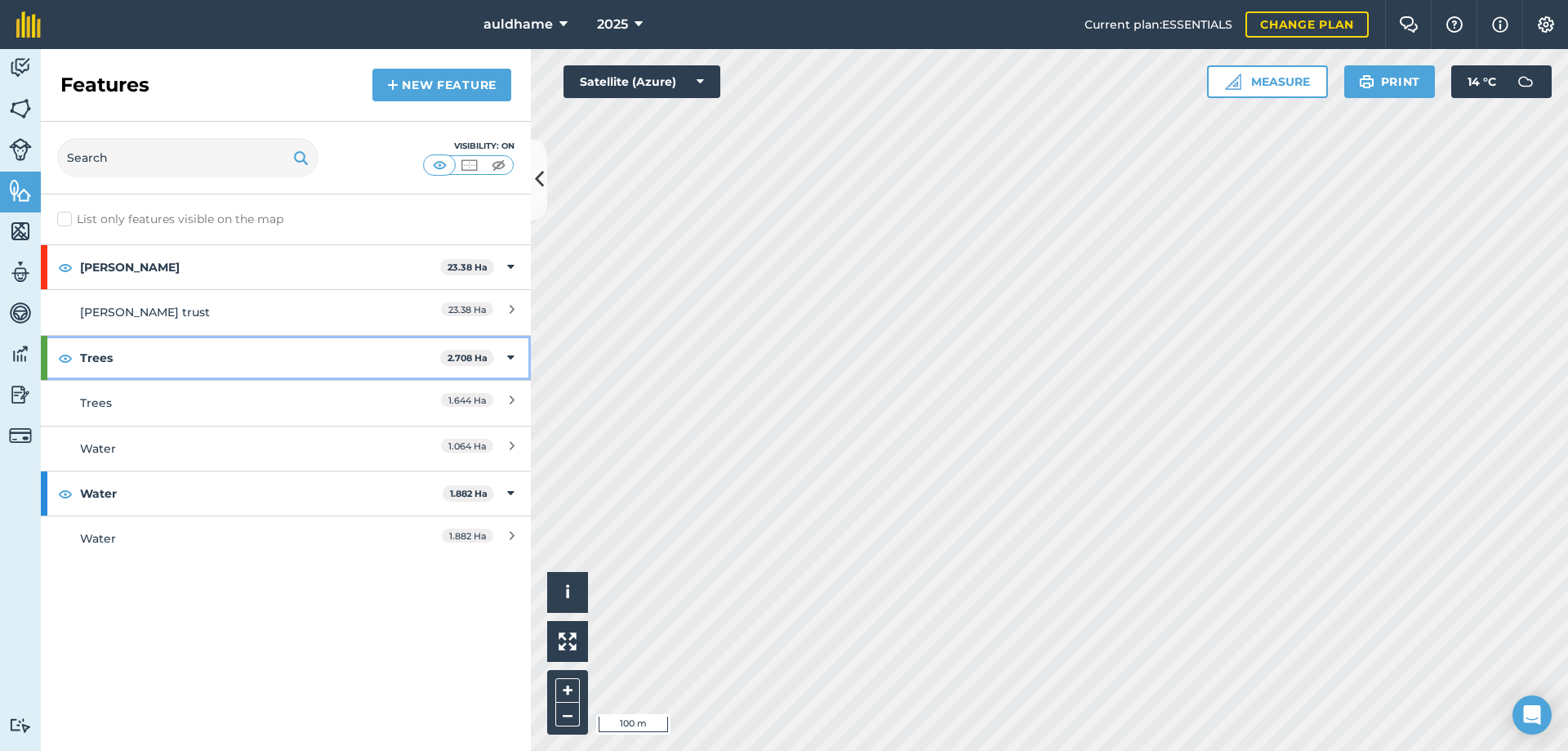
click at [142, 358] on strong "Trees" at bounding box center [260, 358] width 360 height 44
click at [142, 358] on strong "Trees" at bounding box center [262, 358] width 364 height 44
click at [142, 358] on strong "Trees" at bounding box center [260, 358] width 360 height 44
click at [515, 354] on div "Trees 2.708 Ha" at bounding box center [286, 358] width 490 height 44
drag, startPoint x: 385, startPoint y: 405, endPoint x: 263, endPoint y: 398, distance: 122.2
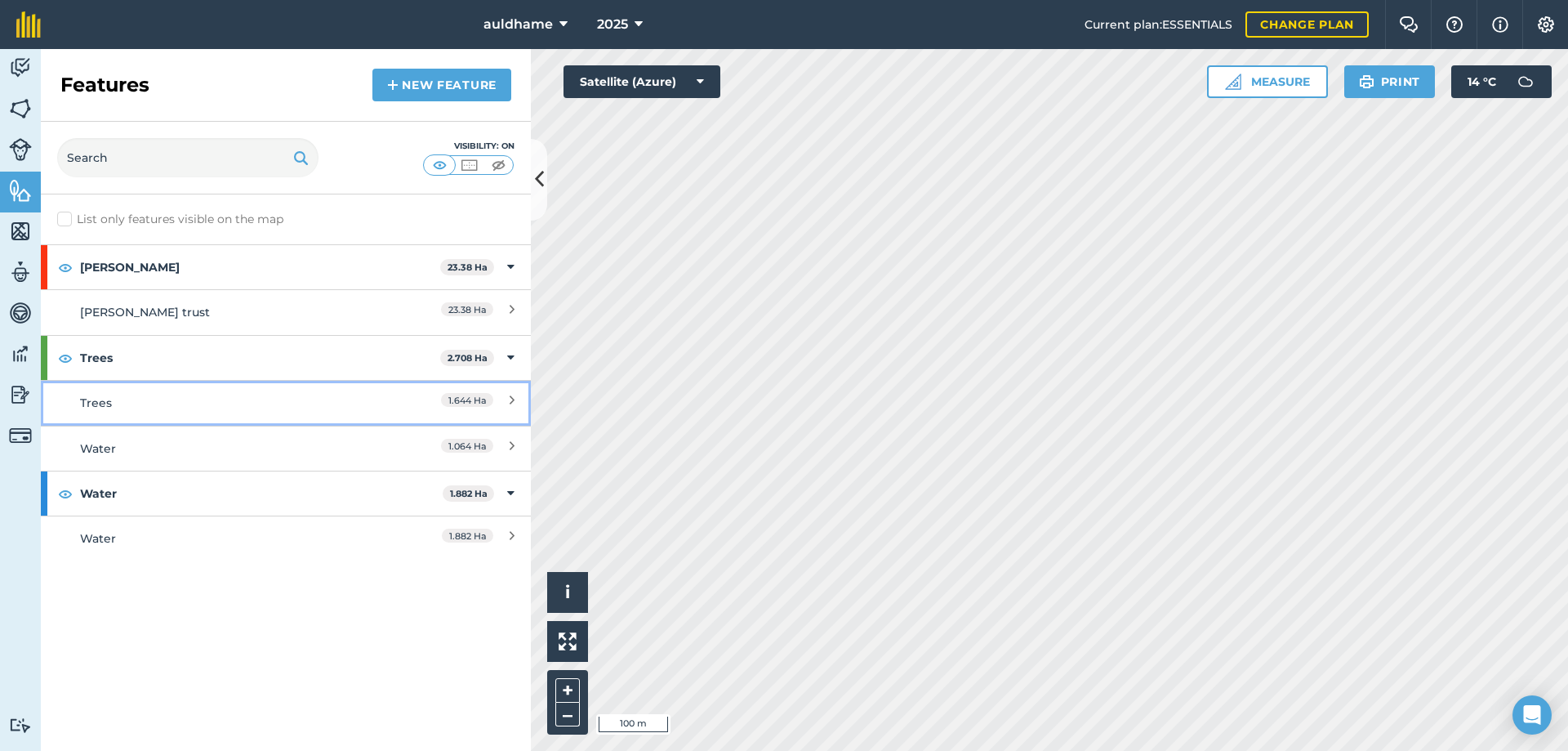
click at [263, 398] on div "Trees" at bounding box center [224, 402] width 289 height 18
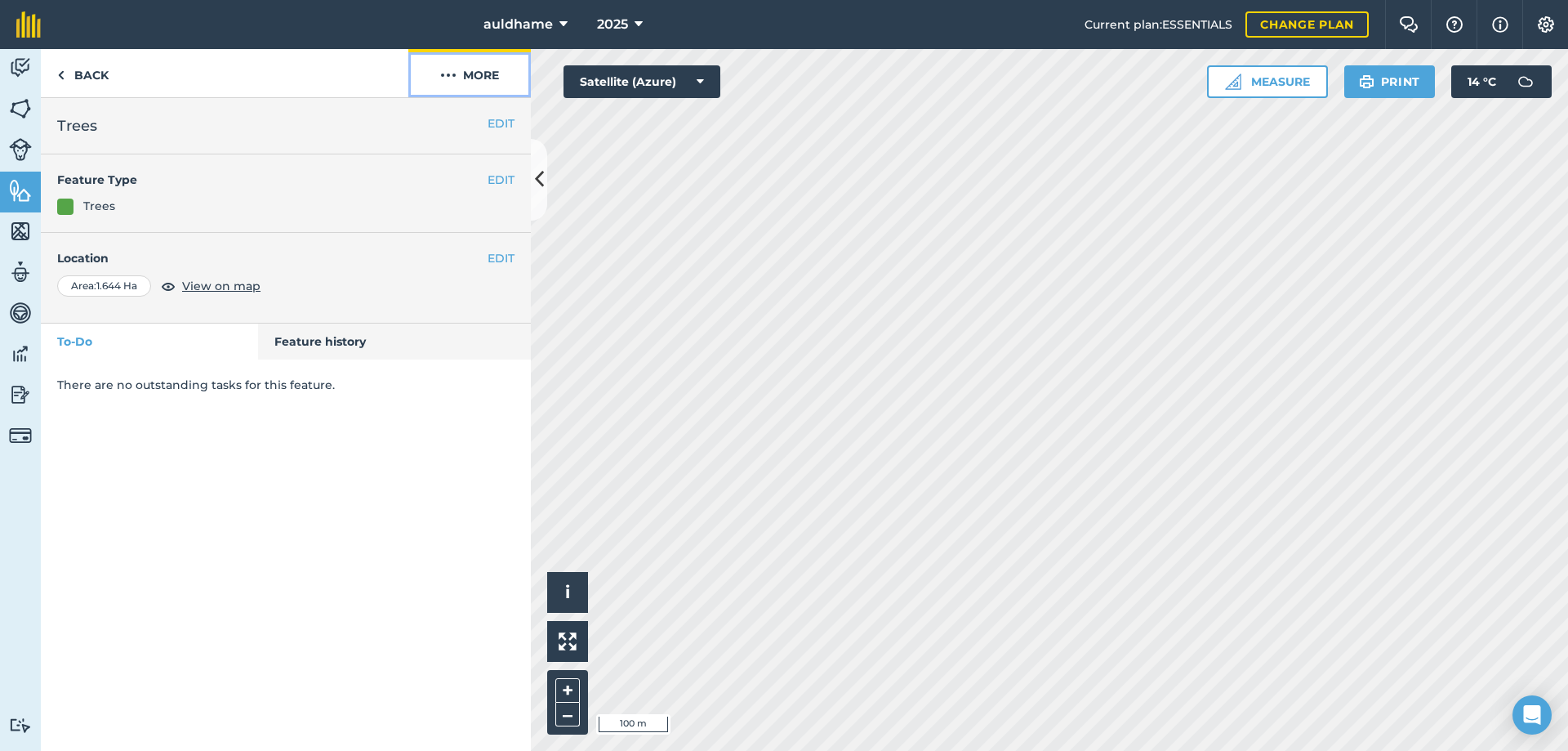
click at [485, 72] on button "More" at bounding box center [469, 73] width 123 height 48
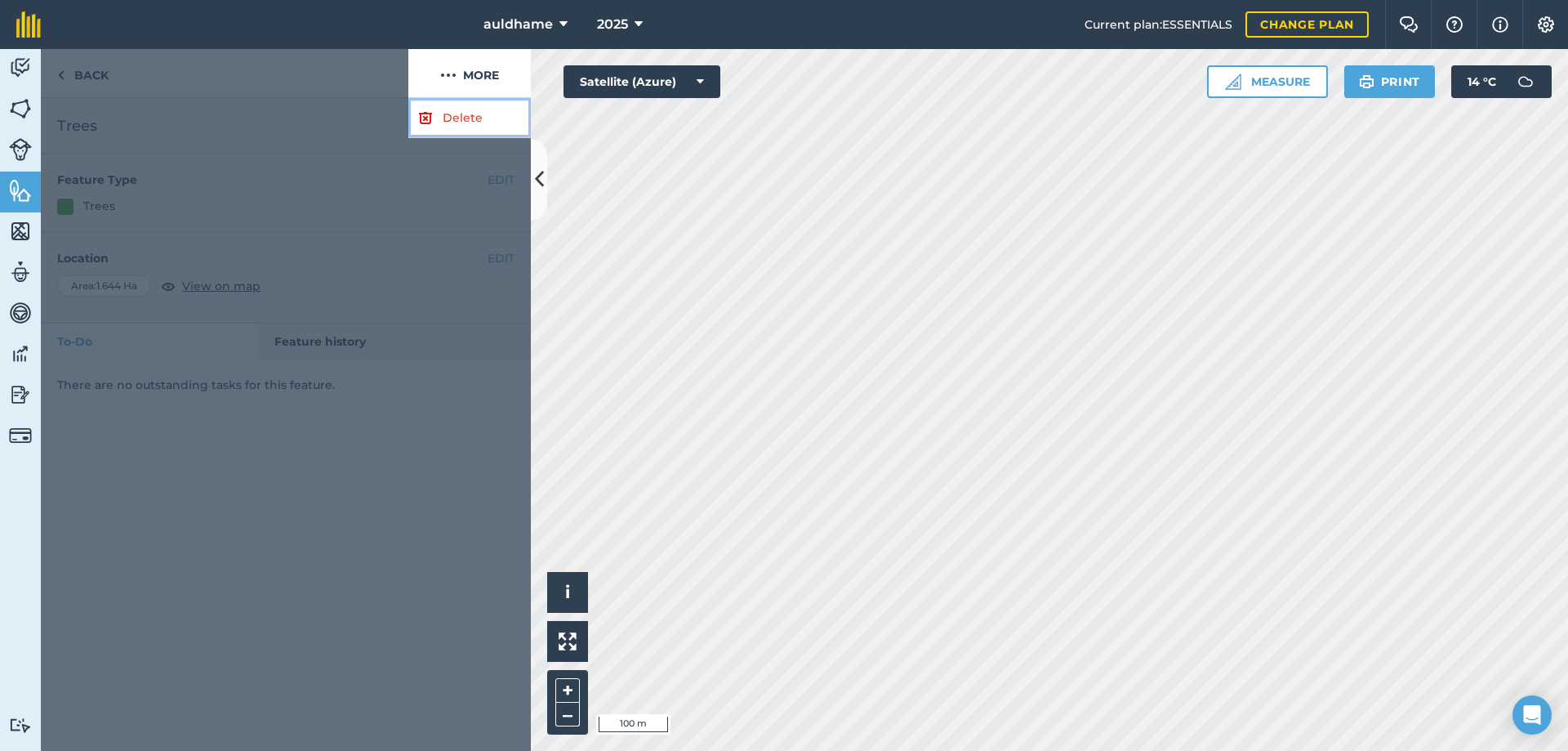
click at [454, 118] on link "Delete" at bounding box center [469, 118] width 123 height 40
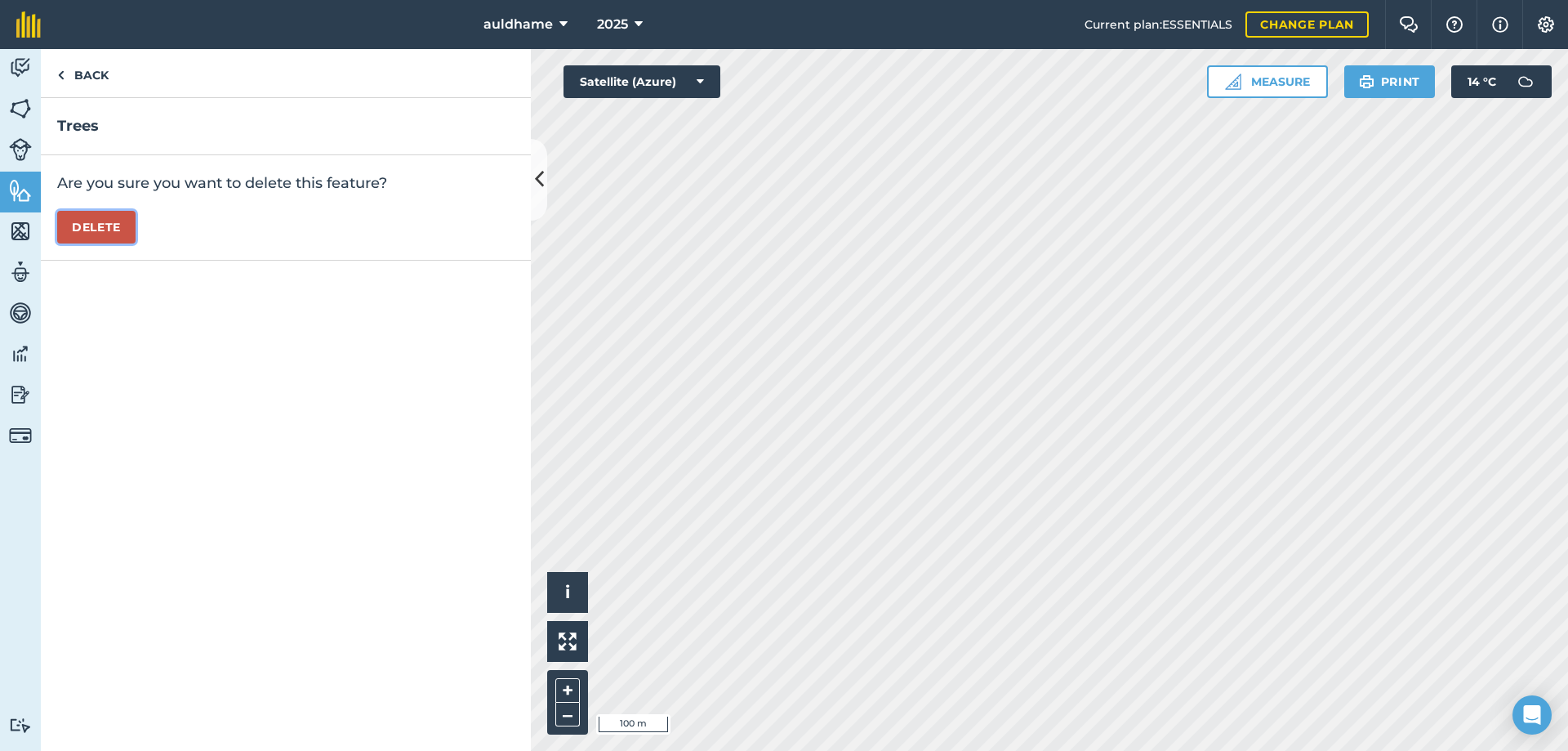
click at [115, 220] on button "Delete" at bounding box center [96, 226] width 78 height 33
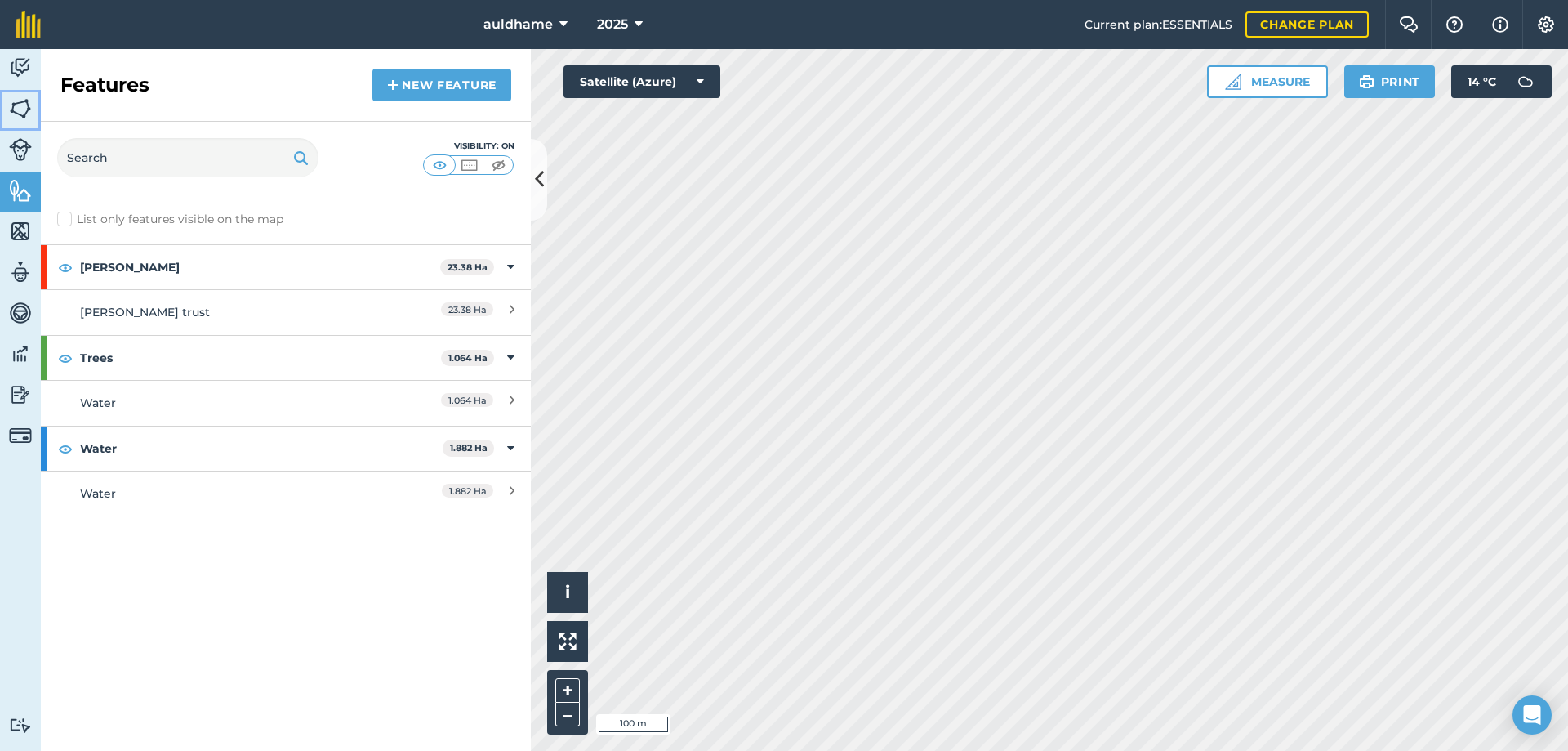
click at [29, 111] on img at bounding box center [20, 109] width 23 height 25
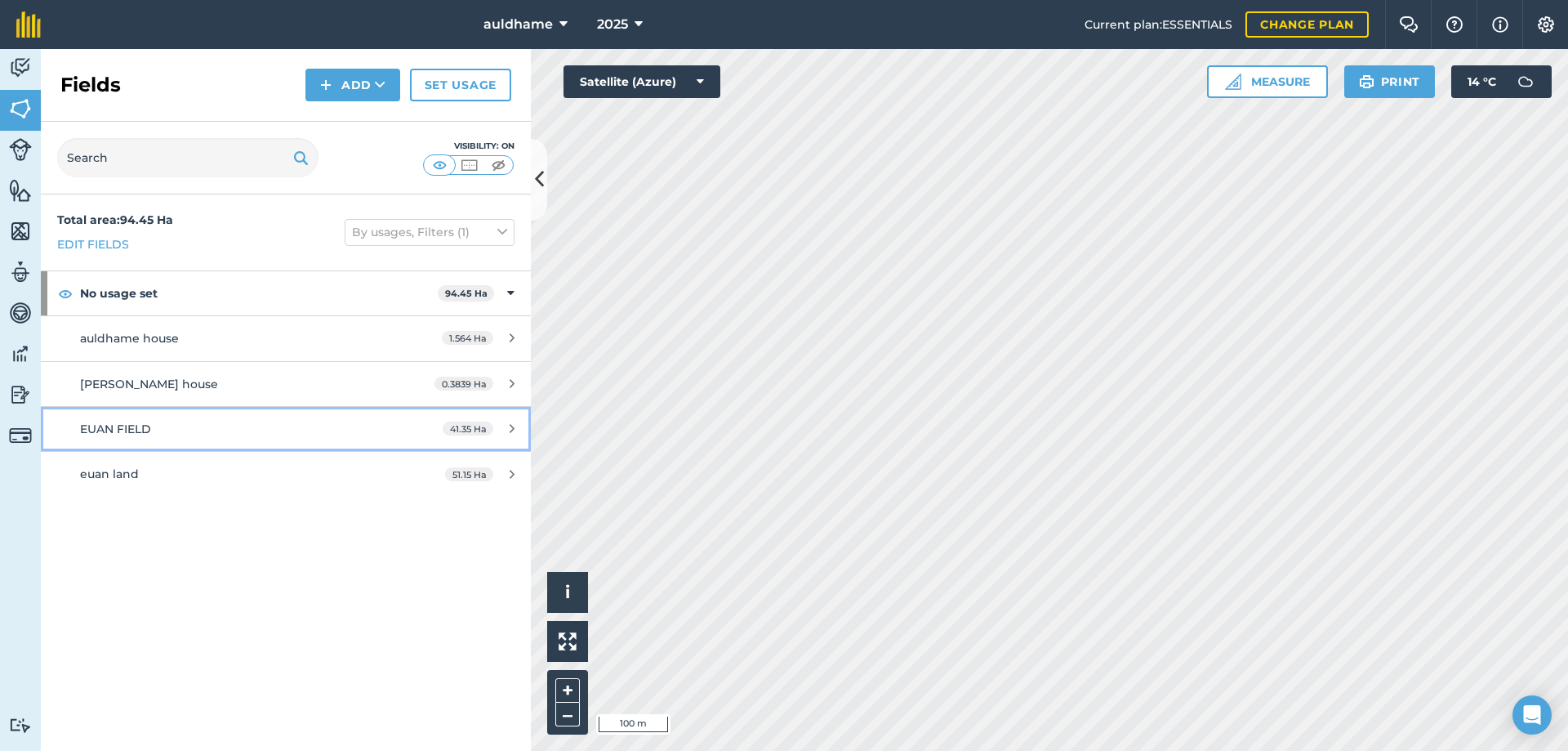
click at [139, 423] on span "EUAN FIELD" at bounding box center [116, 428] width 71 height 15
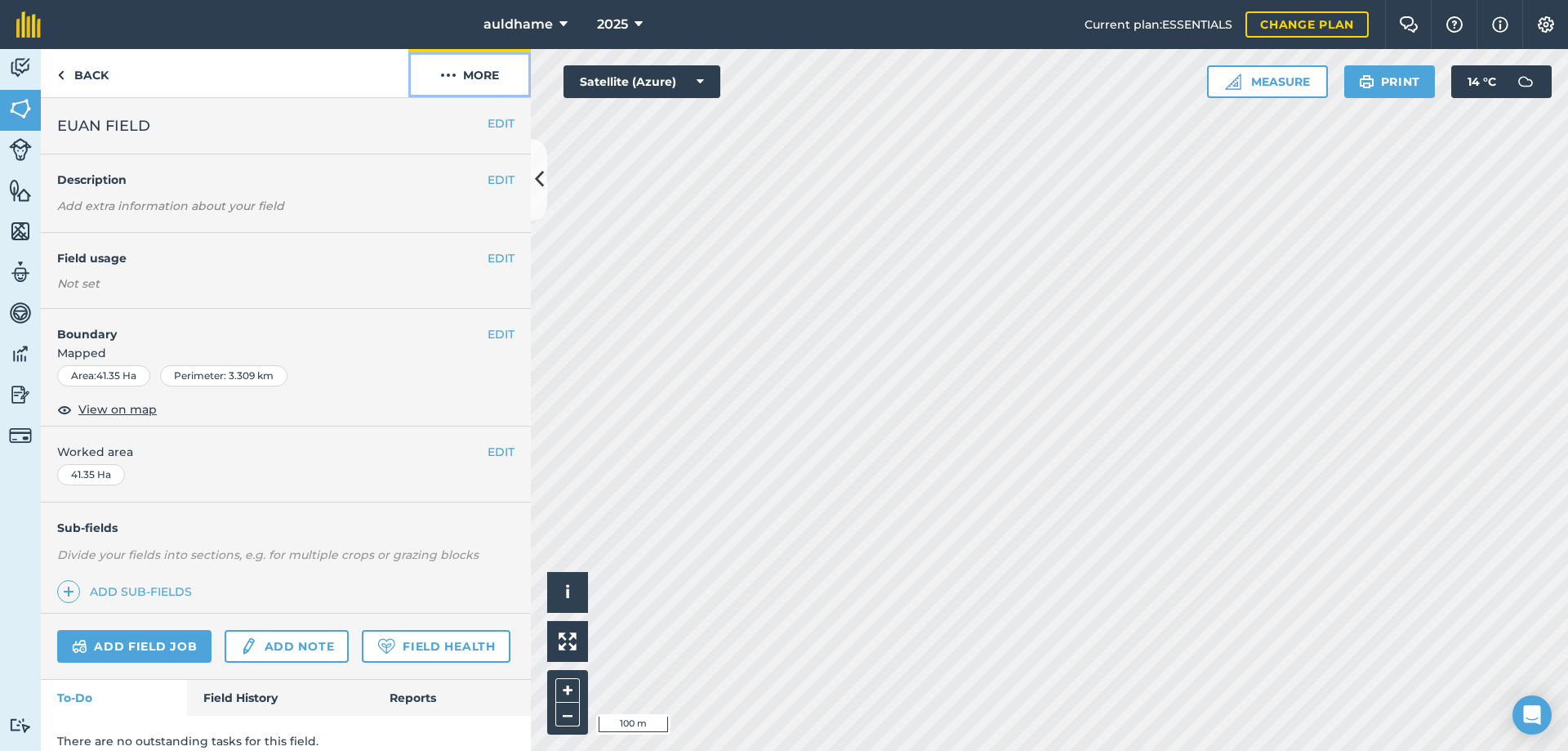
click at [492, 73] on button "More" at bounding box center [469, 73] width 123 height 48
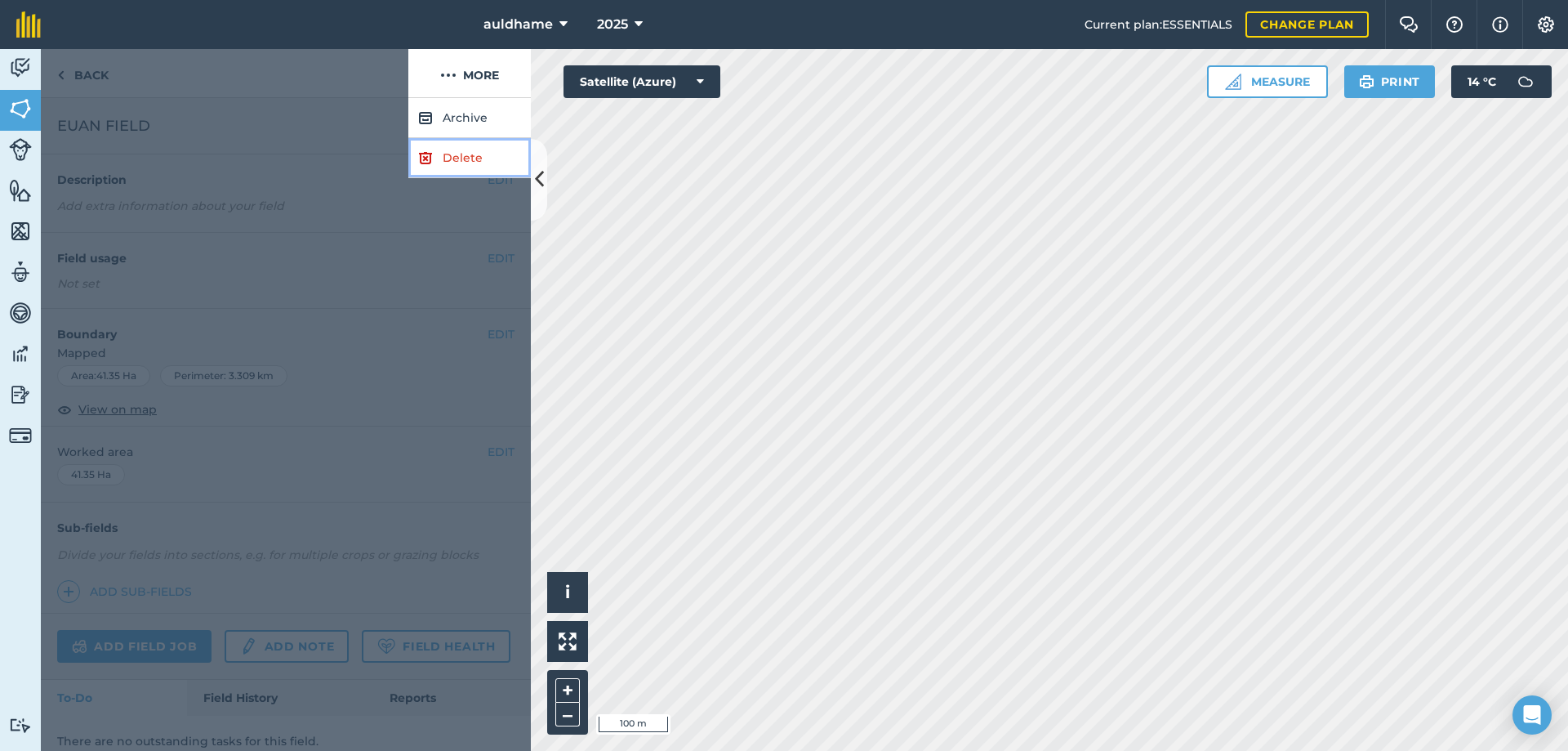
click at [458, 162] on link "Delete" at bounding box center [469, 158] width 123 height 40
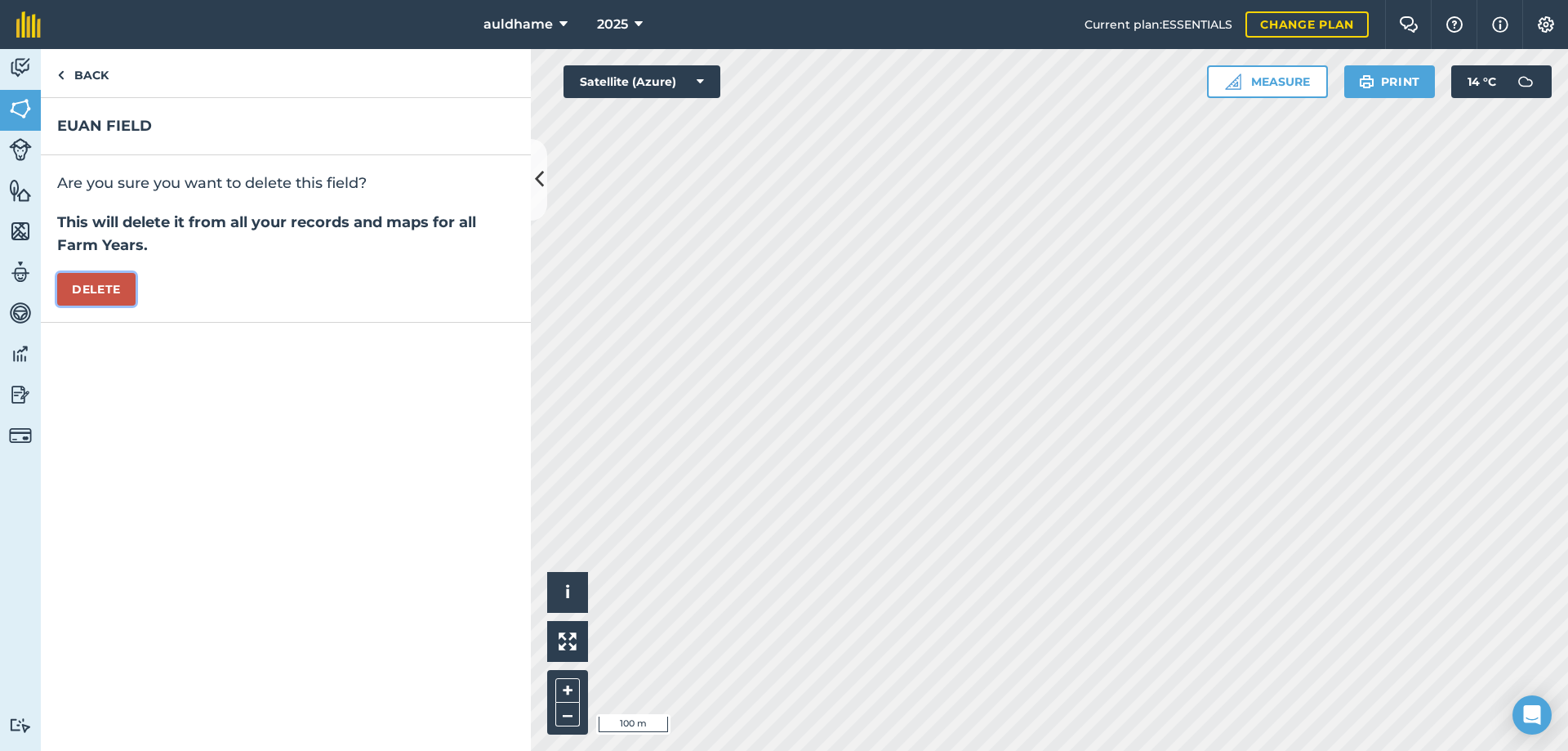
click at [89, 285] on button "Delete" at bounding box center [96, 289] width 78 height 33
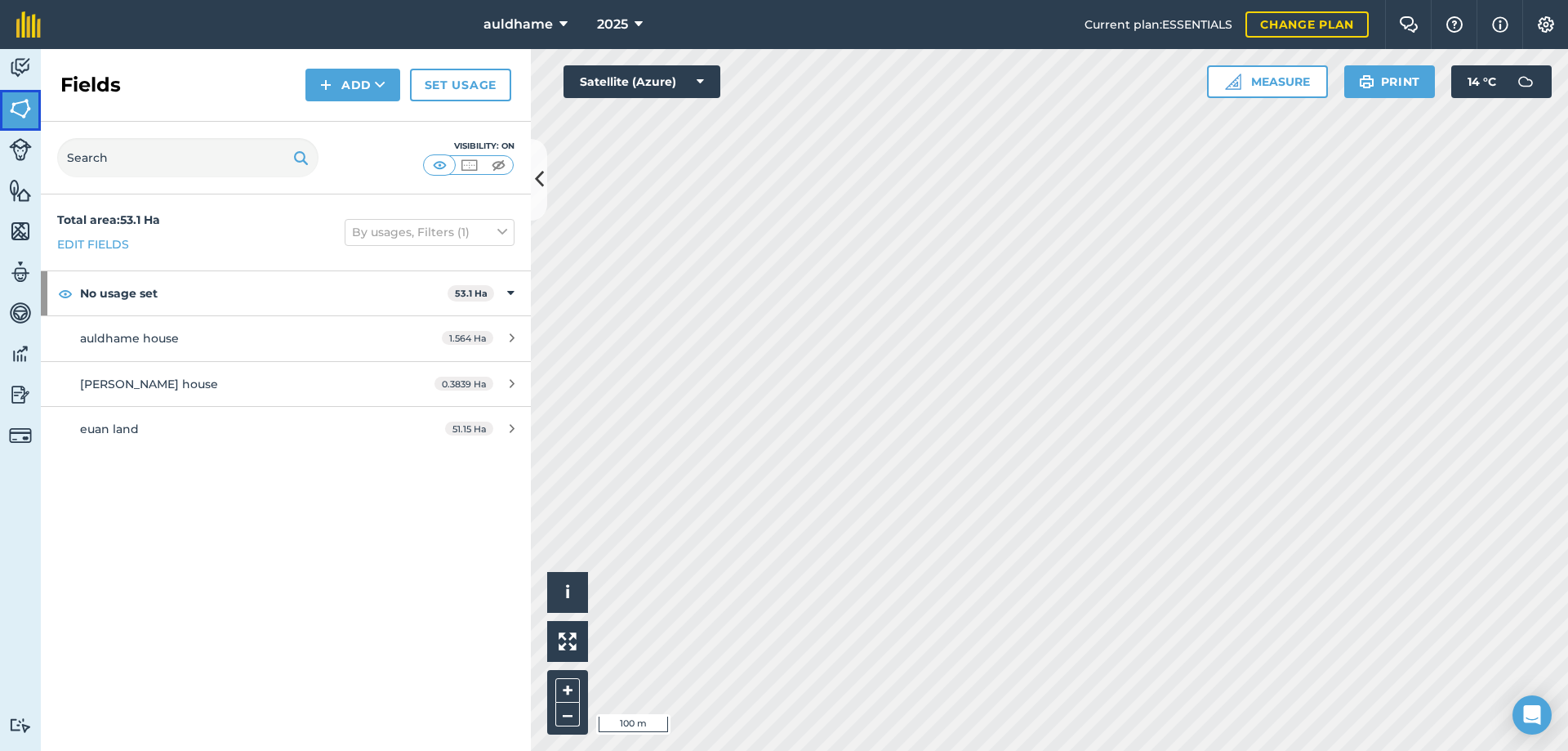
click at [28, 115] on img at bounding box center [20, 109] width 23 height 25
click at [126, 429] on span "euan land" at bounding box center [110, 428] width 59 height 15
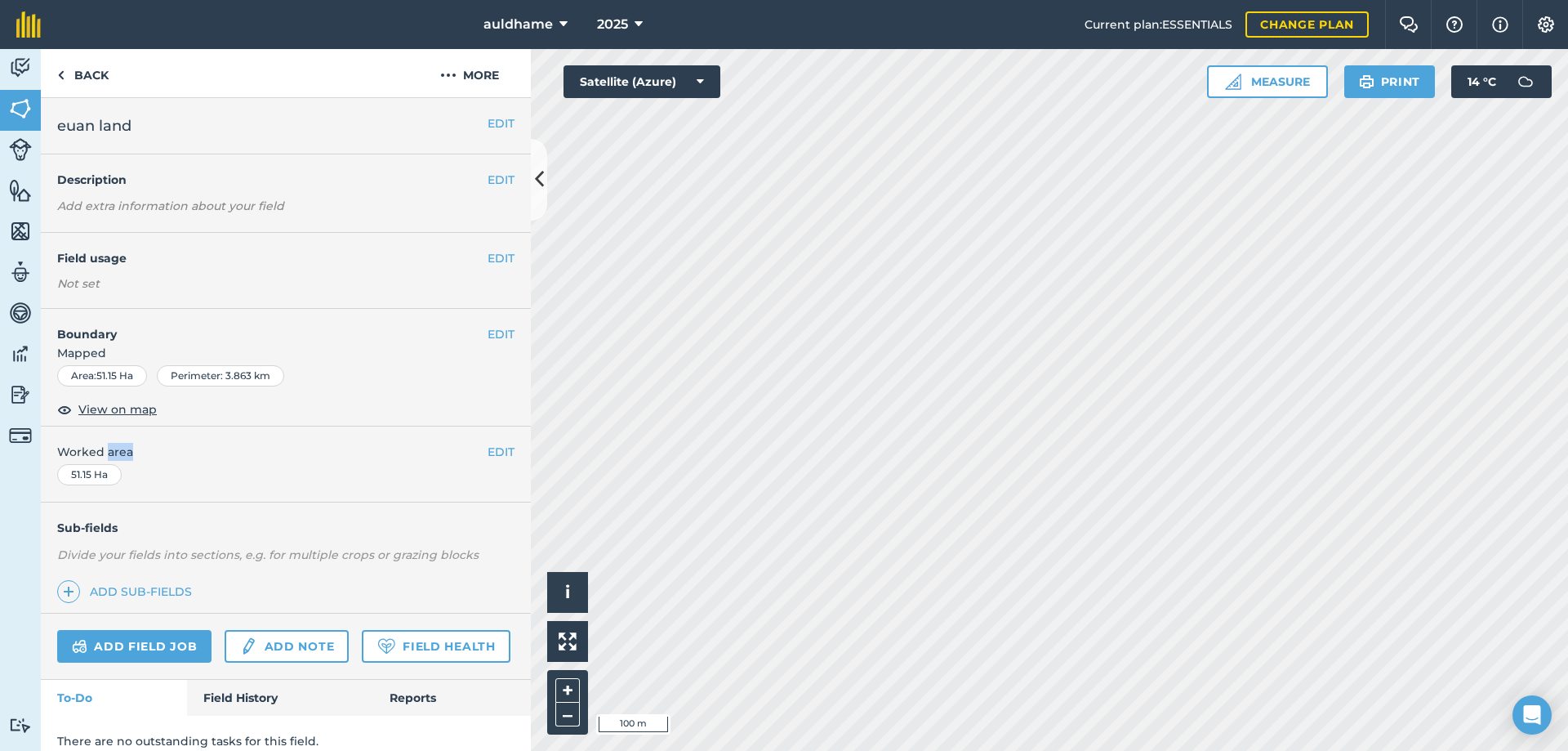
click at [126, 429] on div "EDIT Worked area 51.15 Ha" at bounding box center [286, 463] width 490 height 76
click at [485, 79] on button "More" at bounding box center [469, 73] width 123 height 48
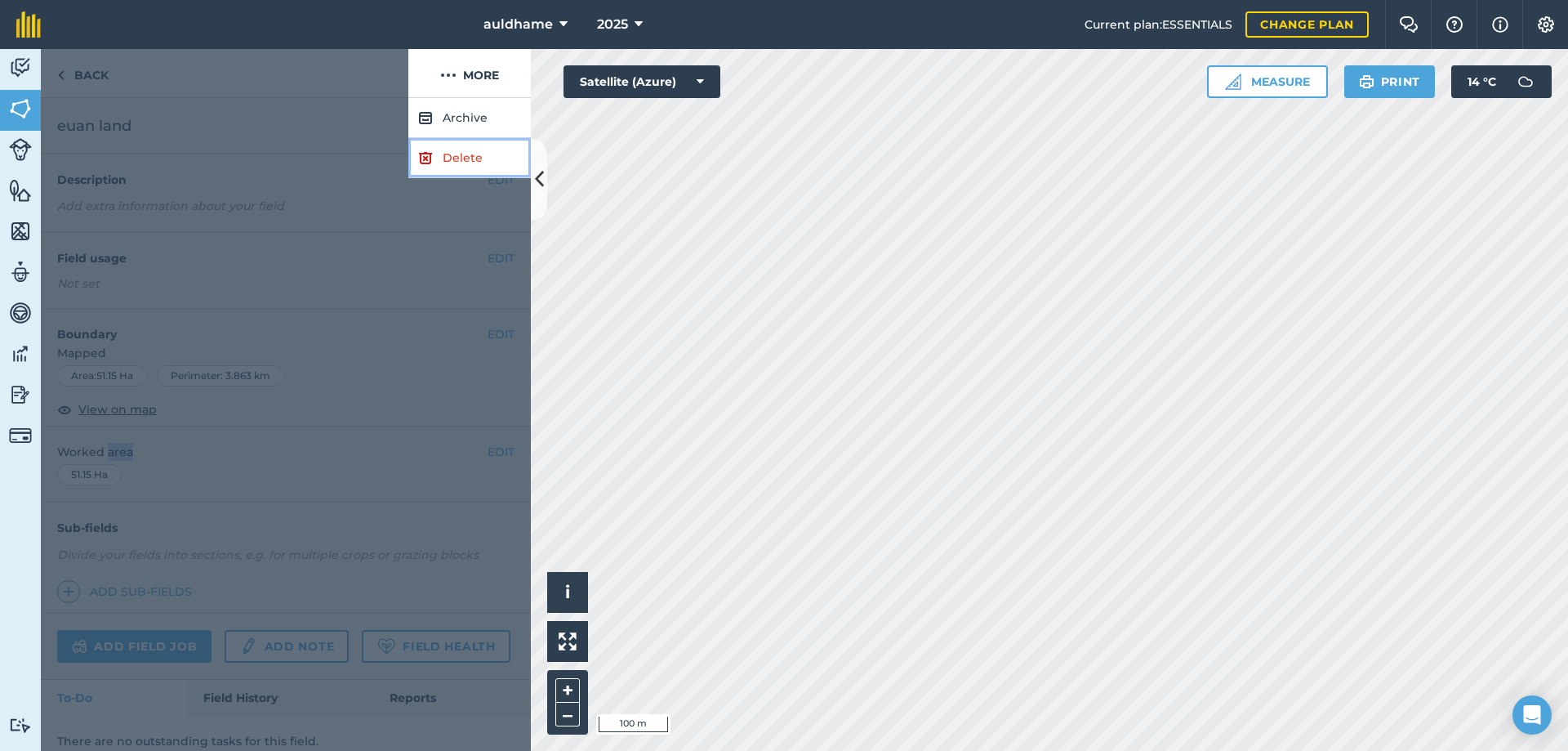
click at [463, 158] on link "Delete" at bounding box center [469, 158] width 123 height 40
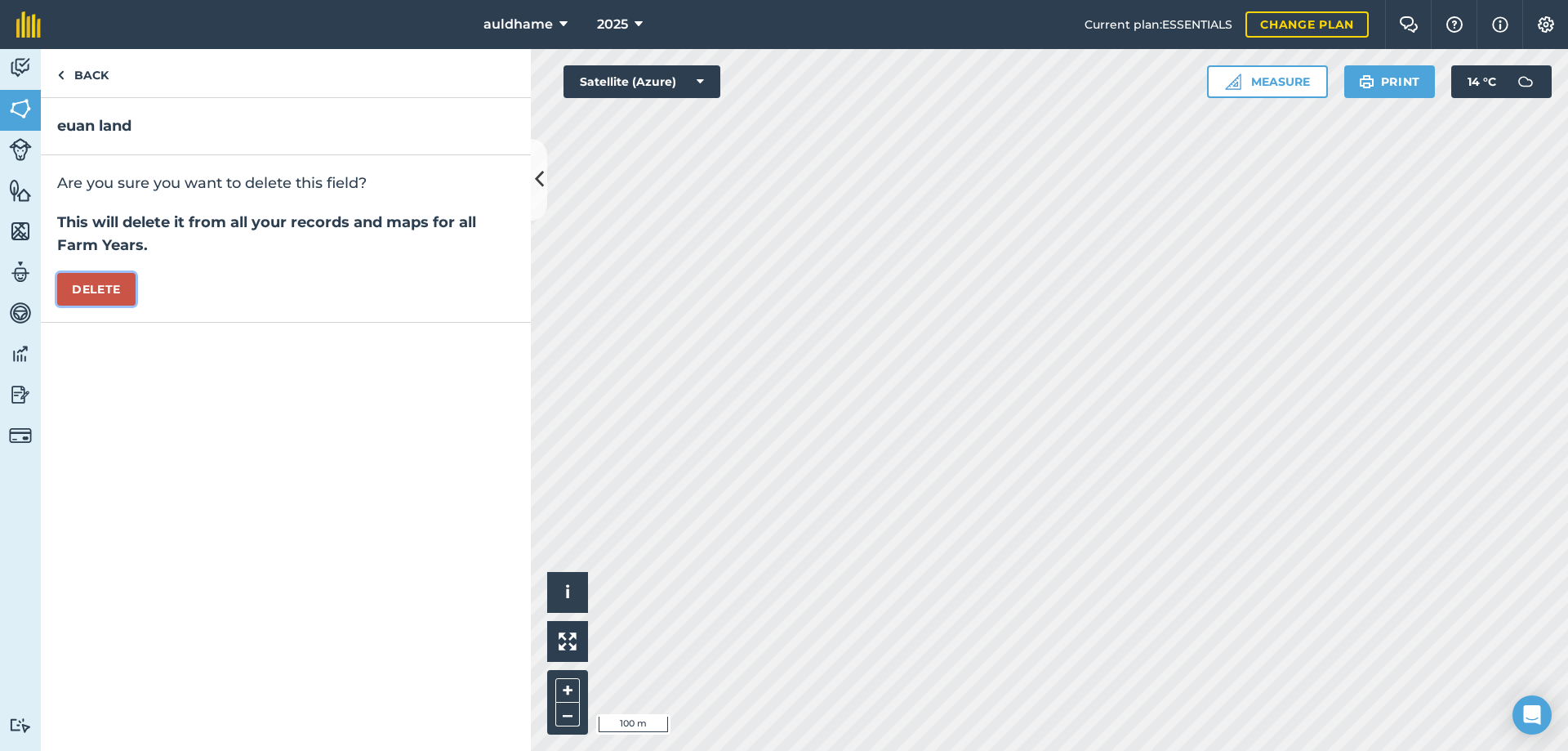
click at [129, 285] on button "Delete" at bounding box center [96, 289] width 78 height 33
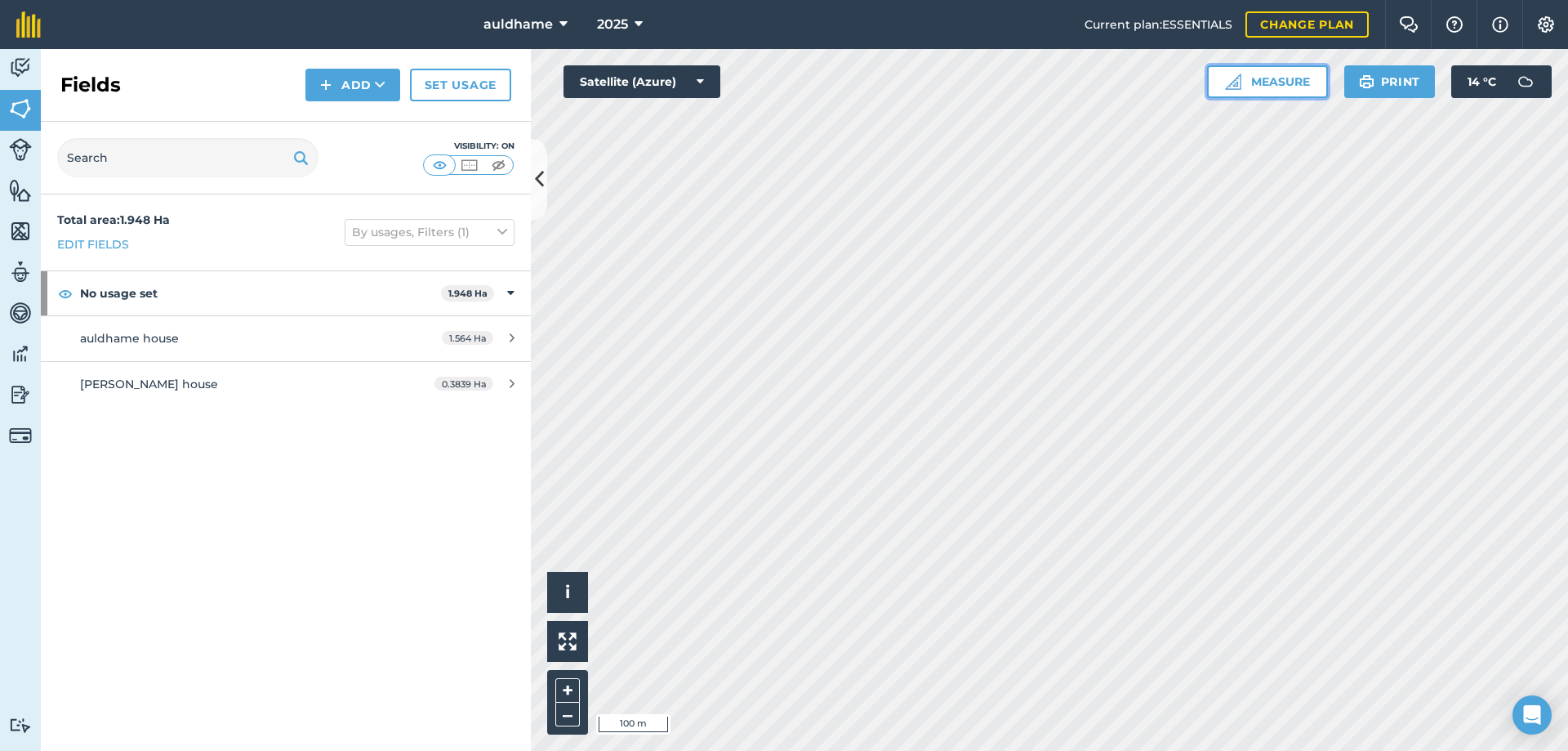
click at [1273, 79] on button "Measure" at bounding box center [1268, 81] width 121 height 33
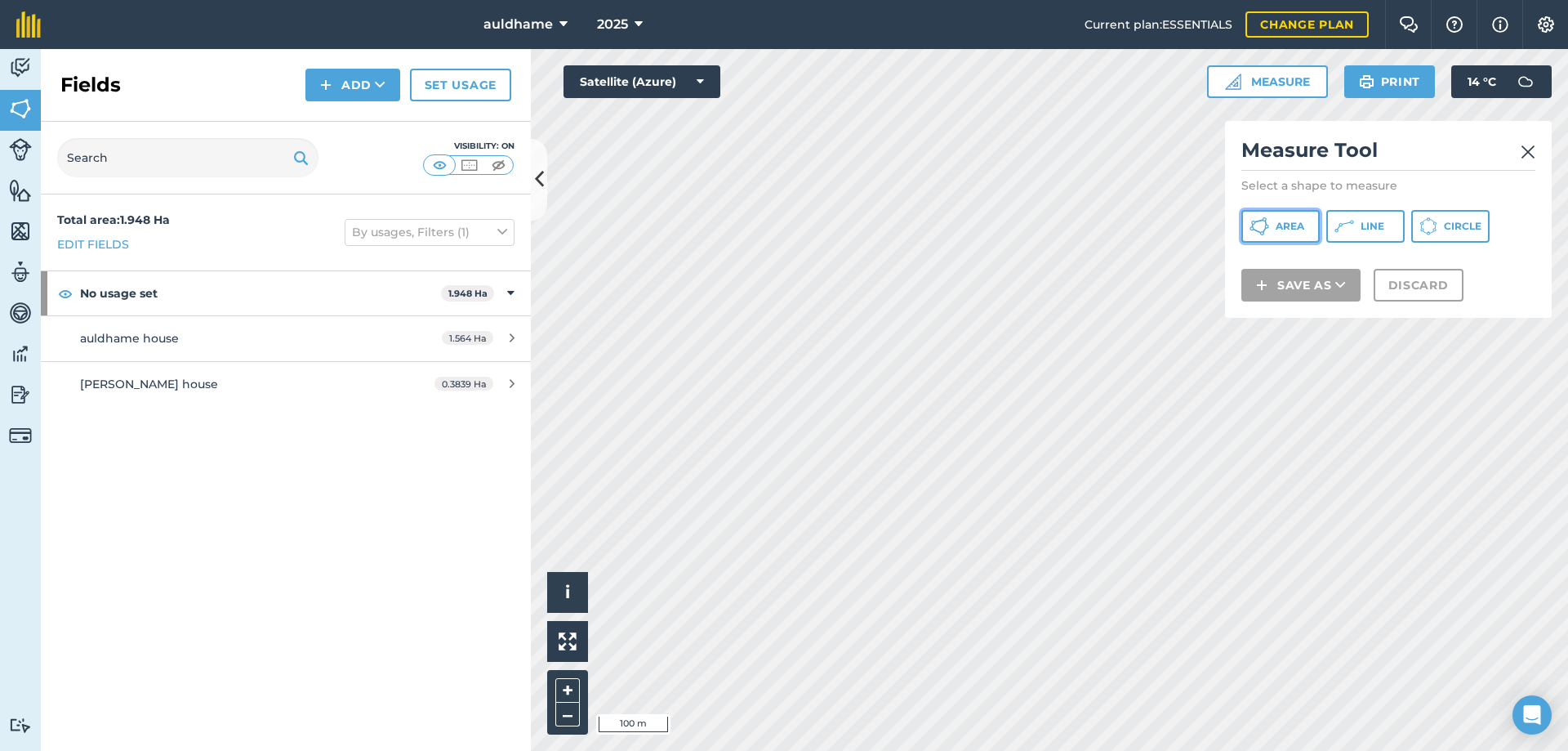
click at [1284, 232] on span "Area" at bounding box center [1289, 225] width 29 height 13
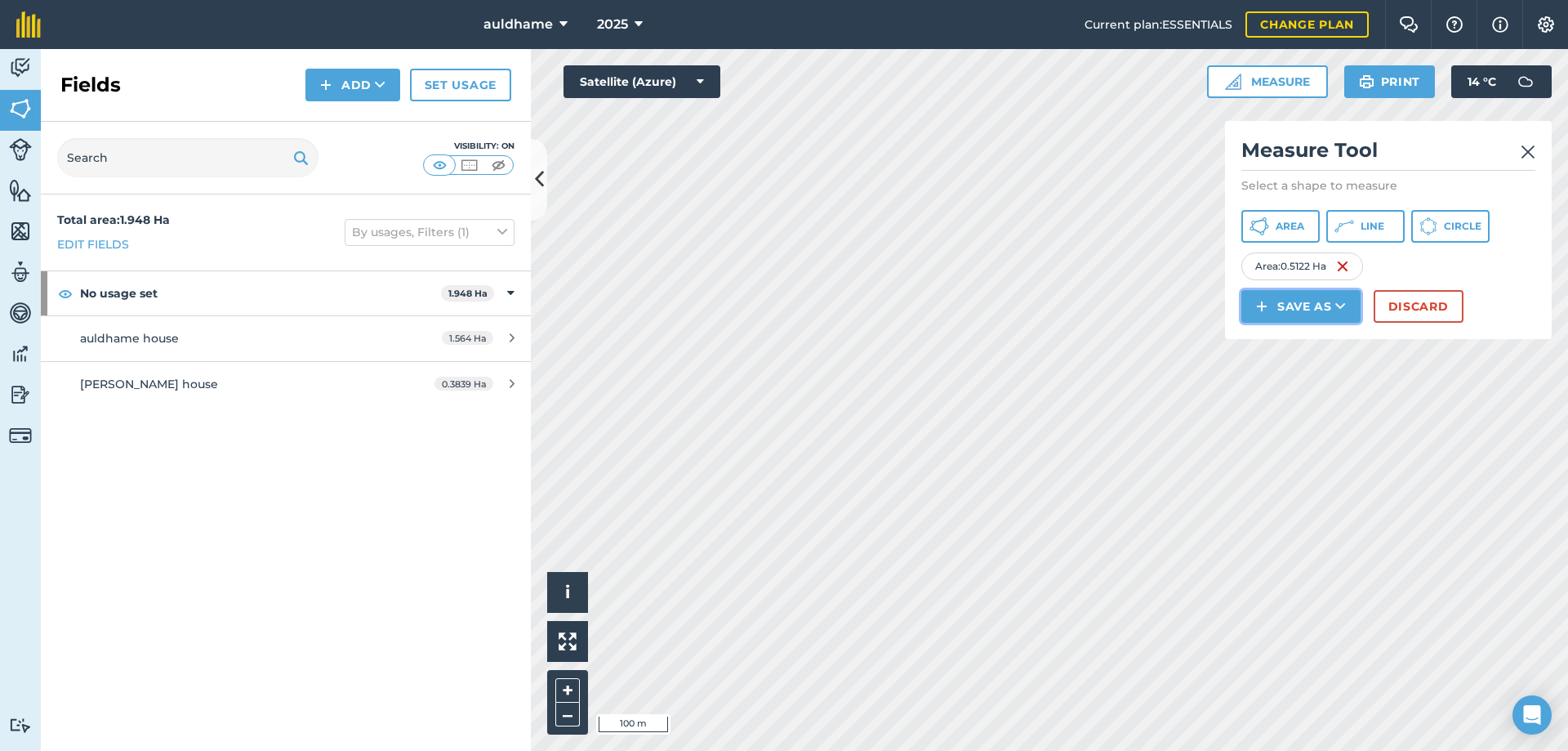
click at [1262, 299] on img at bounding box center [1262, 306] width 12 height 20
click at [1301, 414] on link "Note" at bounding box center [1301, 416] width 115 height 36
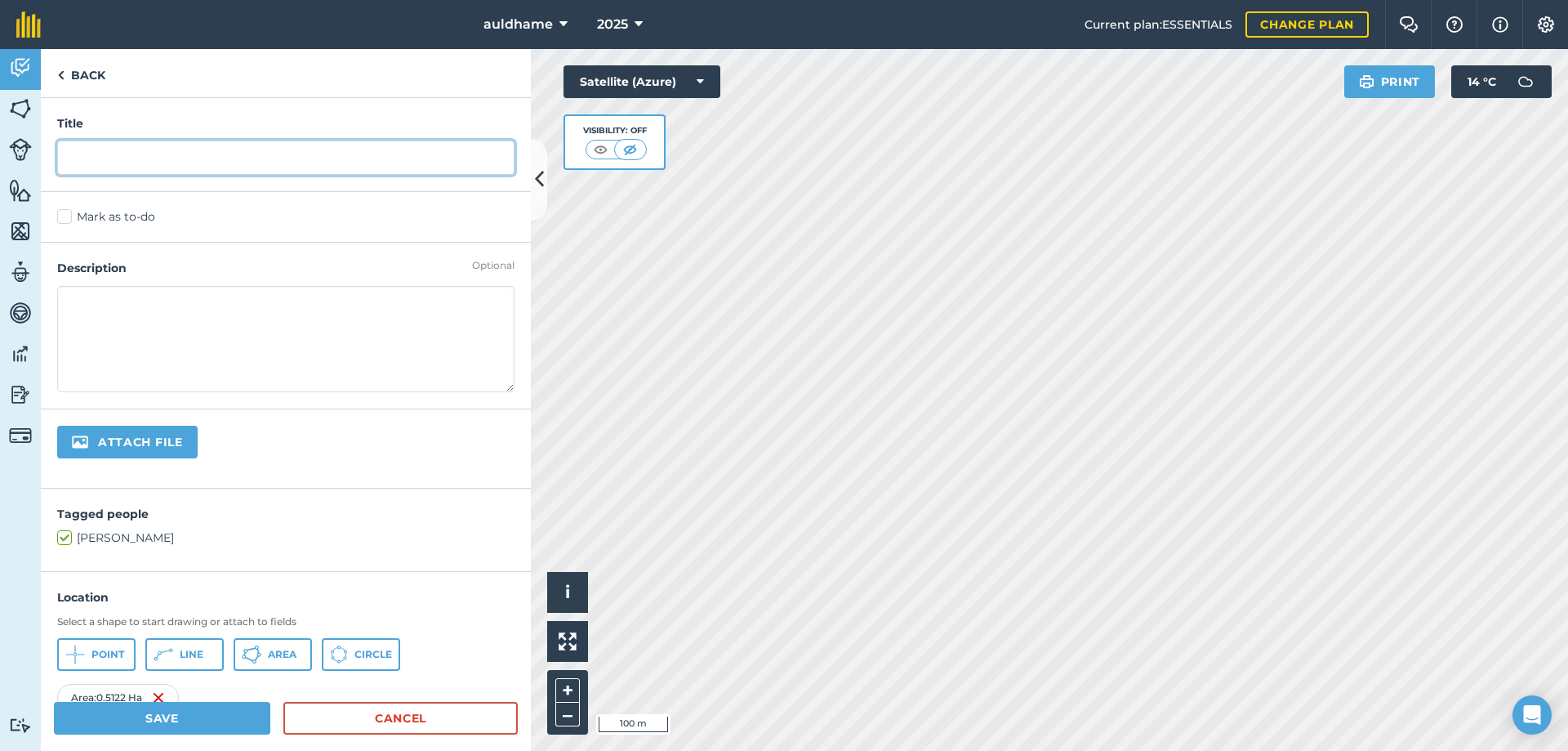
click at [82, 162] on input "text" at bounding box center [286, 157] width 457 height 35
type input "trees"
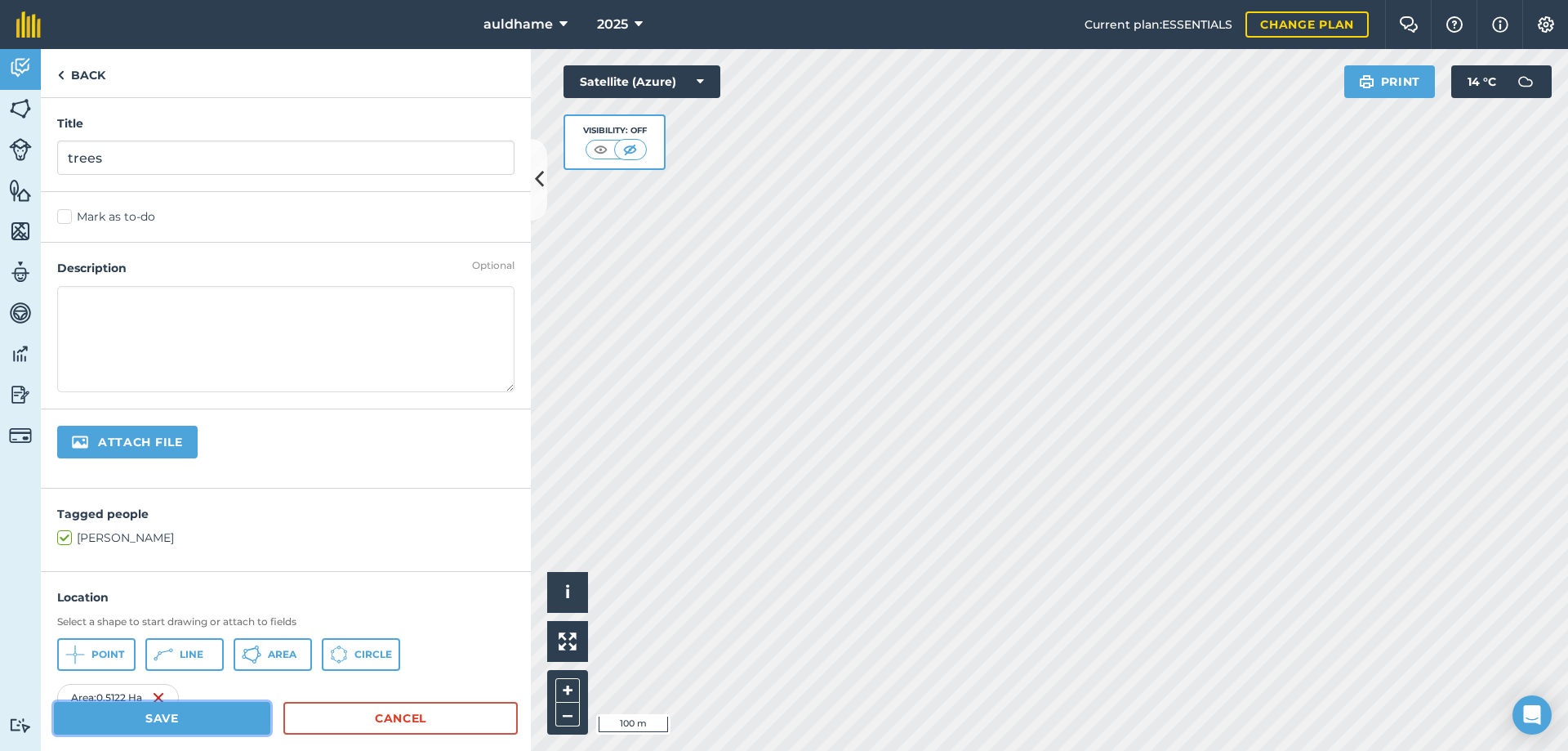
click at [158, 711] on button "Save" at bounding box center [162, 717] width 216 height 33
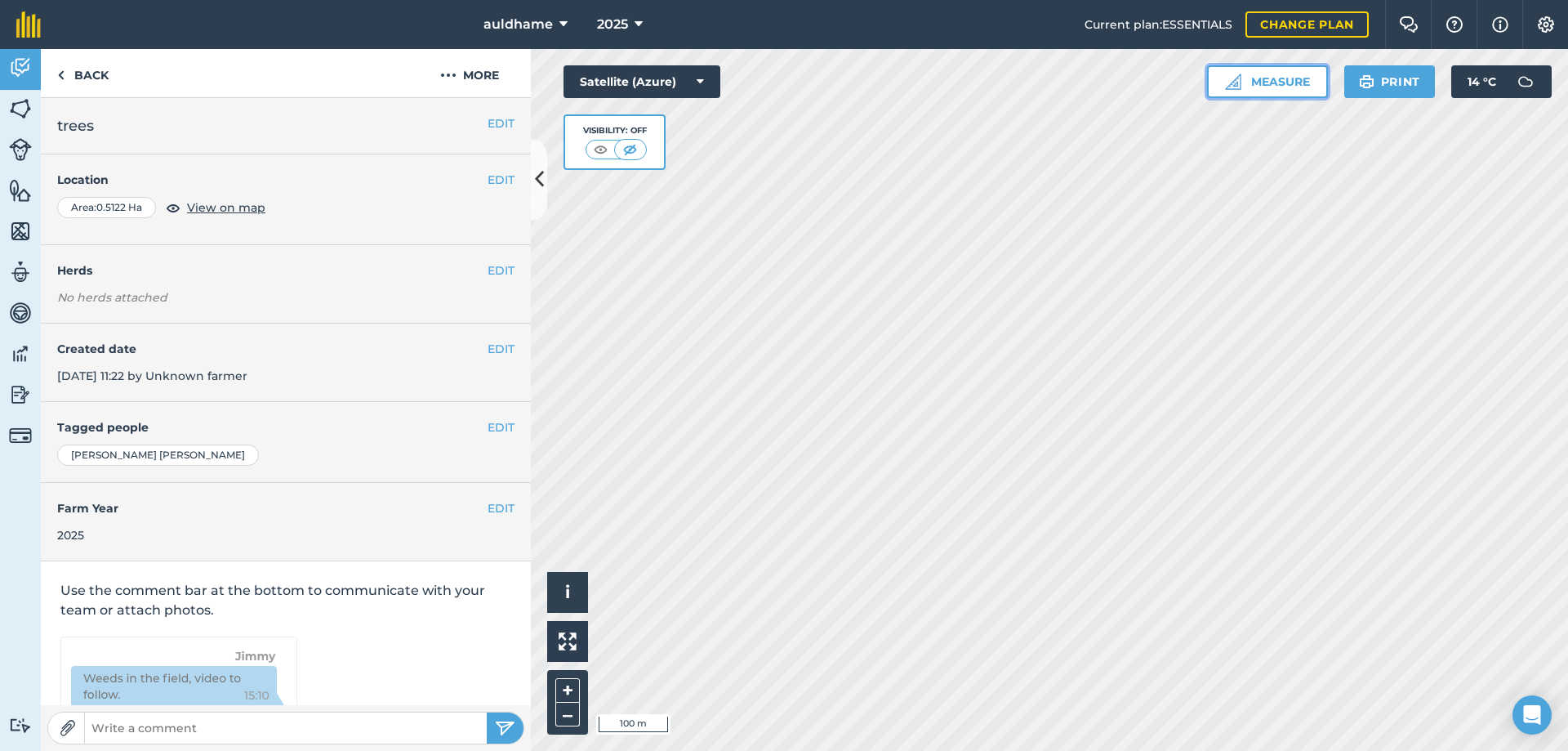
click at [1270, 75] on button "Measure" at bounding box center [1268, 81] width 121 height 33
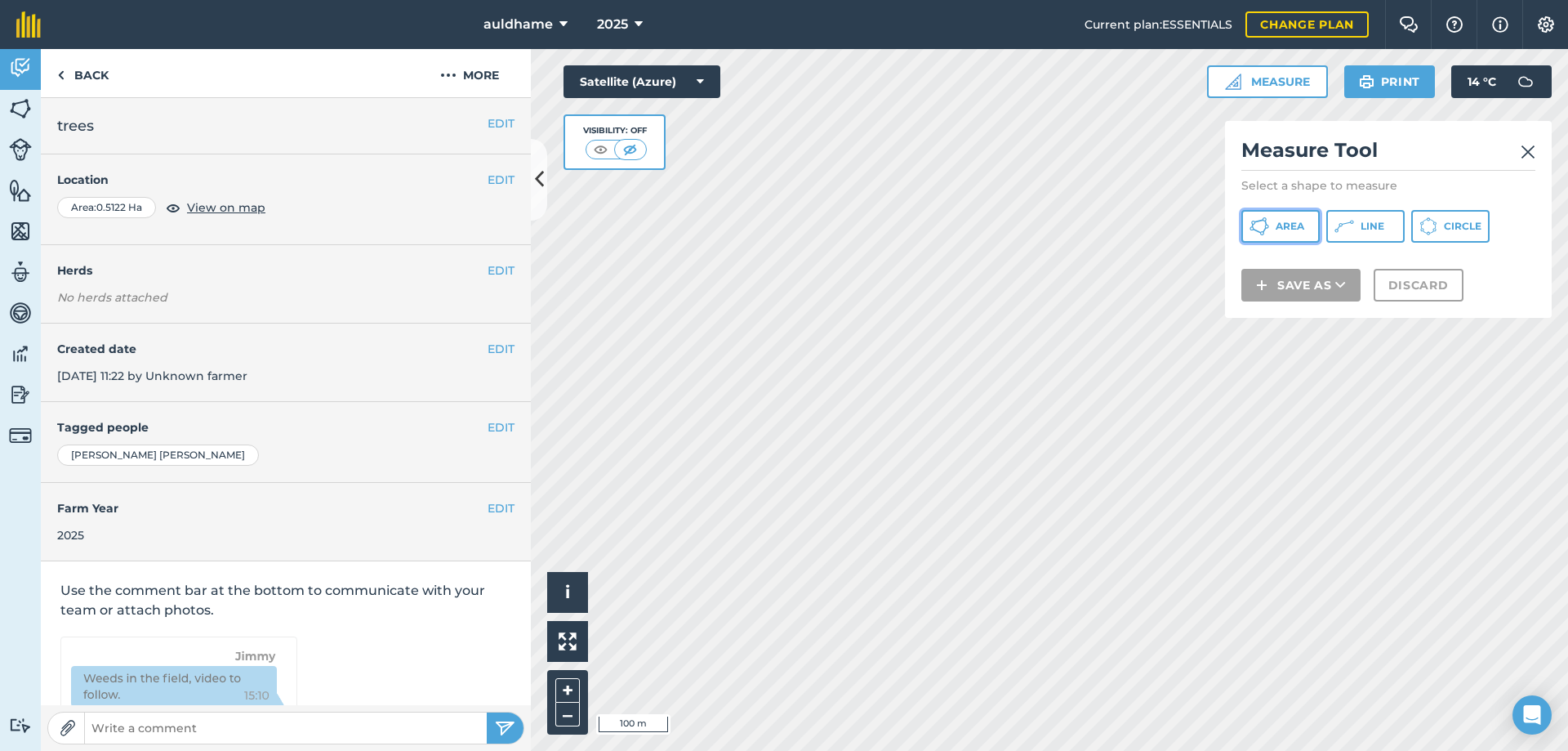
click at [1266, 224] on icon at bounding box center [1265, 222] width 2 height 5
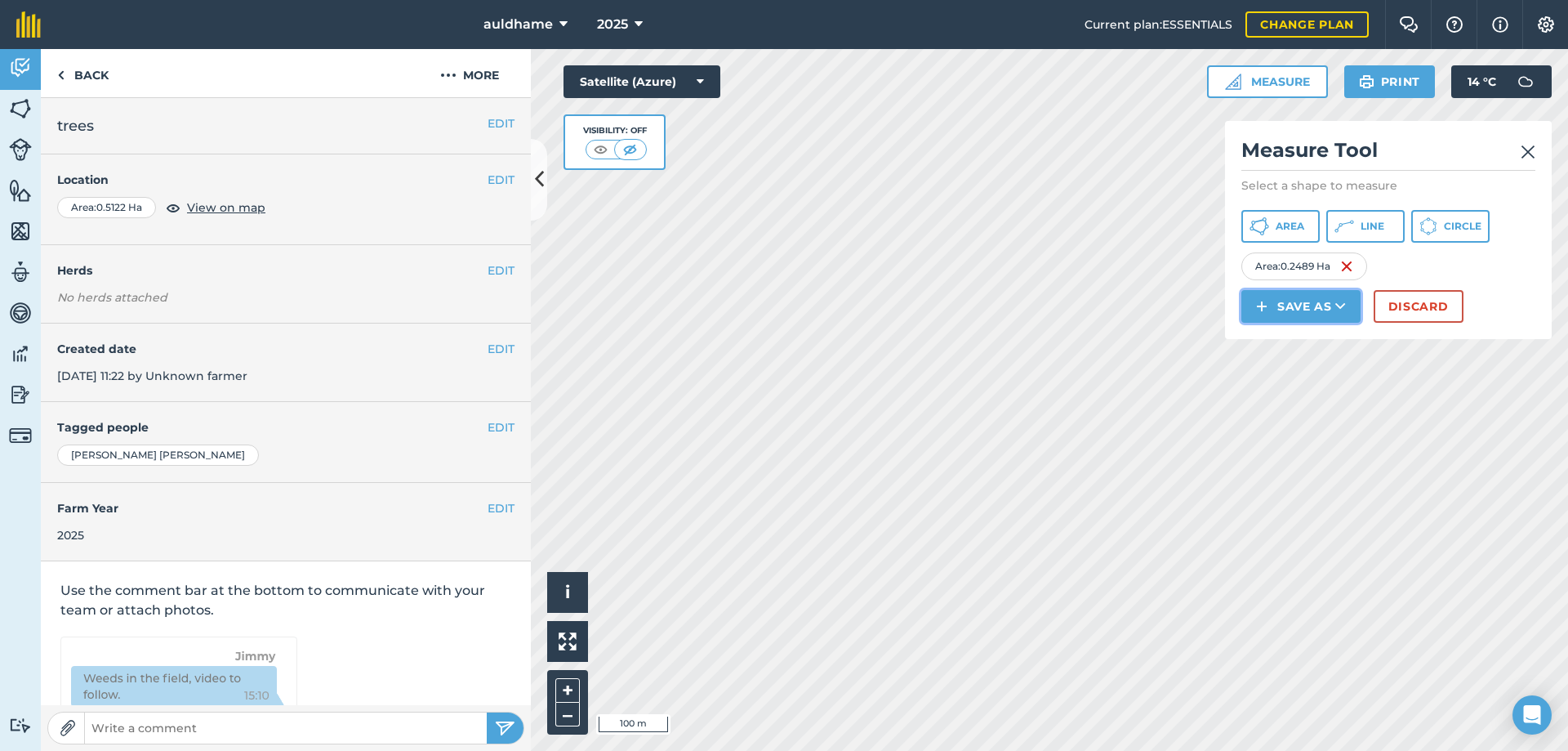
click at [1319, 309] on button "Save as" at bounding box center [1300, 305] width 120 height 33
click at [1298, 422] on link "Note" at bounding box center [1301, 416] width 115 height 36
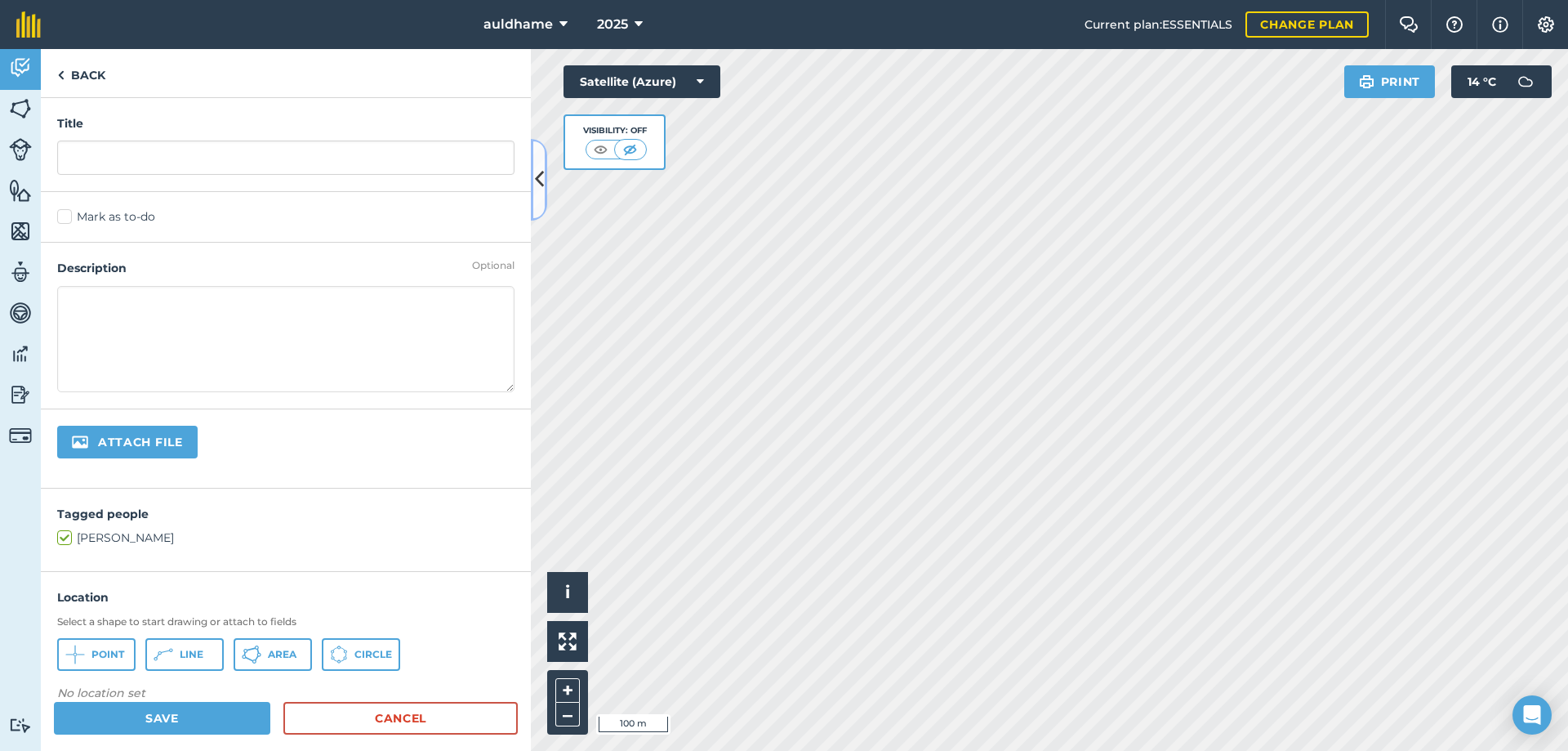
click at [538, 174] on icon at bounding box center [538, 179] width 9 height 29
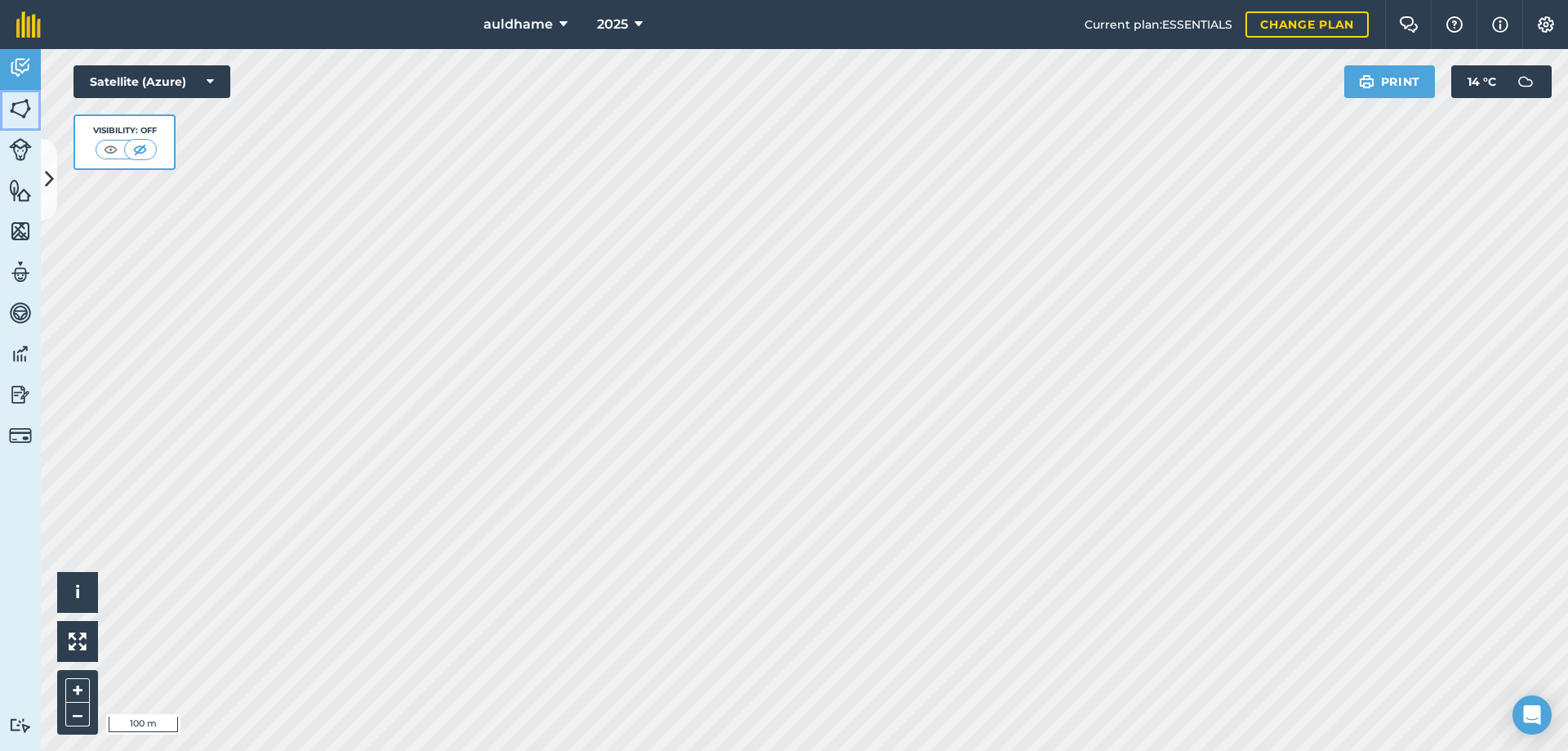
click at [22, 106] on img at bounding box center [20, 109] width 23 height 25
click at [1276, 84] on button "Measure" at bounding box center [1268, 81] width 121 height 33
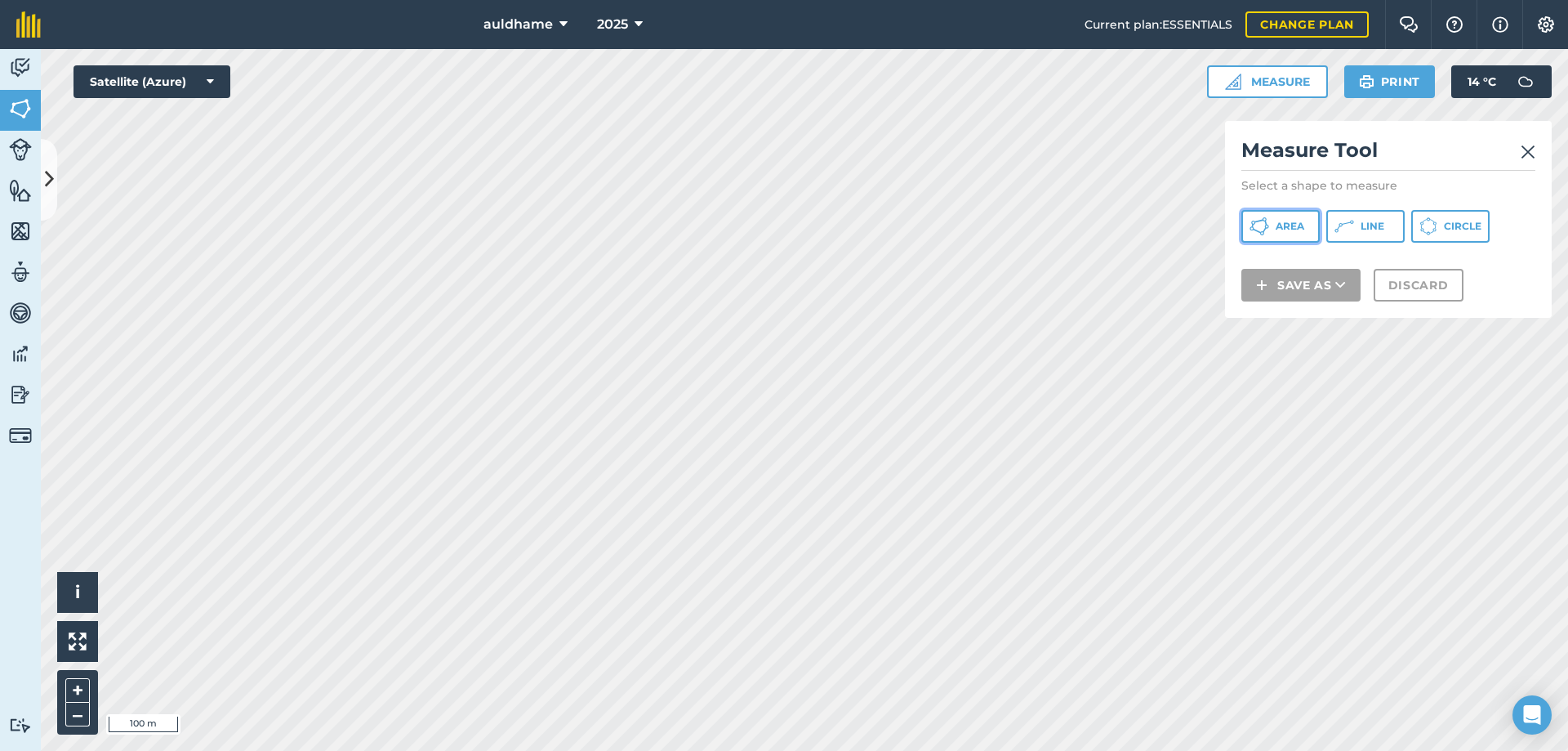
click at [1290, 232] on span "Area" at bounding box center [1289, 225] width 29 height 13
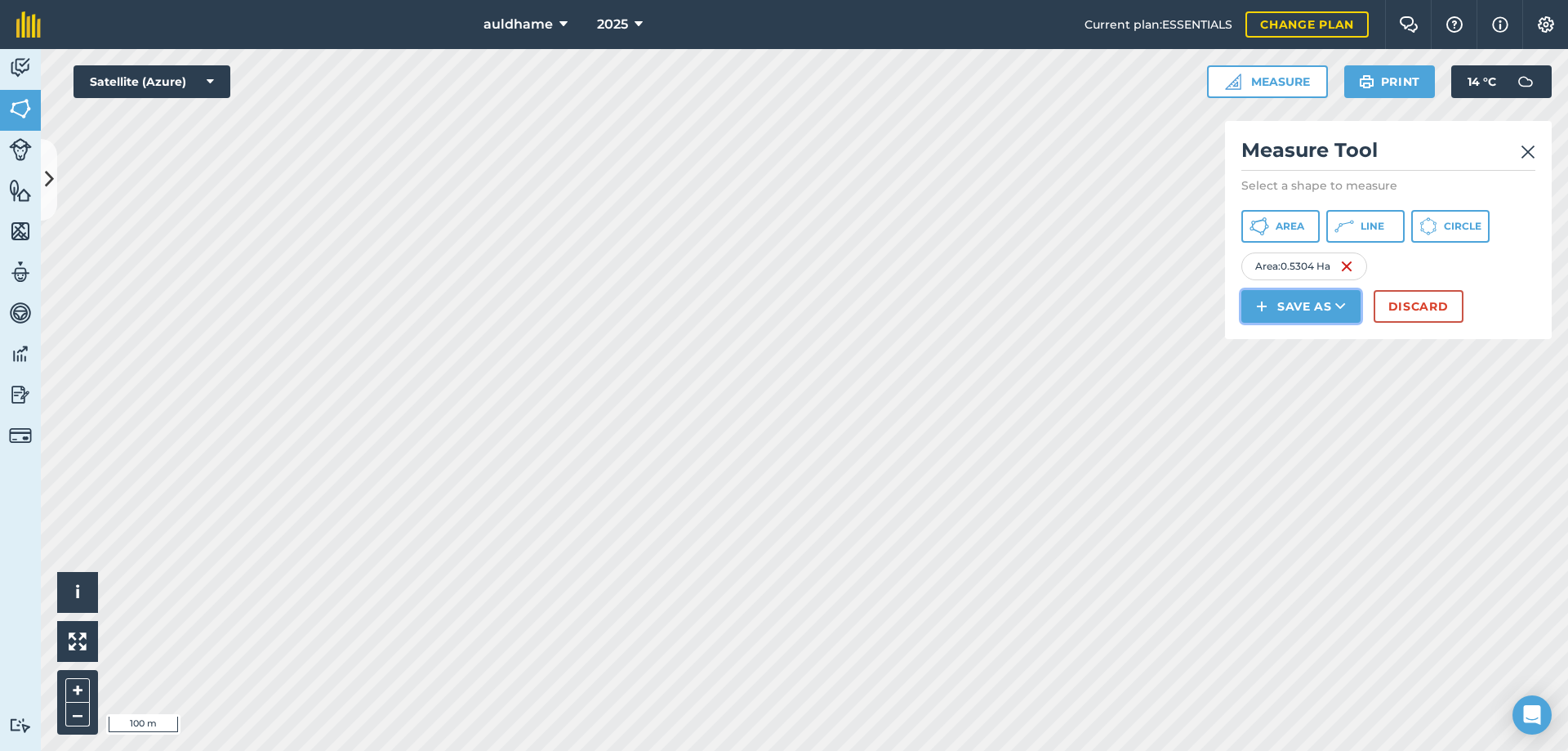
click at [1301, 308] on button "Save as" at bounding box center [1300, 305] width 120 height 33
click at [1303, 375] on link "Feature" at bounding box center [1301, 379] width 115 height 36
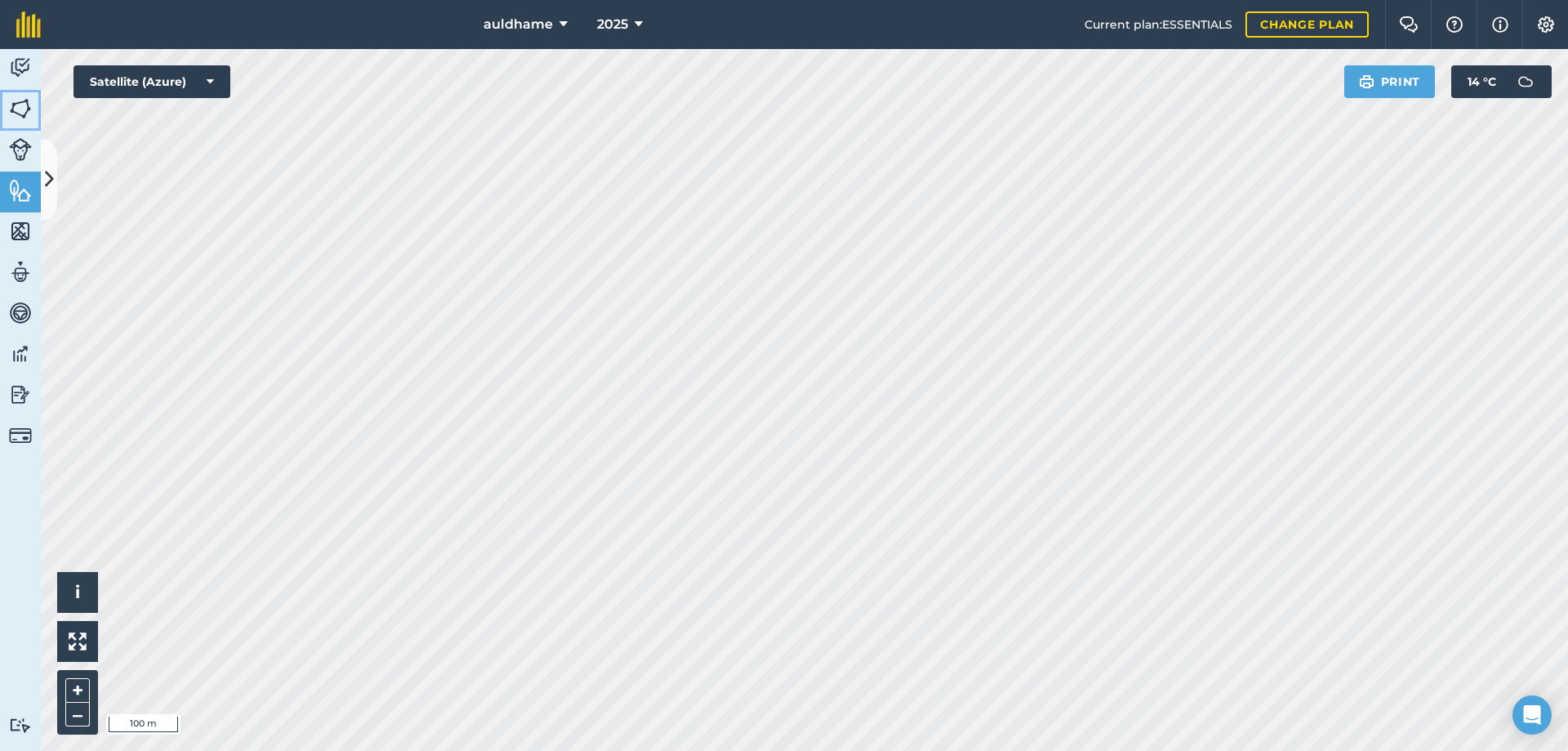
click at [18, 104] on img at bounding box center [20, 109] width 23 height 25
click at [1263, 78] on button "Measure" at bounding box center [1268, 81] width 121 height 33
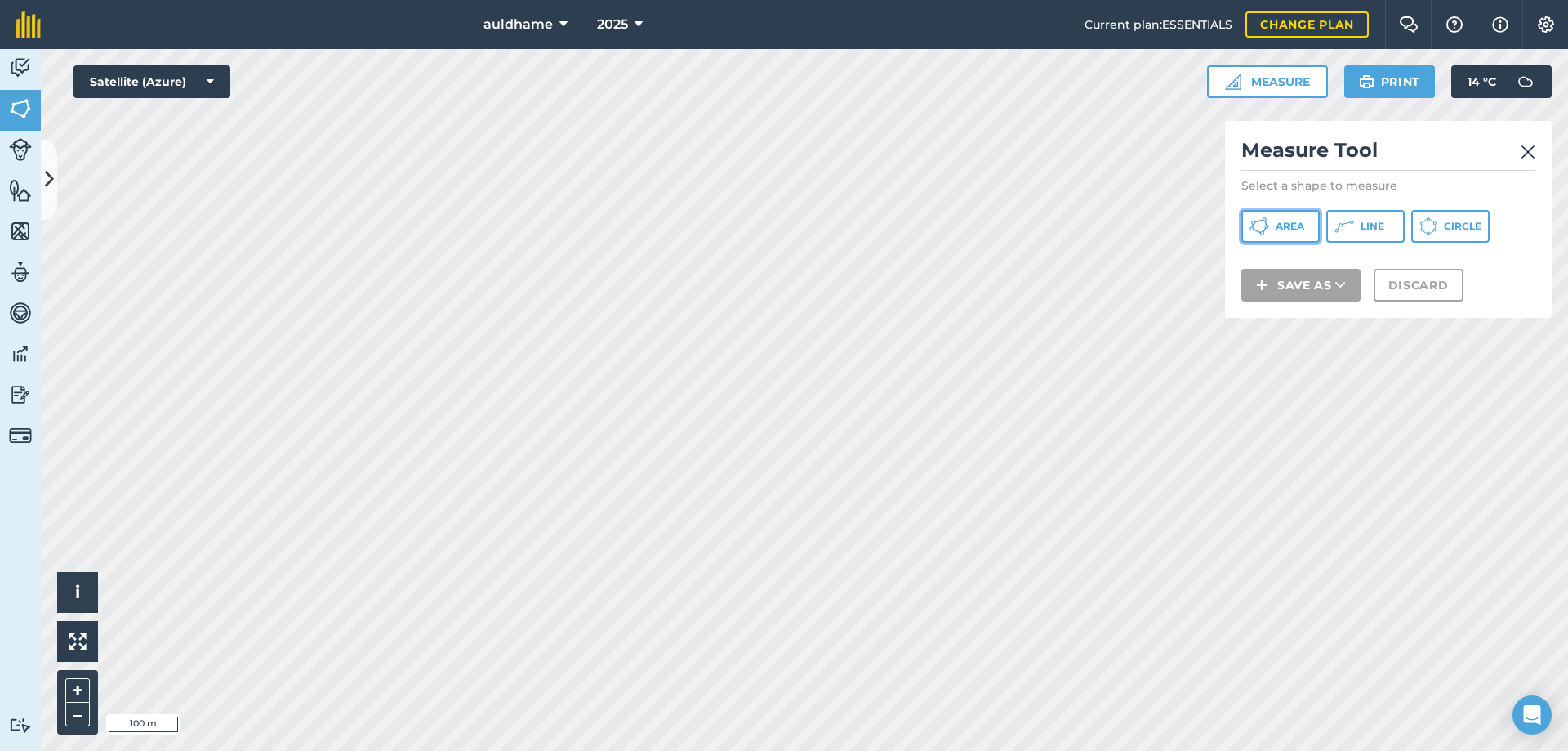
click at [1266, 226] on icon at bounding box center [1260, 226] width 20 height 20
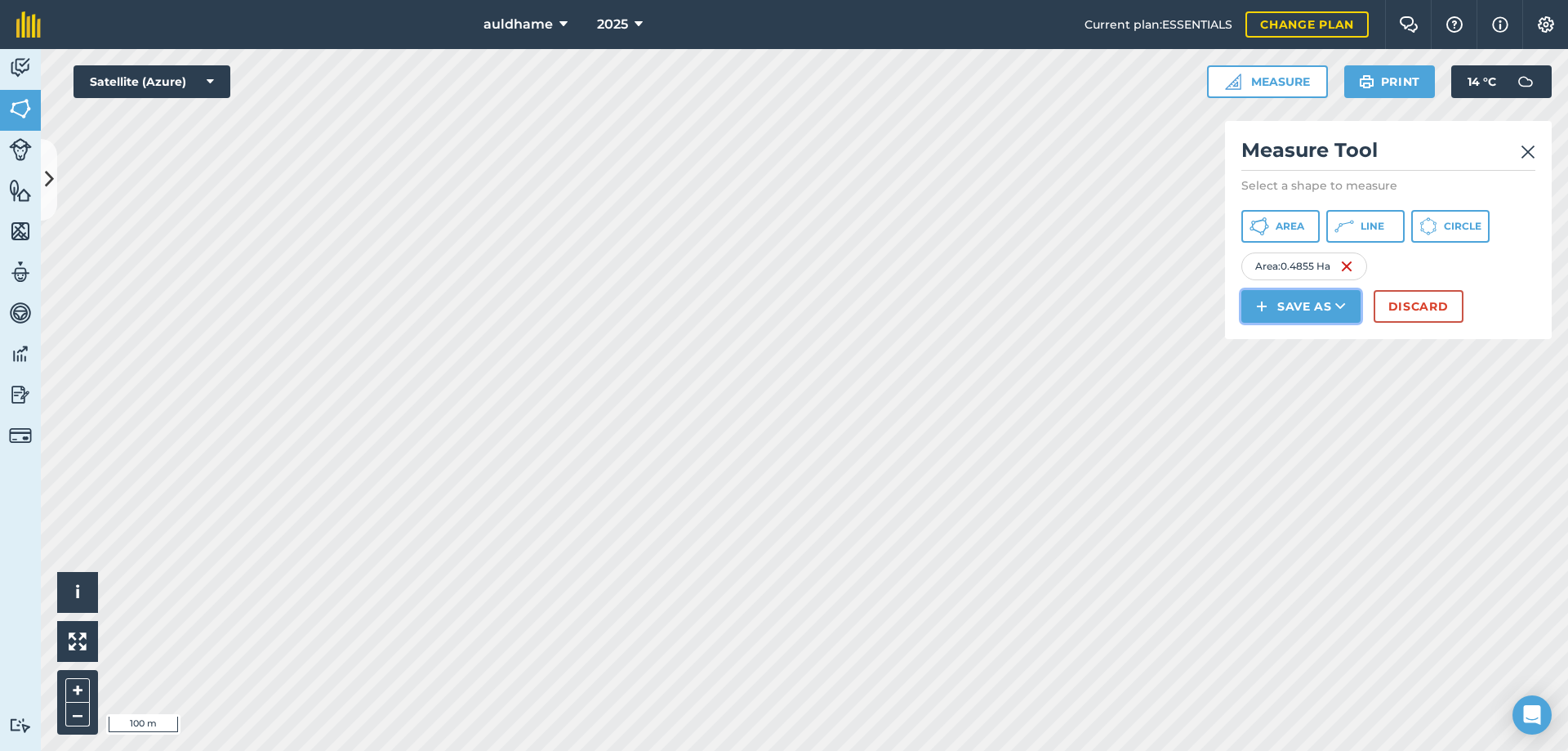
click at [1294, 301] on button "Save as" at bounding box center [1300, 305] width 120 height 33
click at [1301, 347] on link "Field" at bounding box center [1301, 343] width 115 height 36
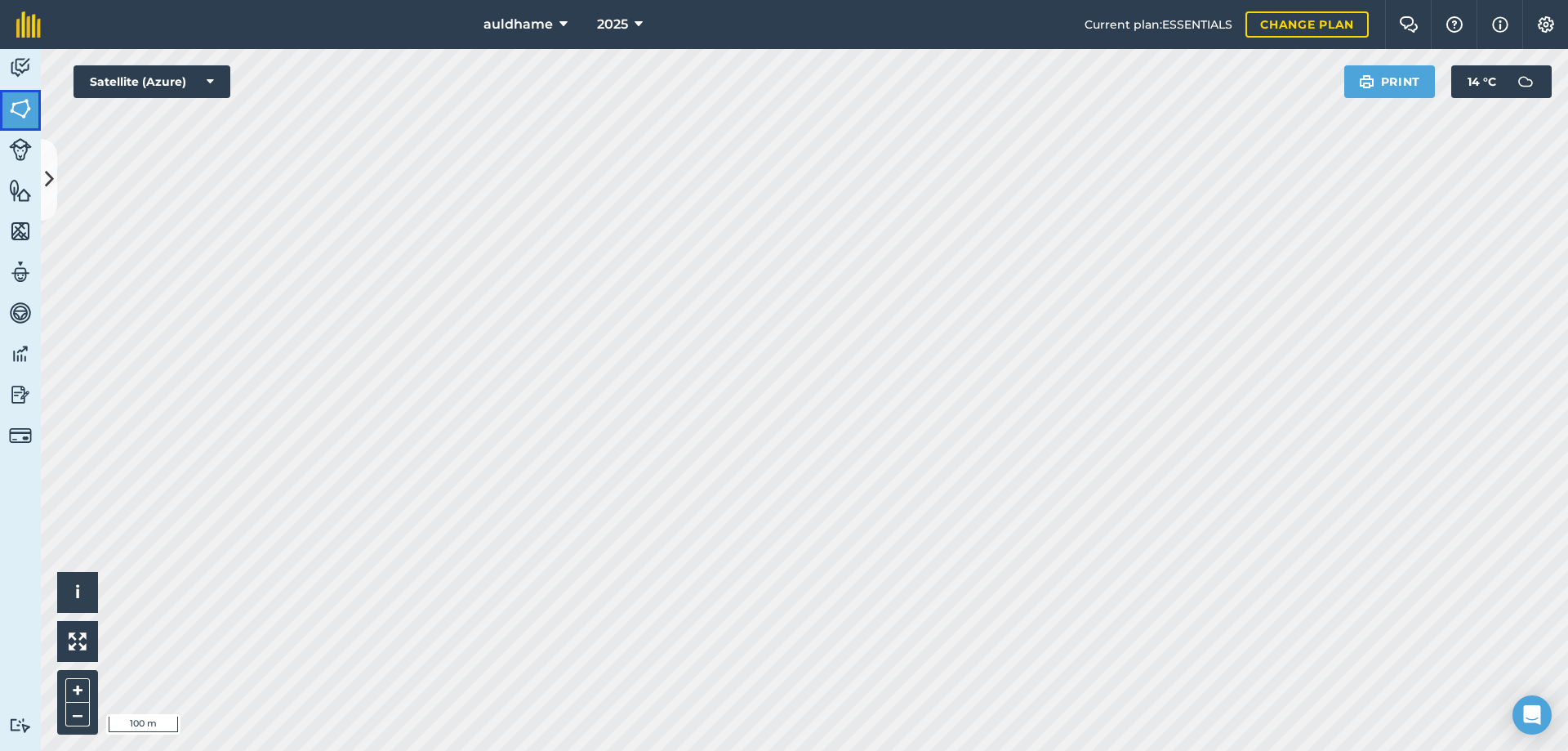
click at [19, 102] on img at bounding box center [20, 109] width 23 height 25
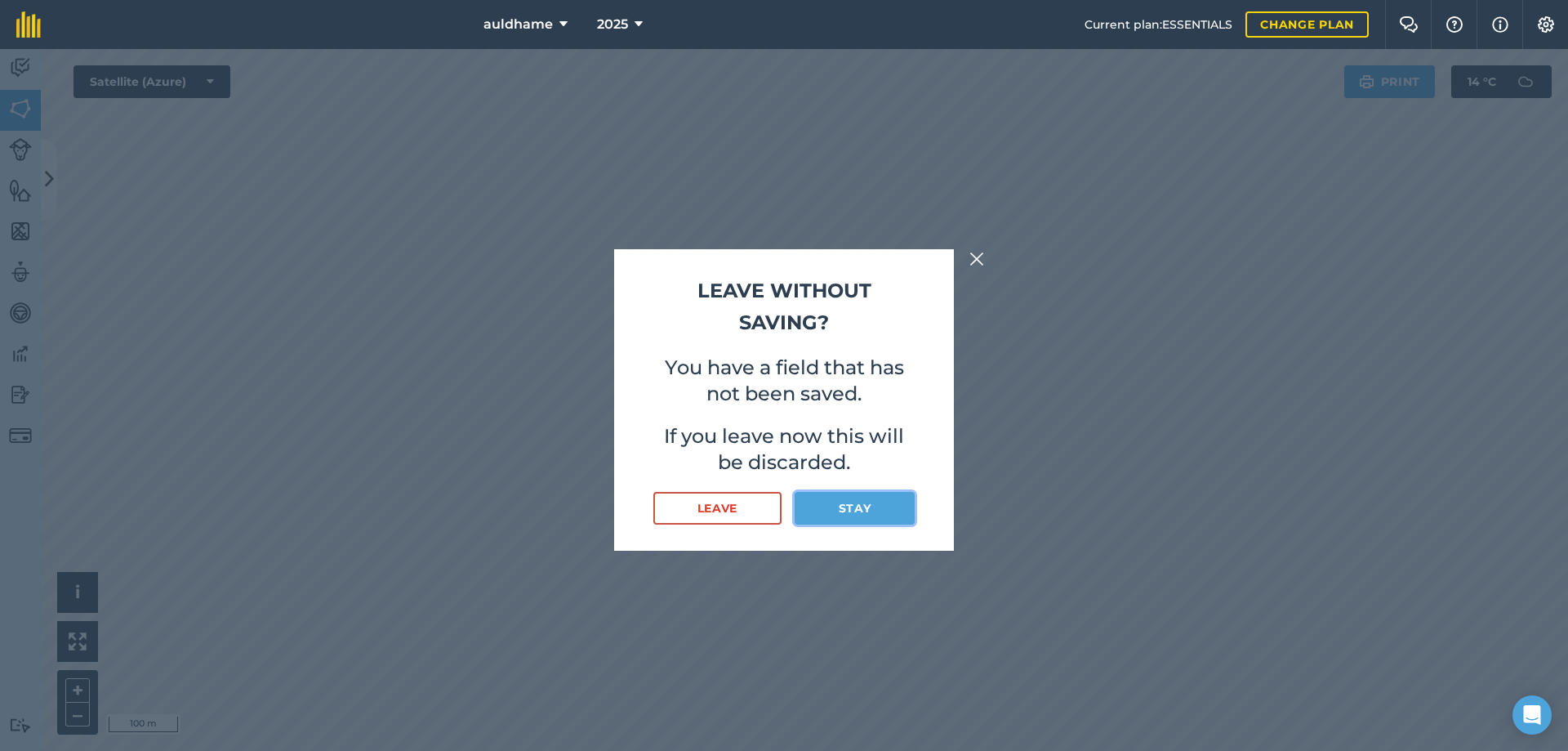
click at [854, 511] on button "Stay" at bounding box center [854, 508] width 120 height 33
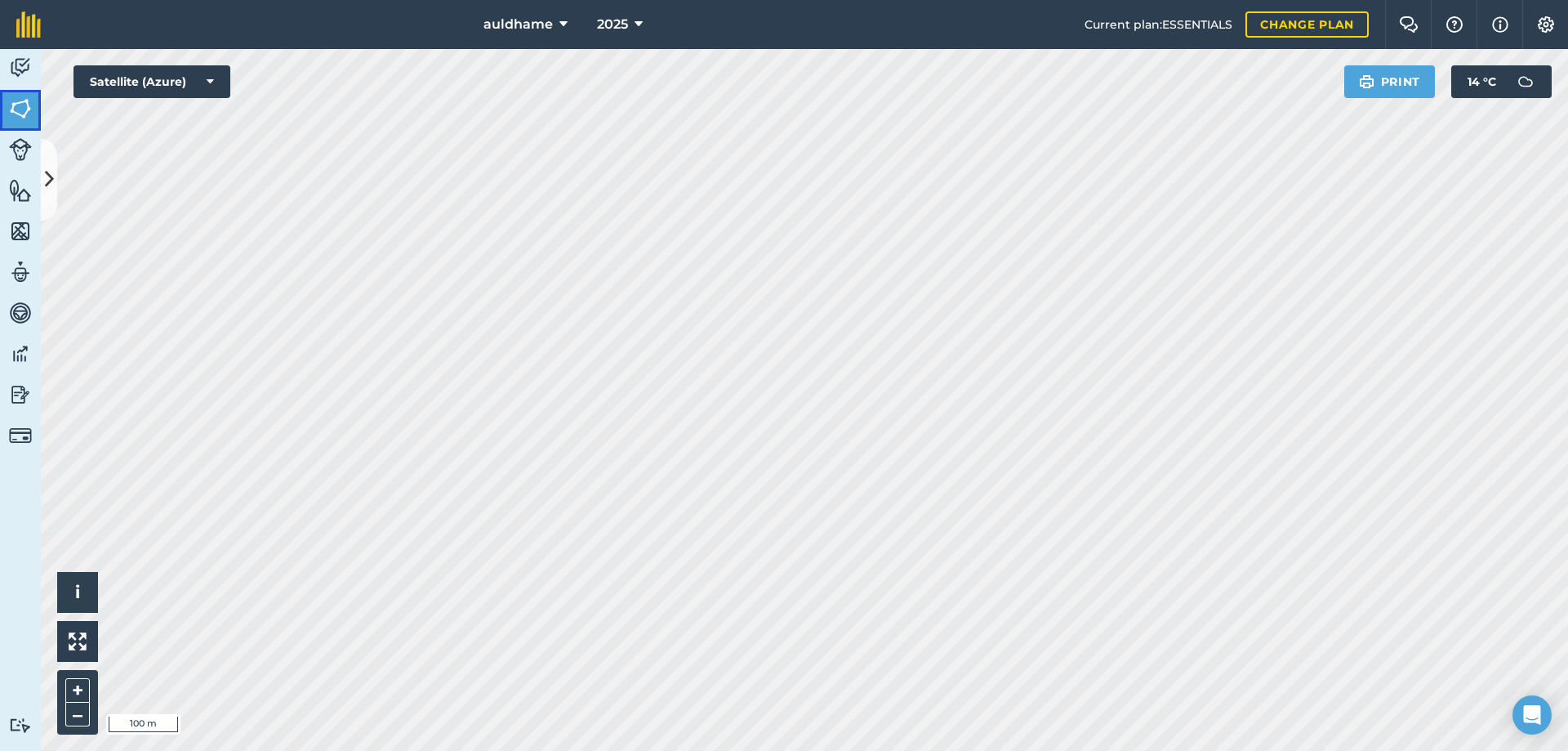
click at [18, 107] on img at bounding box center [20, 109] width 23 height 25
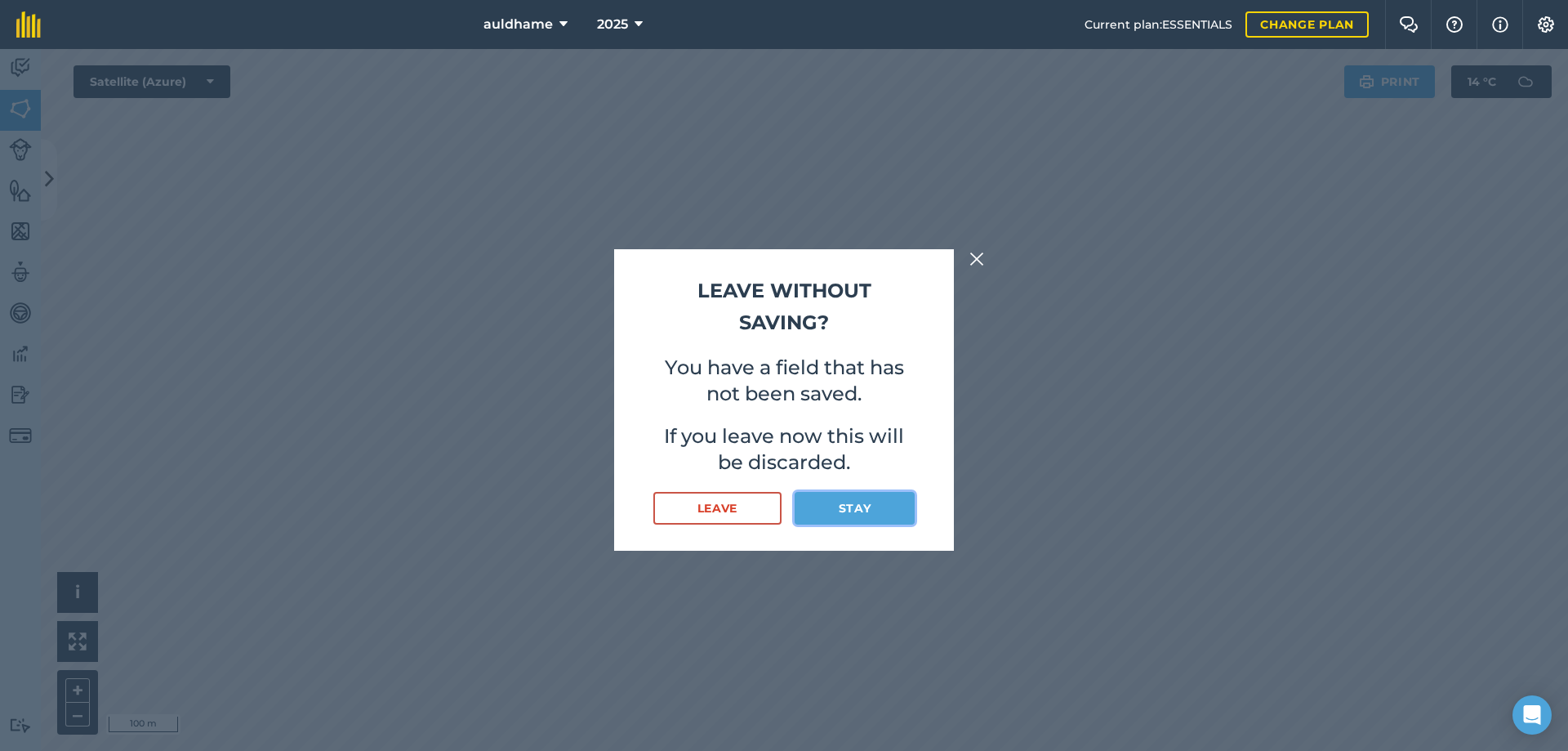
click at [846, 501] on button "Stay" at bounding box center [854, 508] width 120 height 33
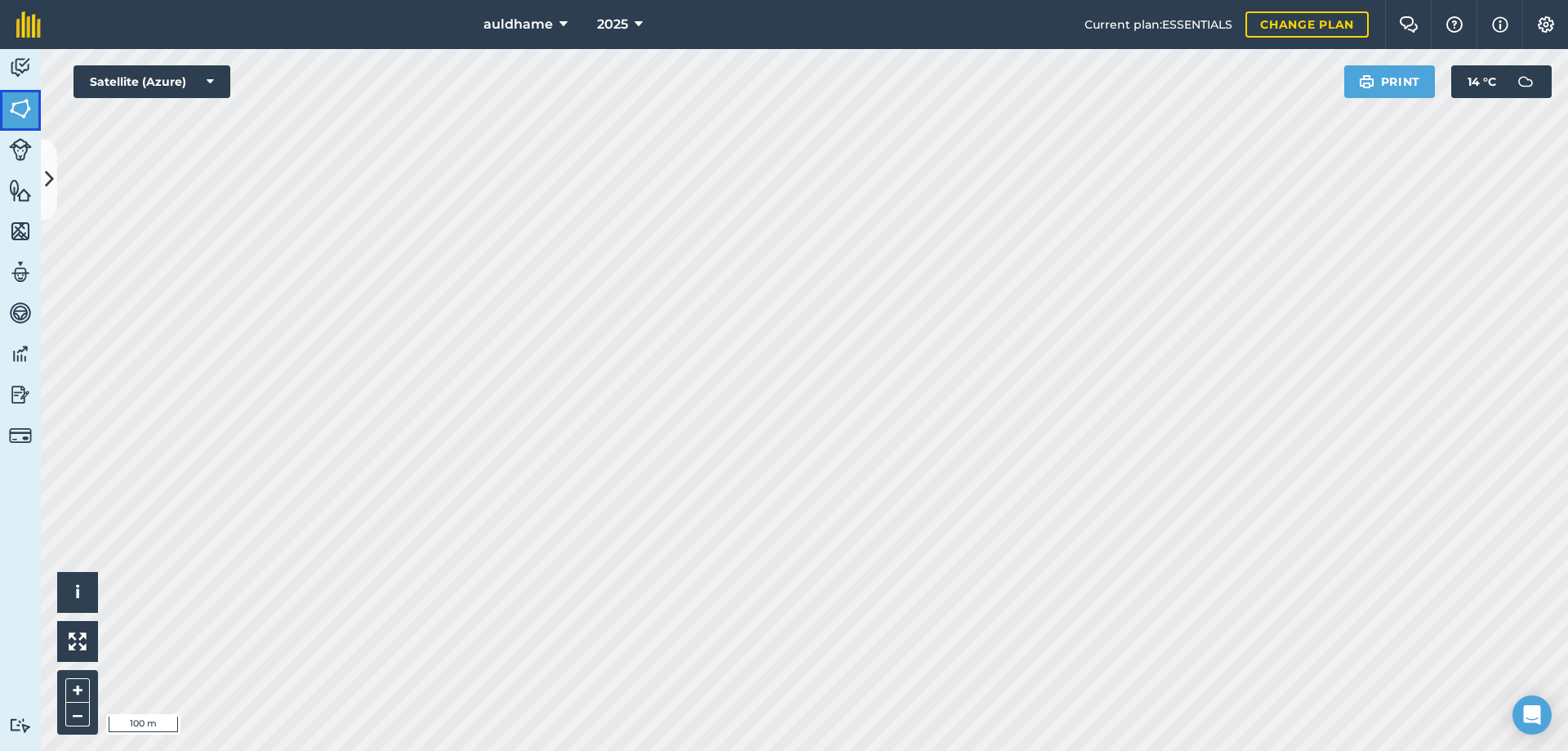
click at [19, 111] on img at bounding box center [20, 109] width 23 height 25
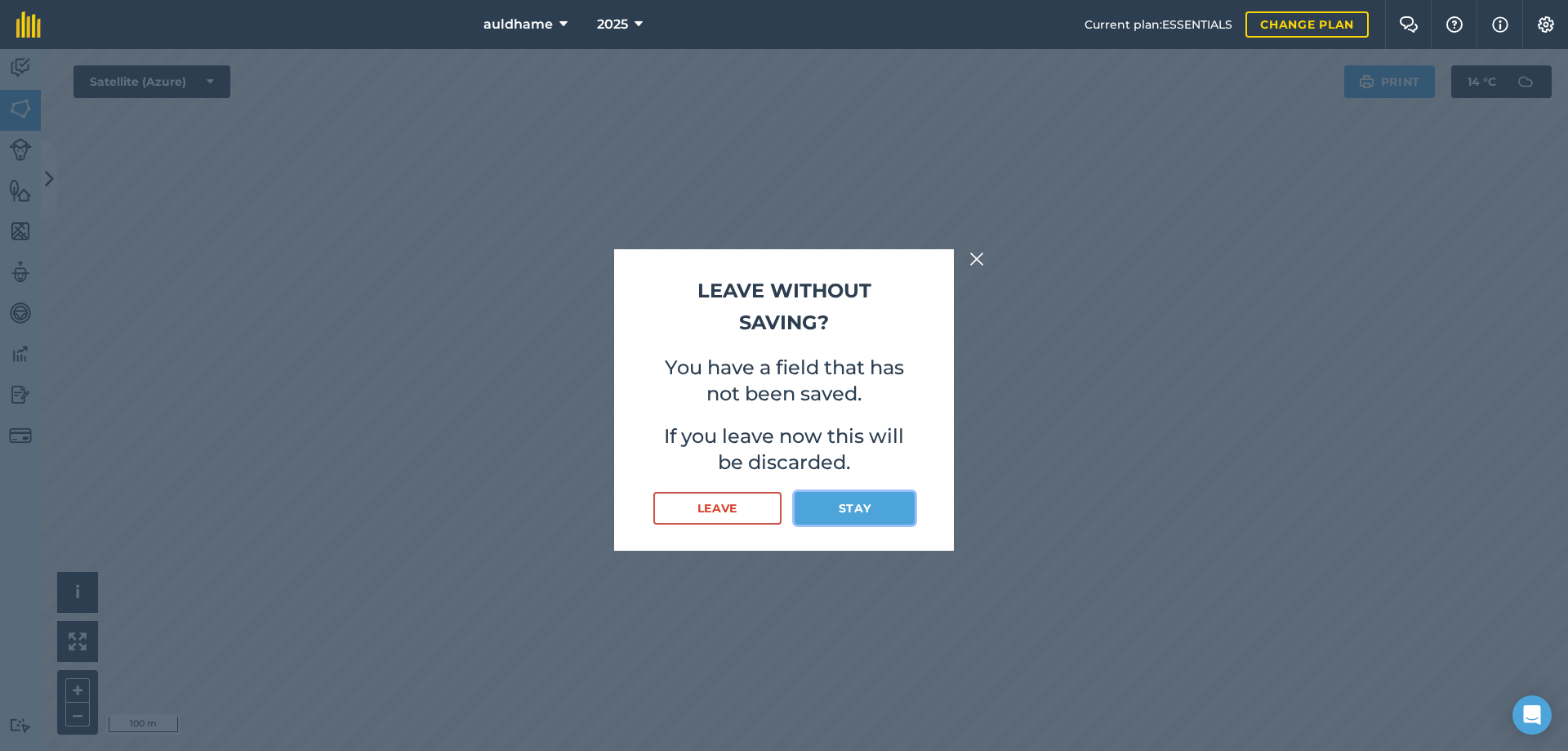
click at [855, 507] on button "Stay" at bounding box center [854, 508] width 120 height 33
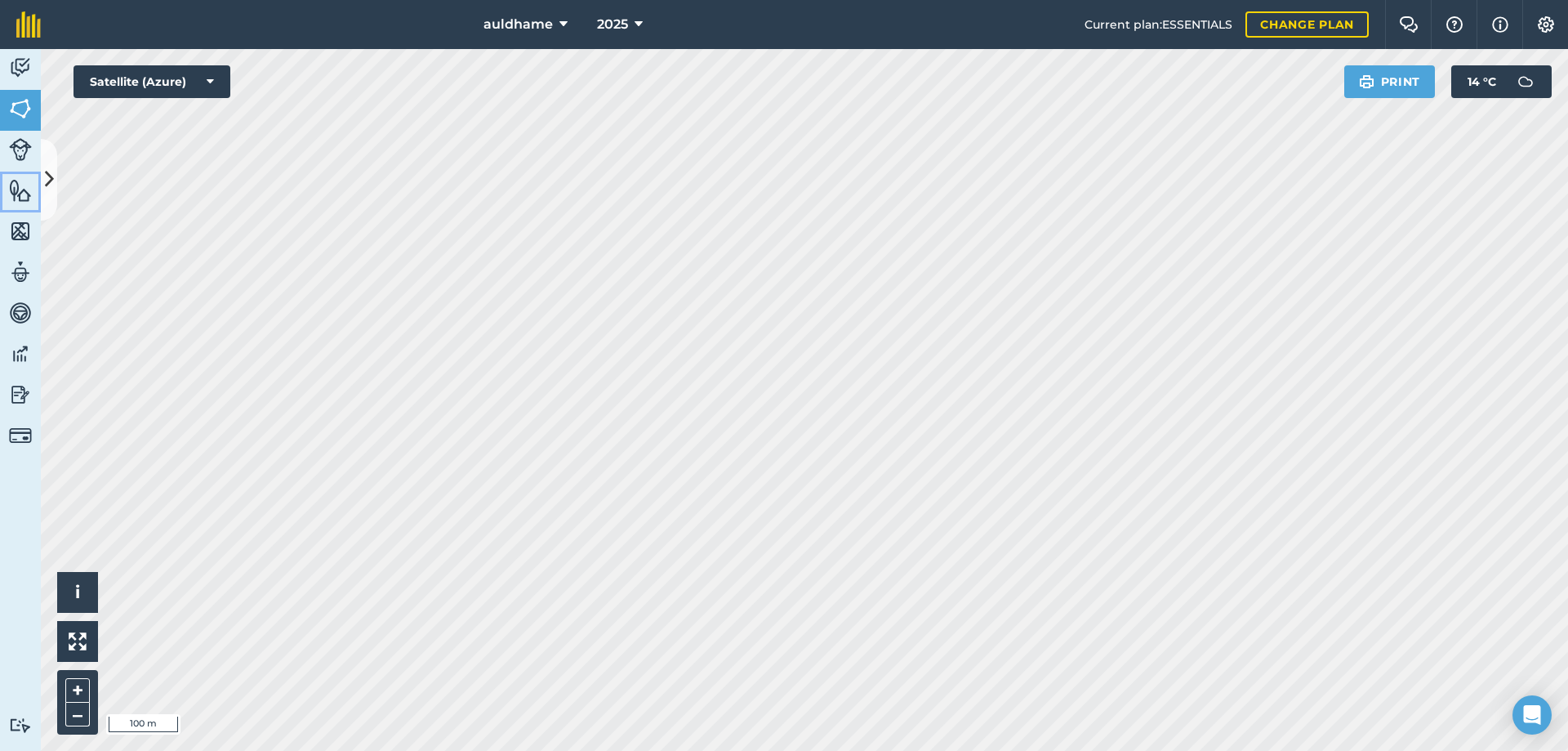
click at [21, 186] on img at bounding box center [20, 190] width 23 height 25
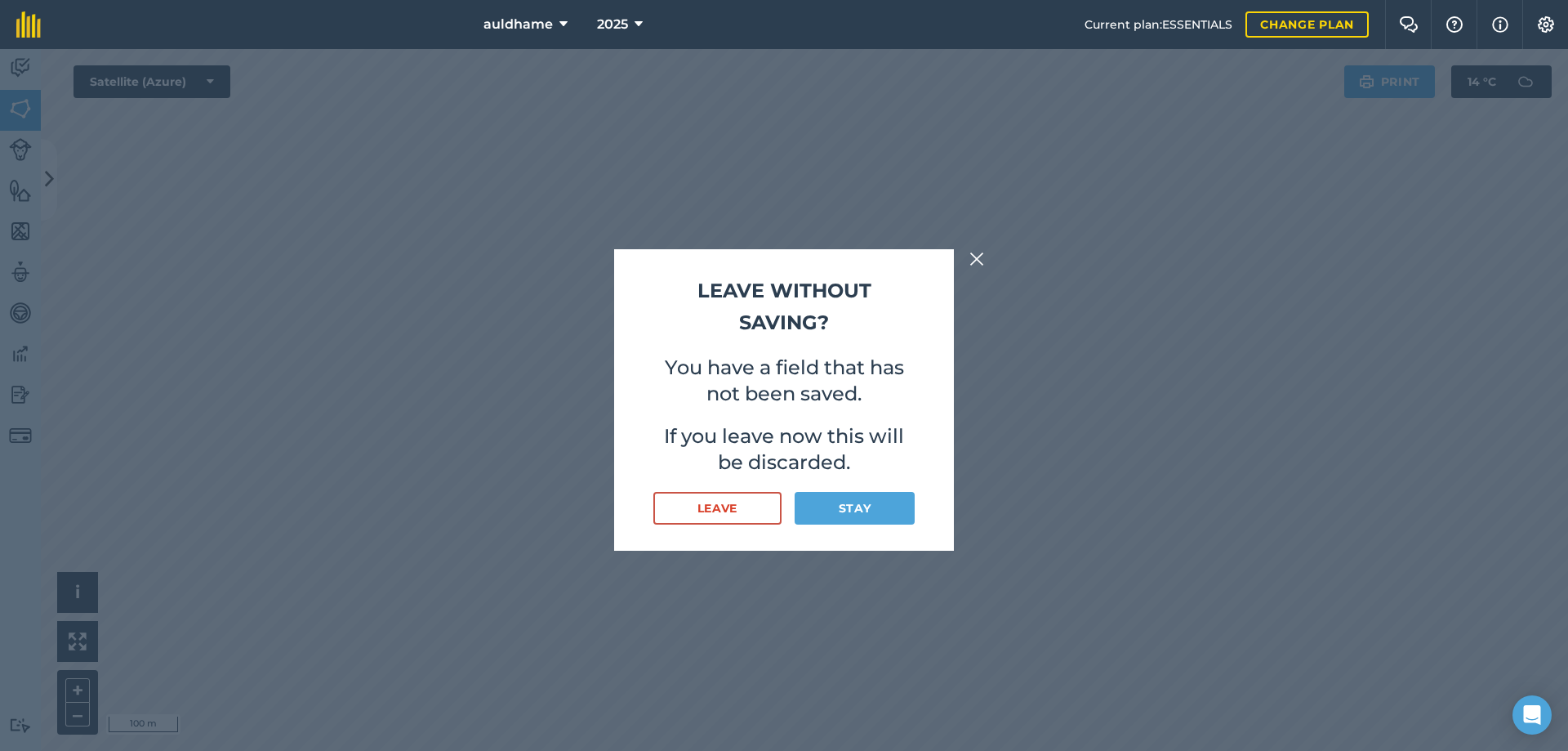
click at [29, 102] on div "Leave without saving? You have a field that has not been saved. If you leave no…" at bounding box center [784, 400] width 1568 height 702
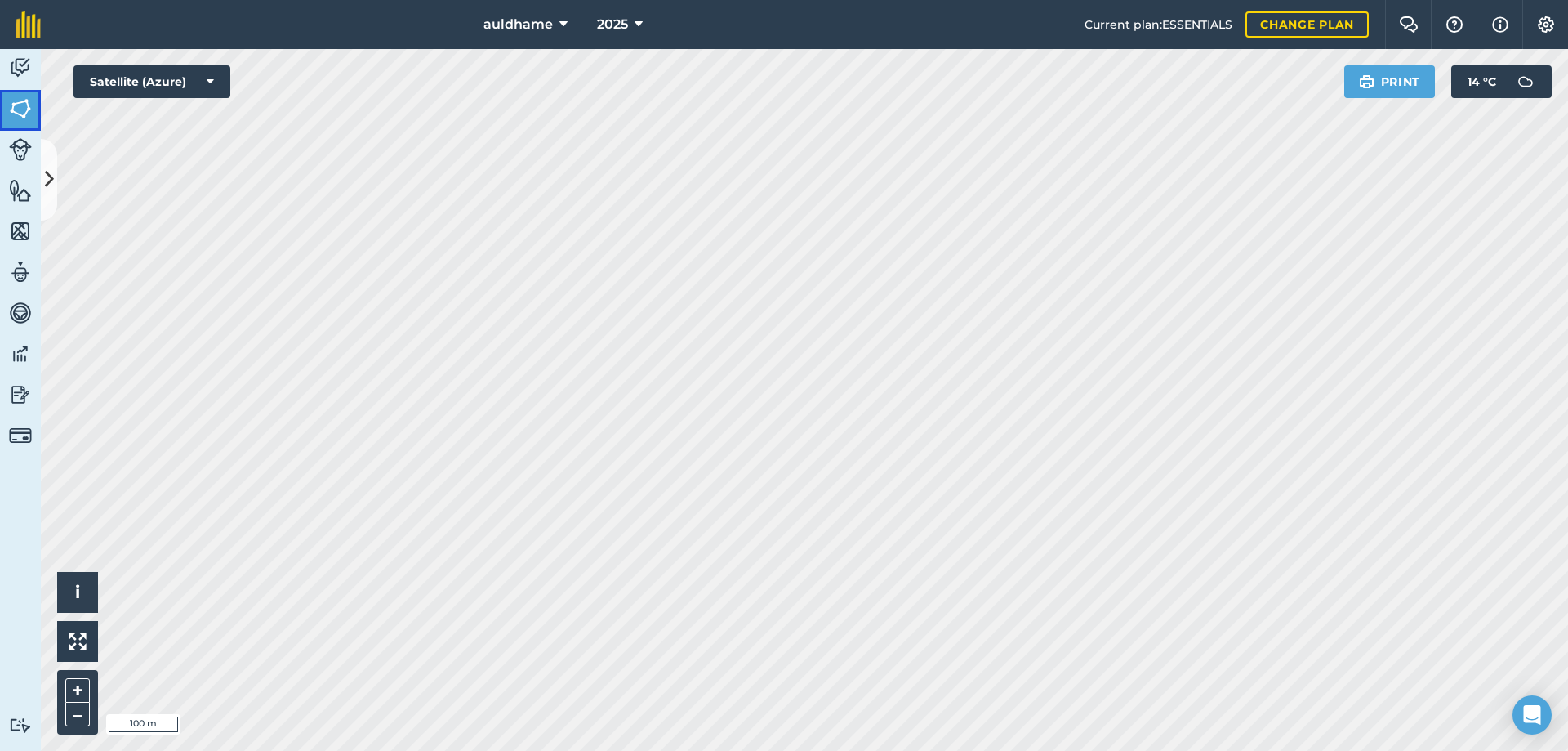
click at [24, 107] on img at bounding box center [20, 109] width 23 height 25
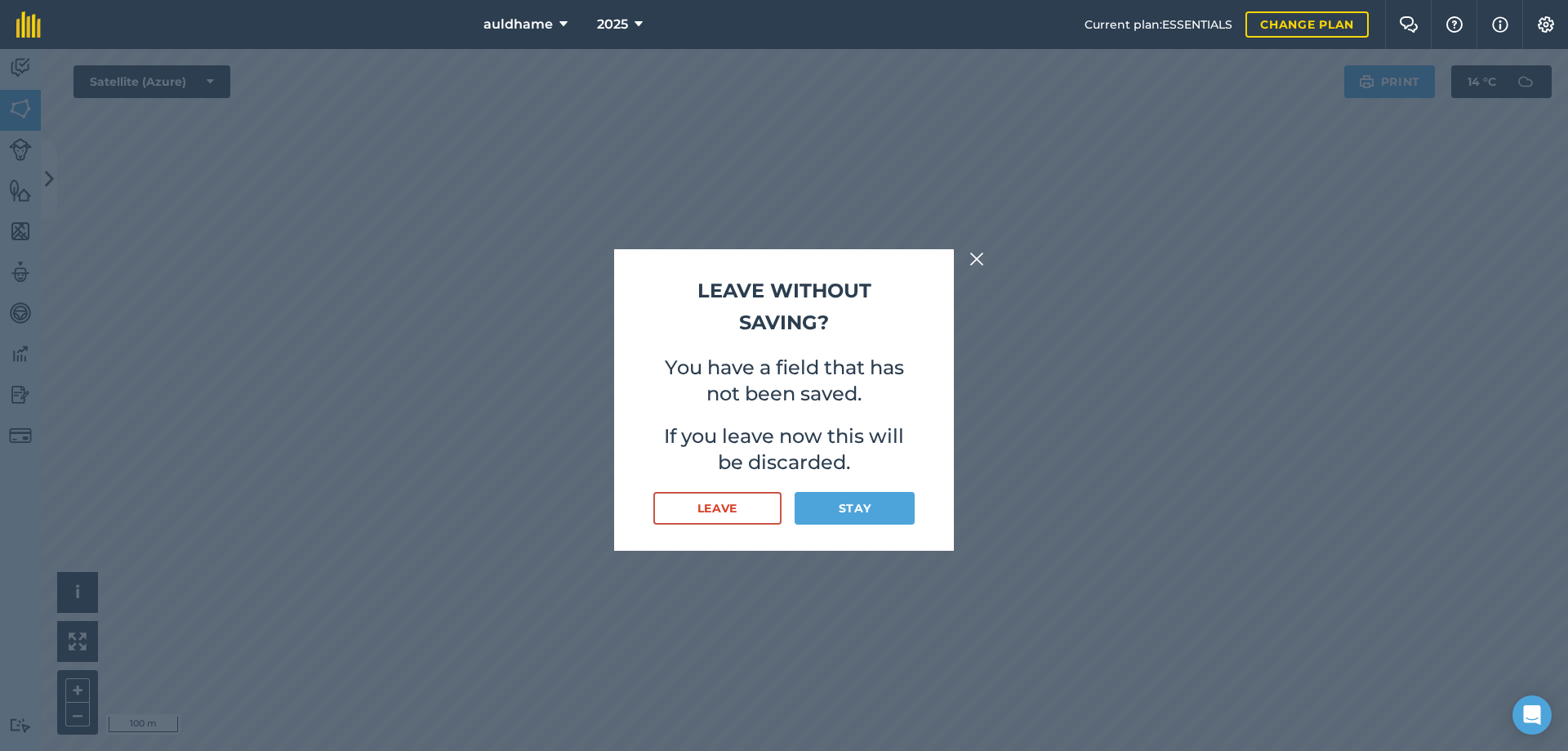
click at [24, 107] on div "Leave without saving? You have a field that has not been saved. If you leave no…" at bounding box center [784, 400] width 1568 height 702
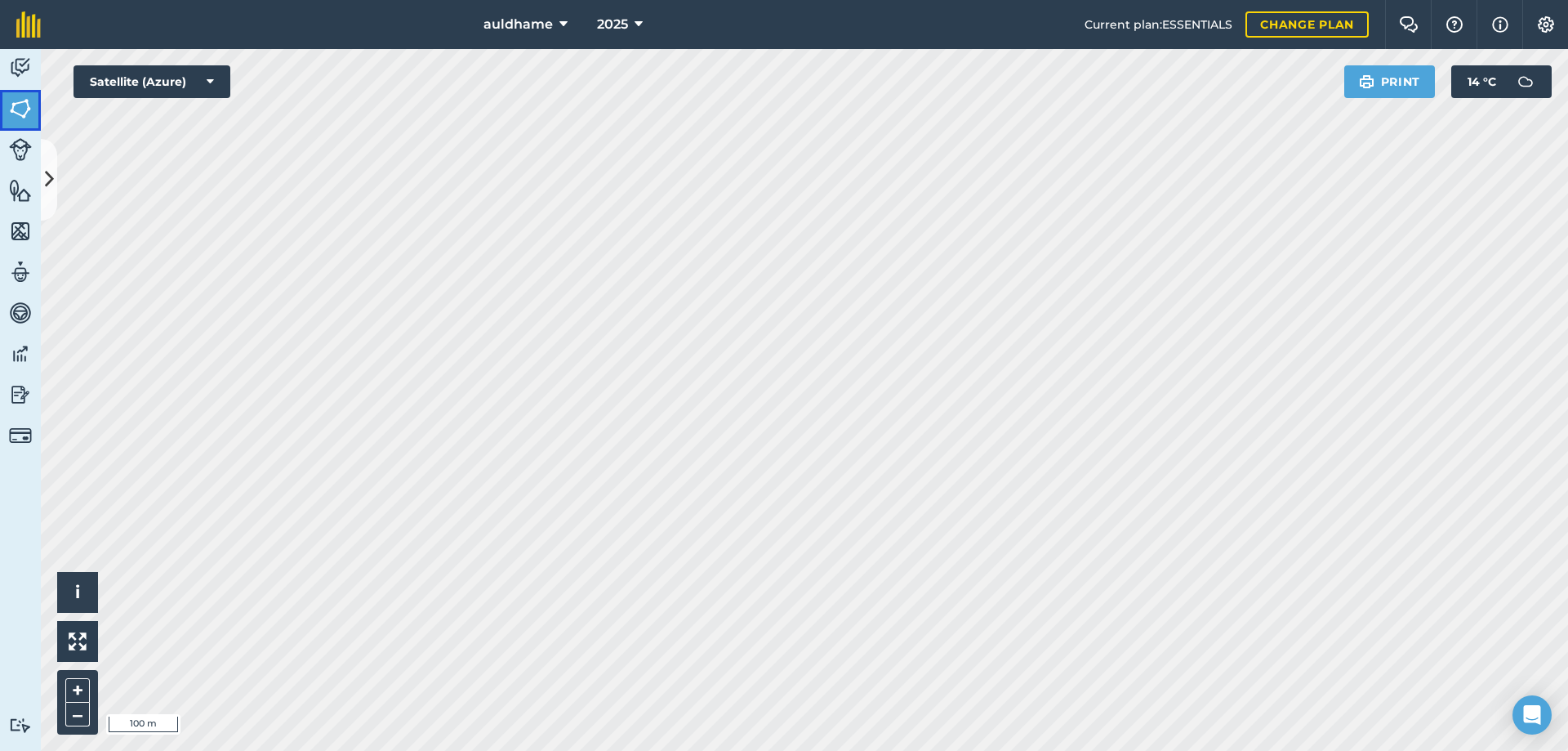
click at [24, 107] on img at bounding box center [20, 109] width 23 height 25
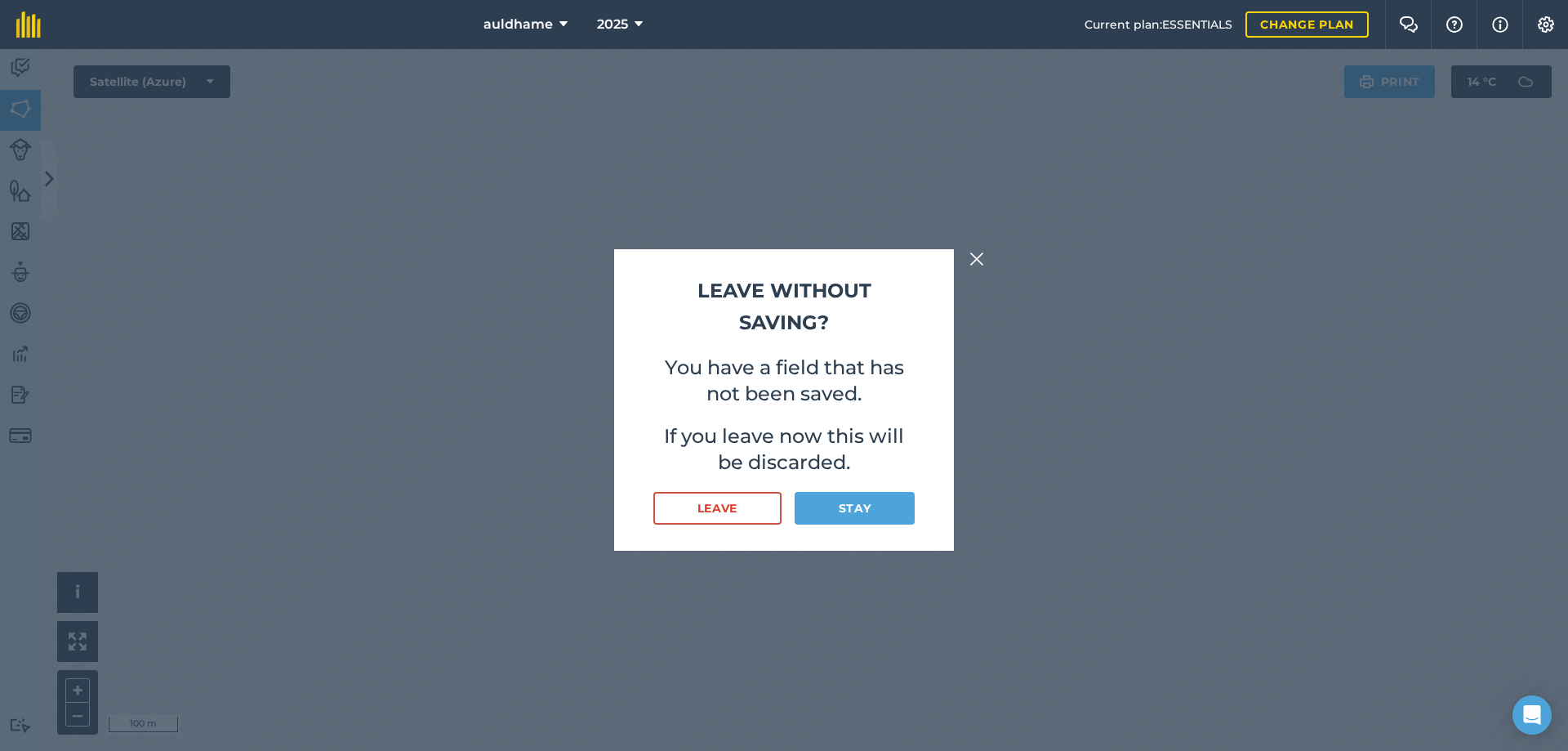
click at [24, 107] on div "Leave without saving? You have a field that has not been saved. If you leave no…" at bounding box center [784, 400] width 1568 height 702
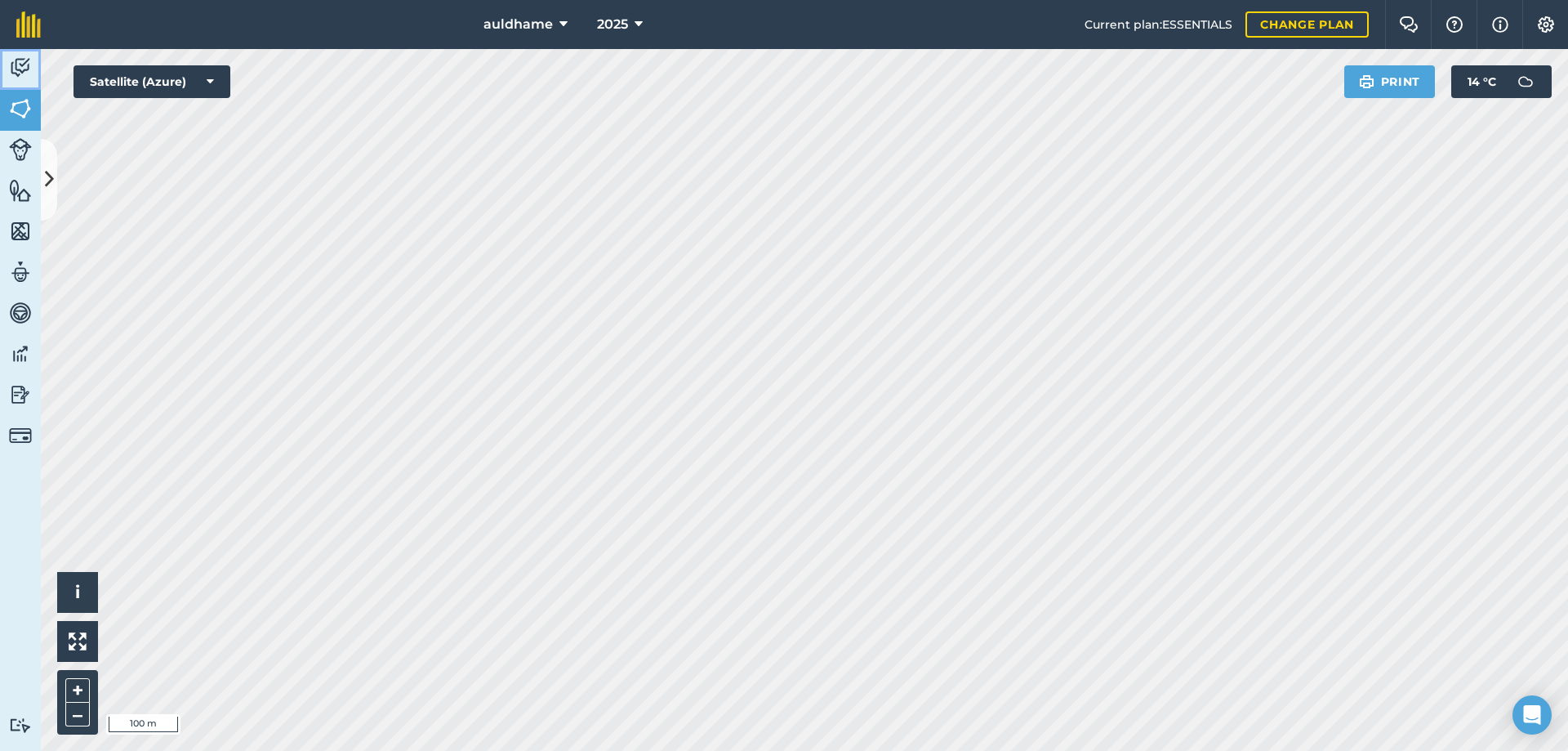
click at [28, 68] on img at bounding box center [20, 67] width 23 height 25
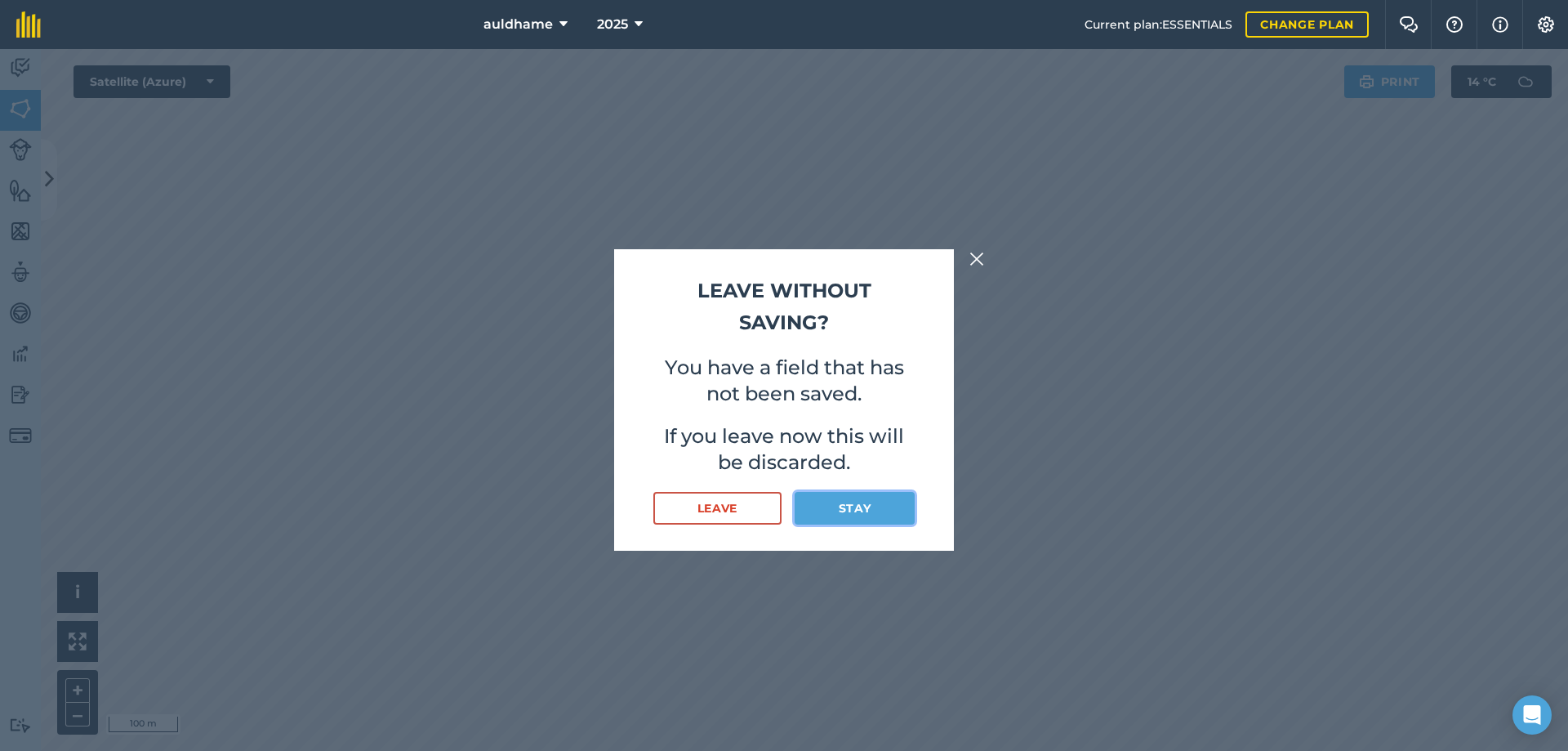
click at [845, 509] on button "Stay" at bounding box center [854, 508] width 120 height 33
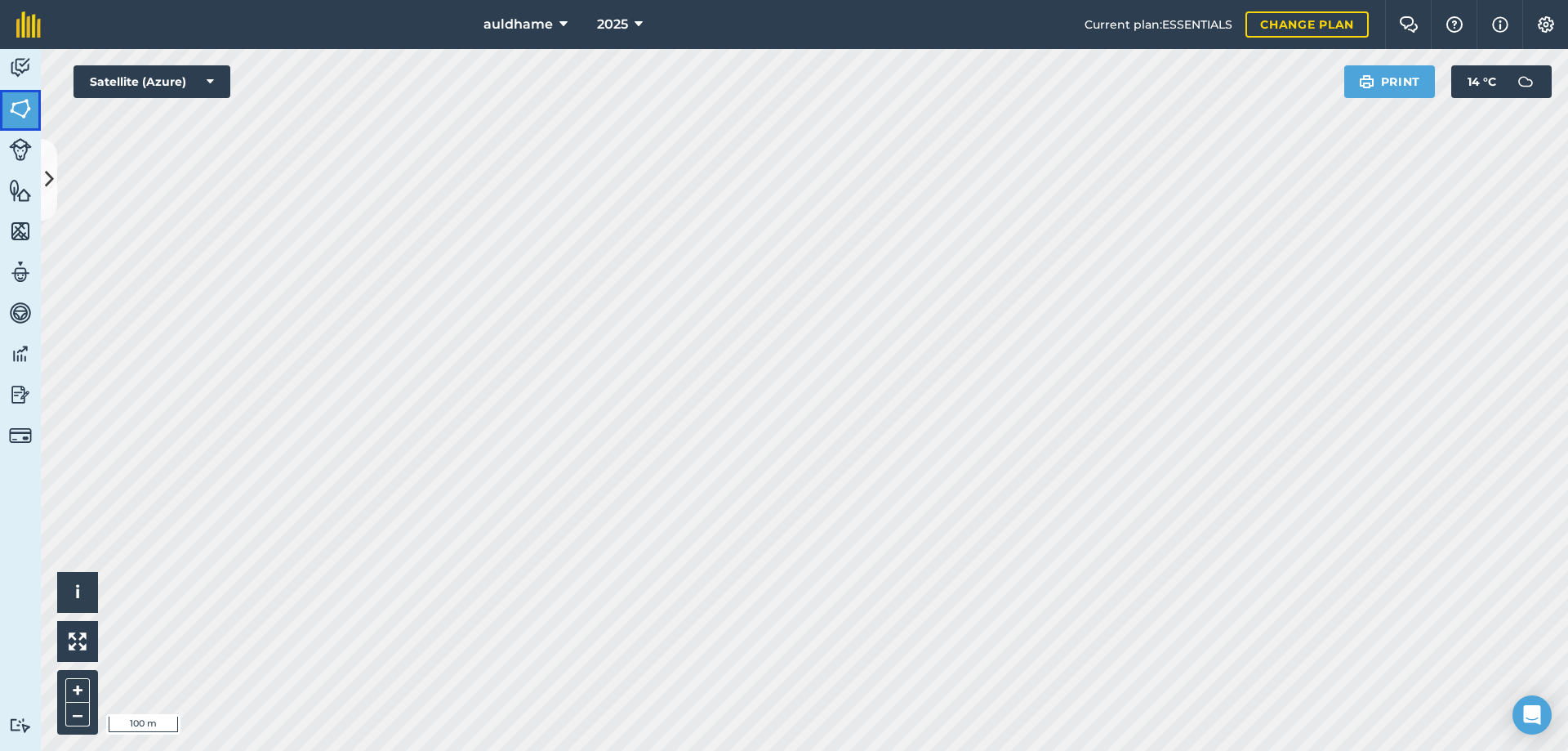
click at [10, 103] on img at bounding box center [20, 109] width 23 height 25
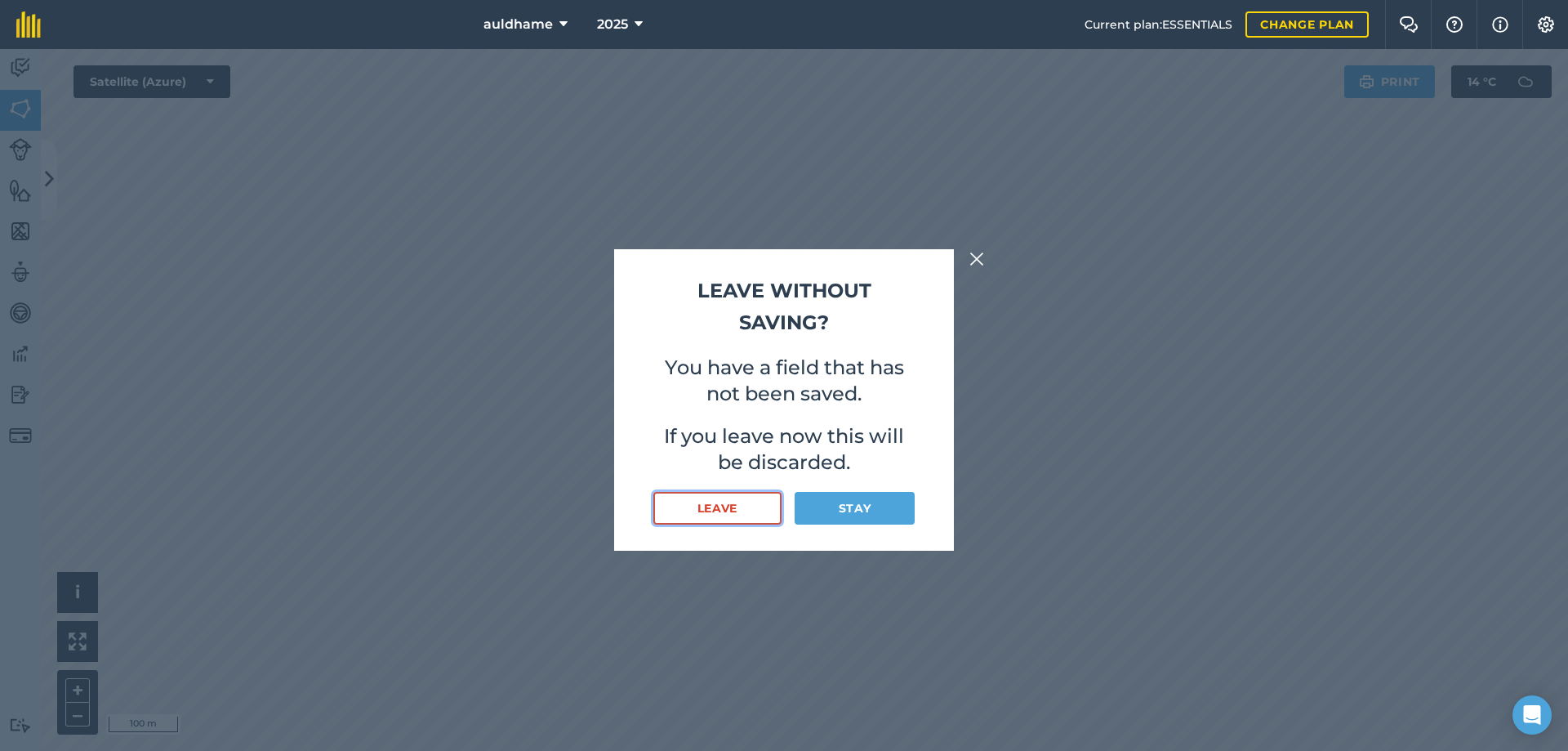
click at [718, 495] on button "Leave" at bounding box center [717, 508] width 128 height 33
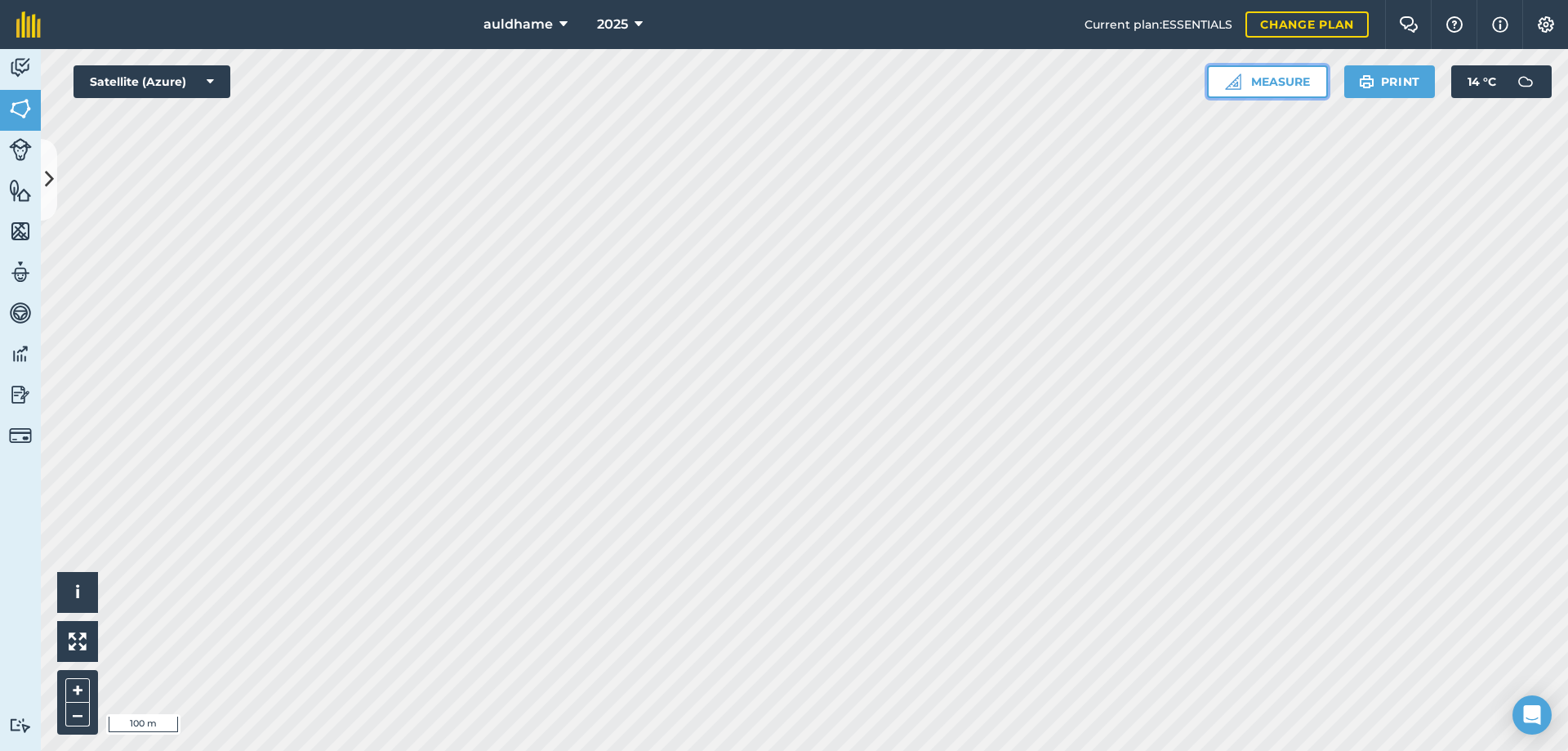
click at [1275, 87] on button "Measure" at bounding box center [1268, 81] width 121 height 33
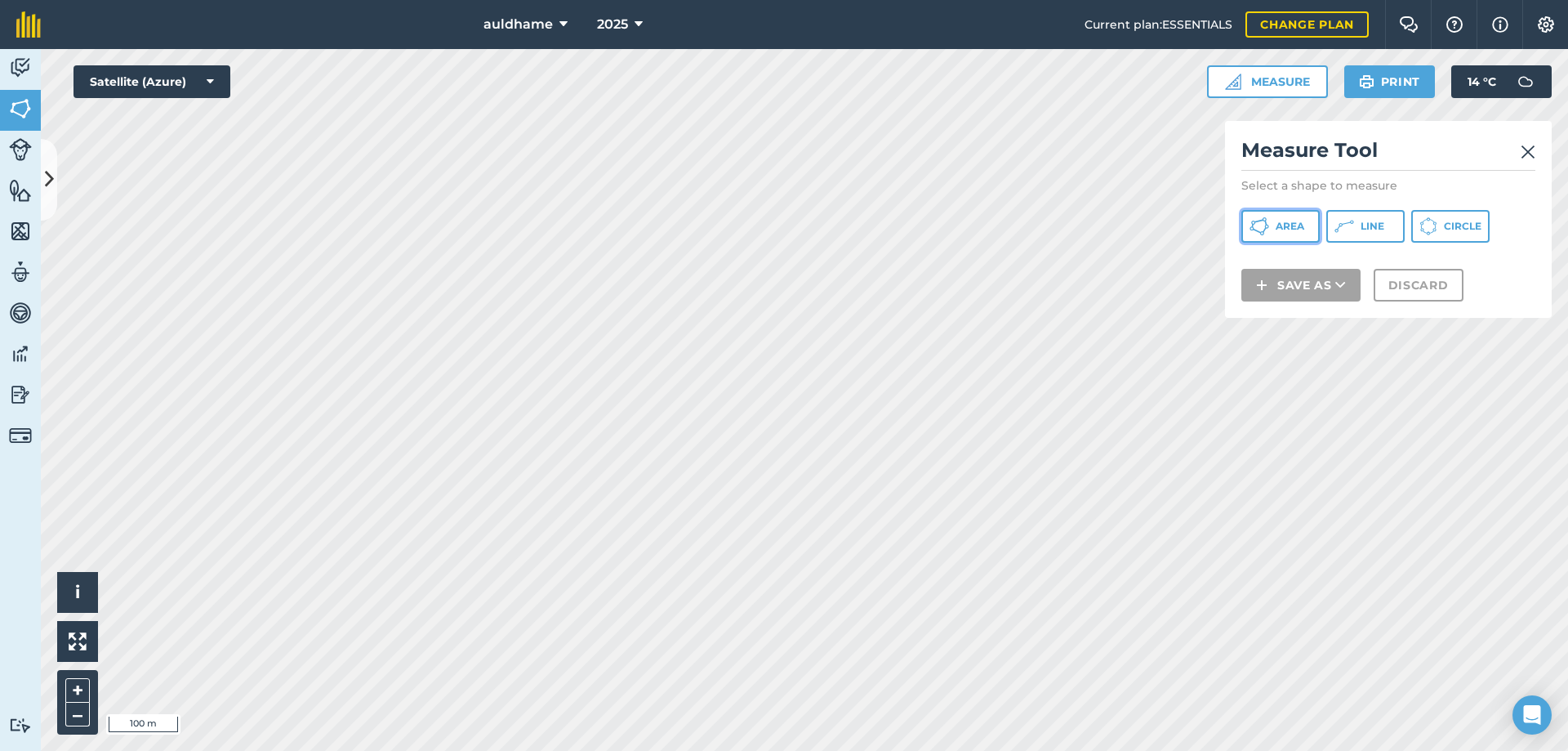
click at [1287, 223] on span "Area" at bounding box center [1289, 225] width 29 height 13
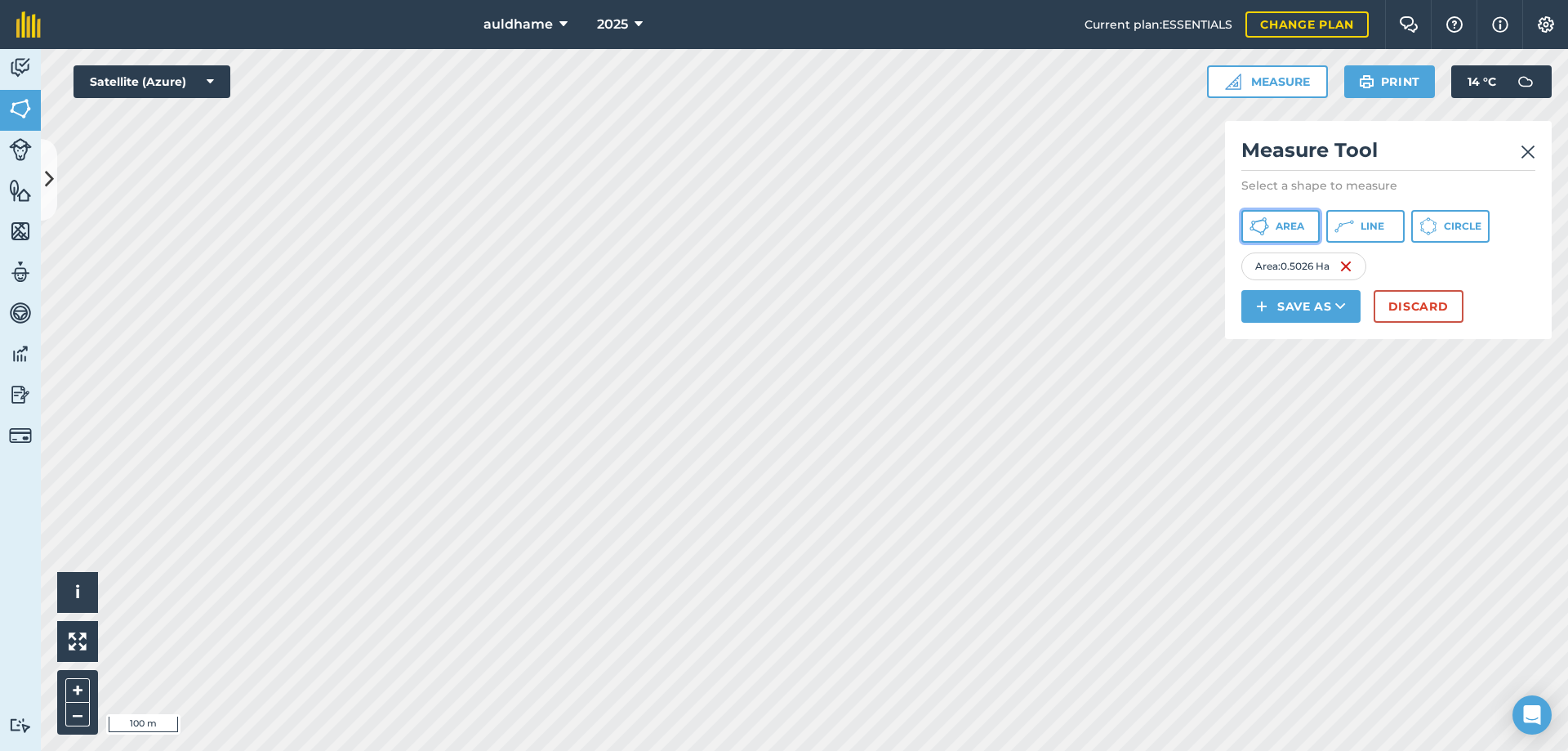
click at [1288, 228] on span "Area" at bounding box center [1289, 225] width 29 height 13
click at [1282, 219] on span "Area" at bounding box center [1289, 225] width 29 height 13
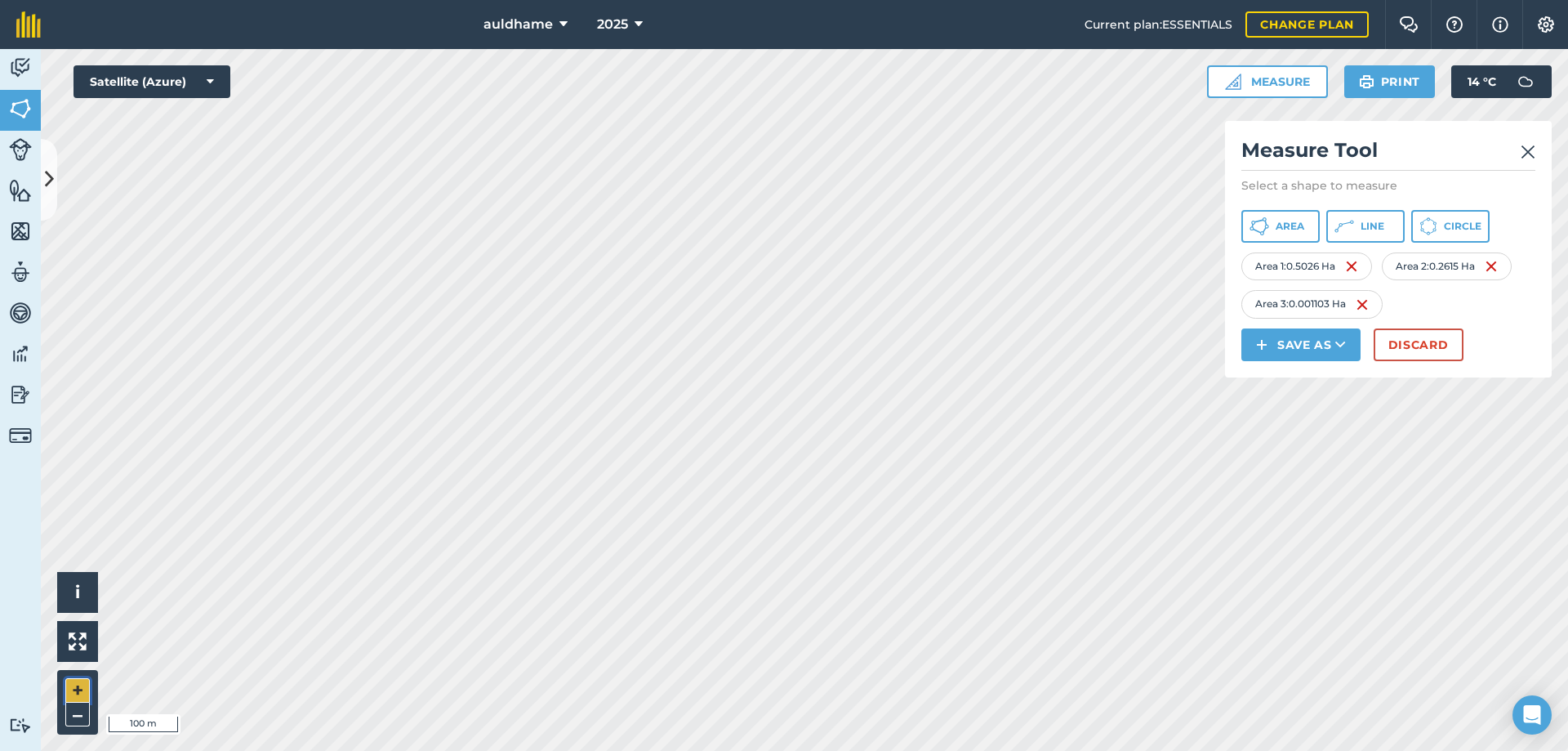
click at [75, 690] on button "+" at bounding box center [77, 690] width 25 height 25
click at [76, 690] on button "+" at bounding box center [77, 690] width 25 height 25
click at [1295, 227] on span "Area" at bounding box center [1289, 225] width 29 height 13
click at [1296, 348] on button "Save as" at bounding box center [1300, 344] width 120 height 33
click at [1300, 351] on button "Save as Field Feature Note" at bounding box center [1300, 344] width 120 height 33
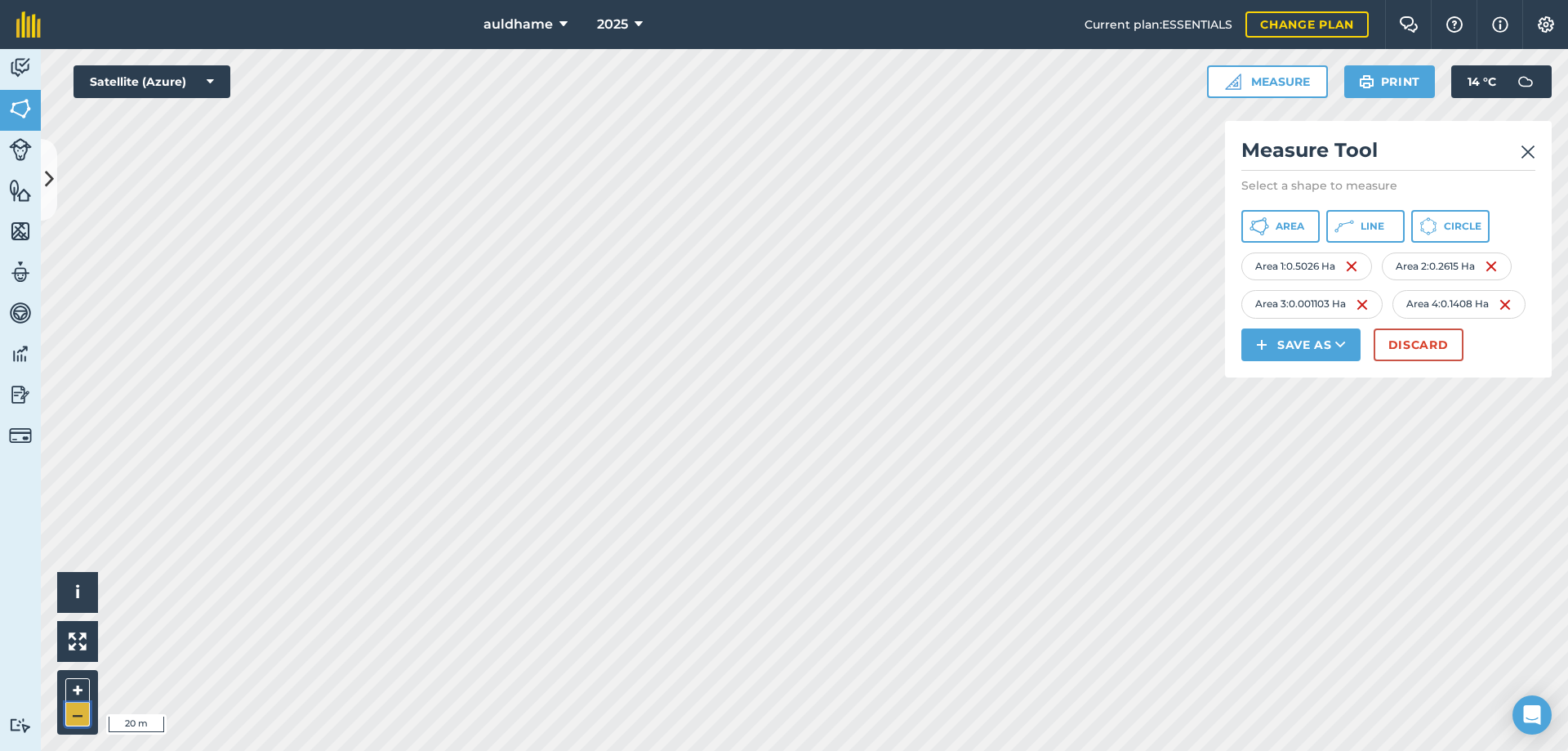
click at [73, 716] on button "–" at bounding box center [77, 714] width 25 height 24
click at [73, 715] on button "–" at bounding box center [77, 714] width 25 height 24
click at [1270, 227] on button "Area" at bounding box center [1279, 225] width 78 height 33
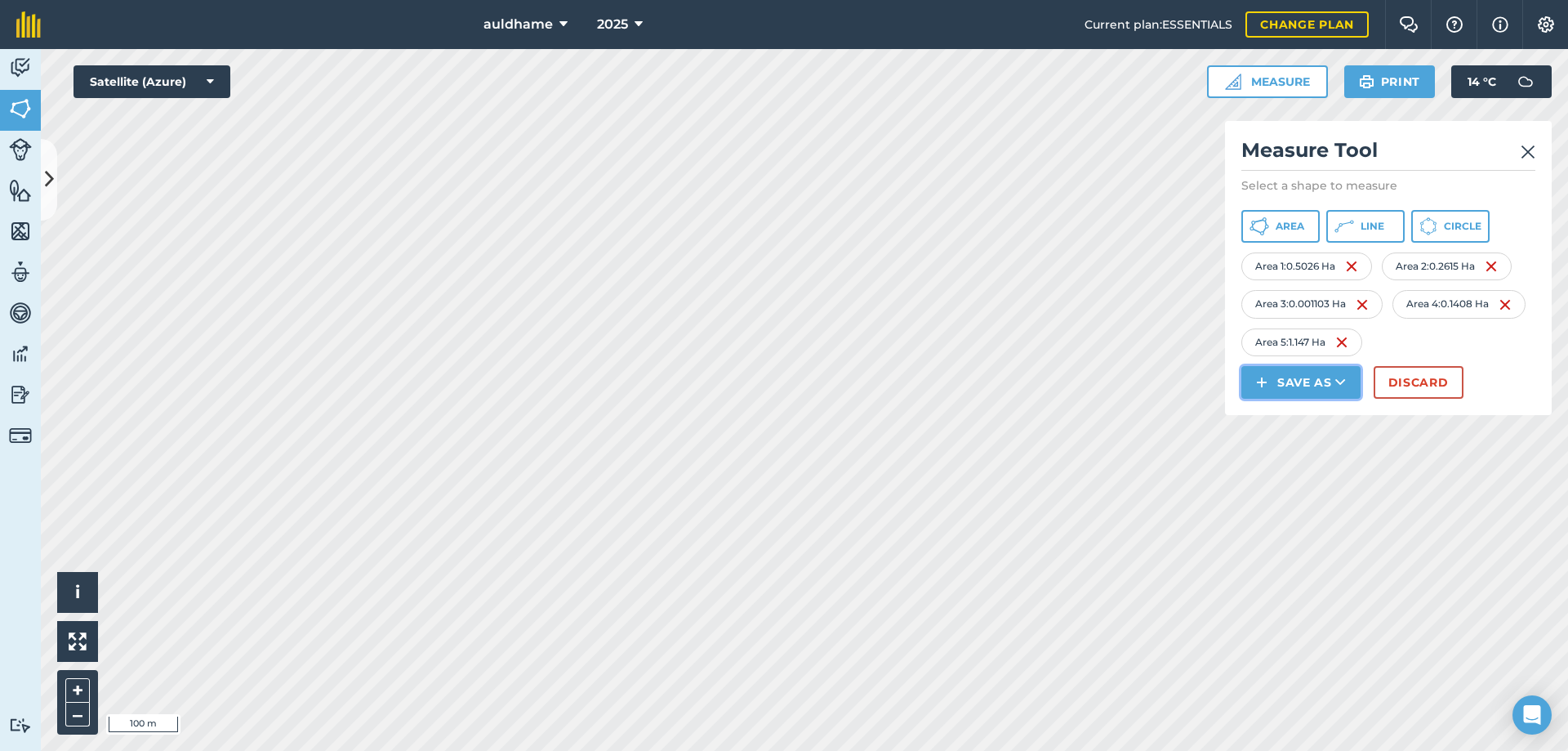
click at [1307, 378] on button "Save as" at bounding box center [1300, 381] width 120 height 33
click at [1297, 385] on button "Save as Field Feature Note" at bounding box center [1300, 381] width 120 height 33
click at [78, 718] on button "–" at bounding box center [77, 714] width 25 height 24
click at [1361, 302] on img at bounding box center [1362, 304] width 13 height 20
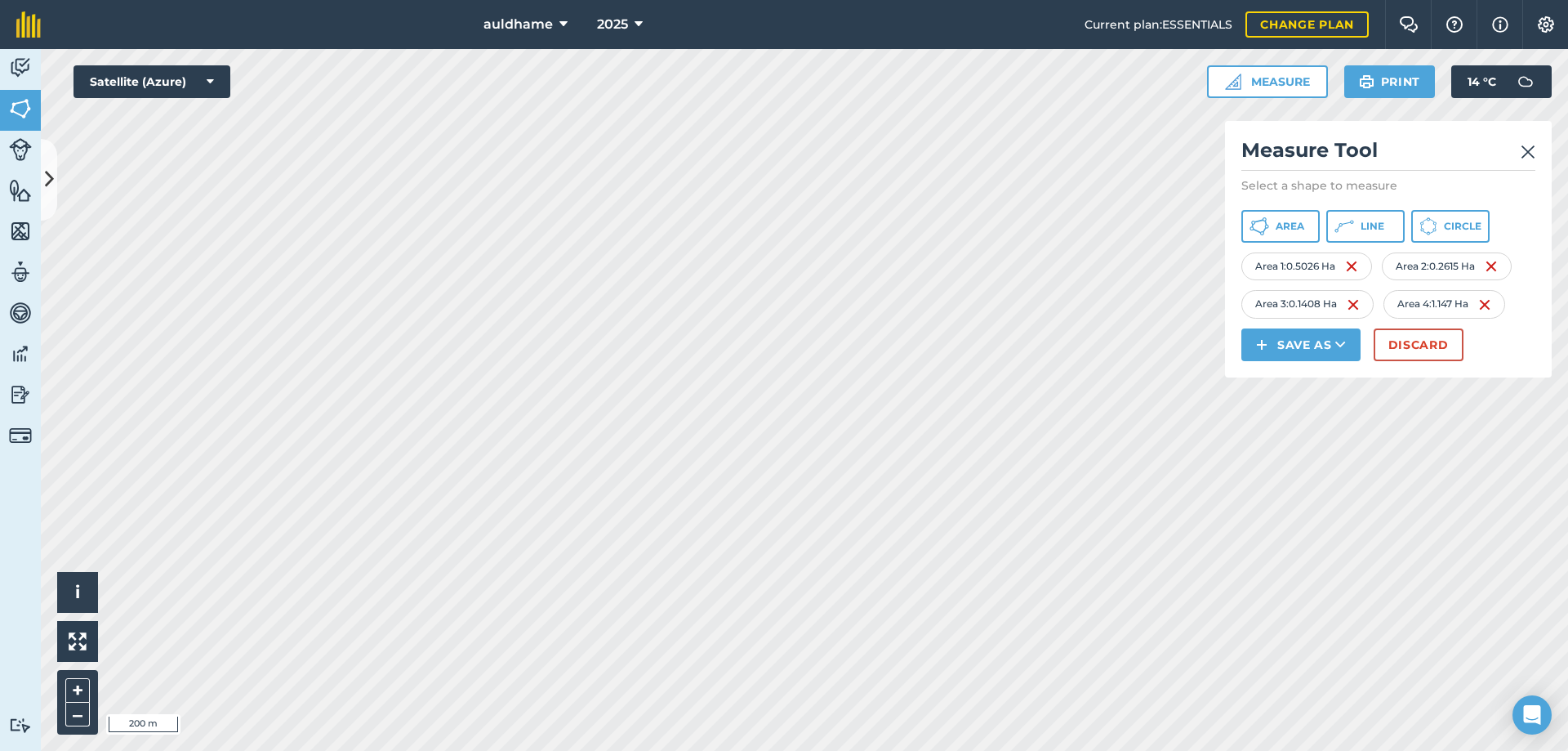
click at [1311, 376] on div "Click to start drawing i © 2025 TomTom, Microsoft 200 m + – Satellite (Azure) M…" at bounding box center [804, 400] width 1527 height 702
click at [76, 692] on button "+" at bounding box center [77, 690] width 25 height 25
click at [756, 750] on html "auldhame 2025 Current plan : ESSENTIALS Change plan Farm Chat Help Info Setting…" at bounding box center [784, 376] width 1568 height 751
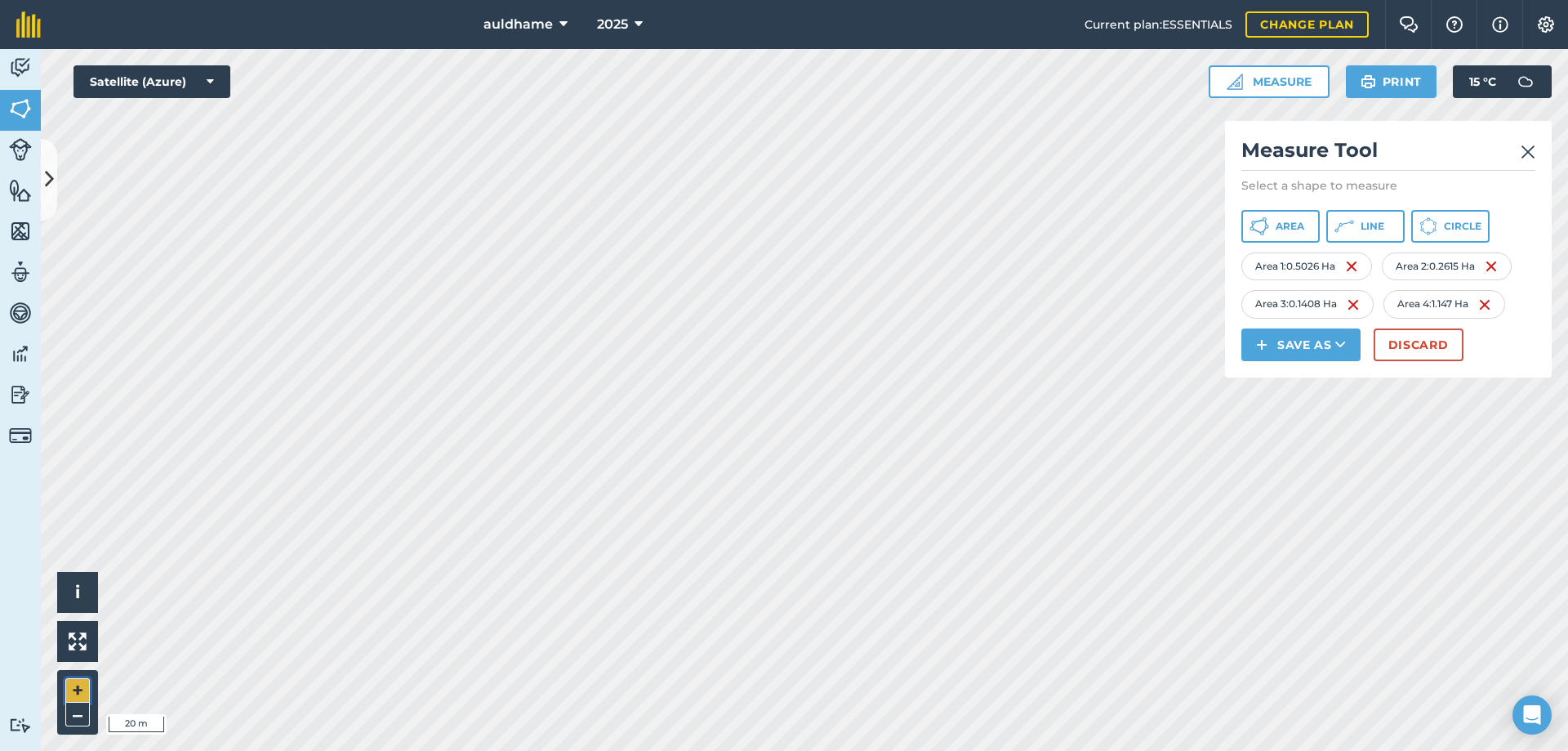
click at [89, 691] on button "+" at bounding box center [77, 690] width 25 height 25
click at [1352, 304] on img at bounding box center [1353, 304] width 13 height 20
click at [1282, 228] on span "Area" at bounding box center [1289, 225] width 29 height 13
click at [1312, 345] on button "Save as" at bounding box center [1300, 344] width 120 height 33
click at [83, 719] on button "–" at bounding box center [77, 714] width 25 height 24
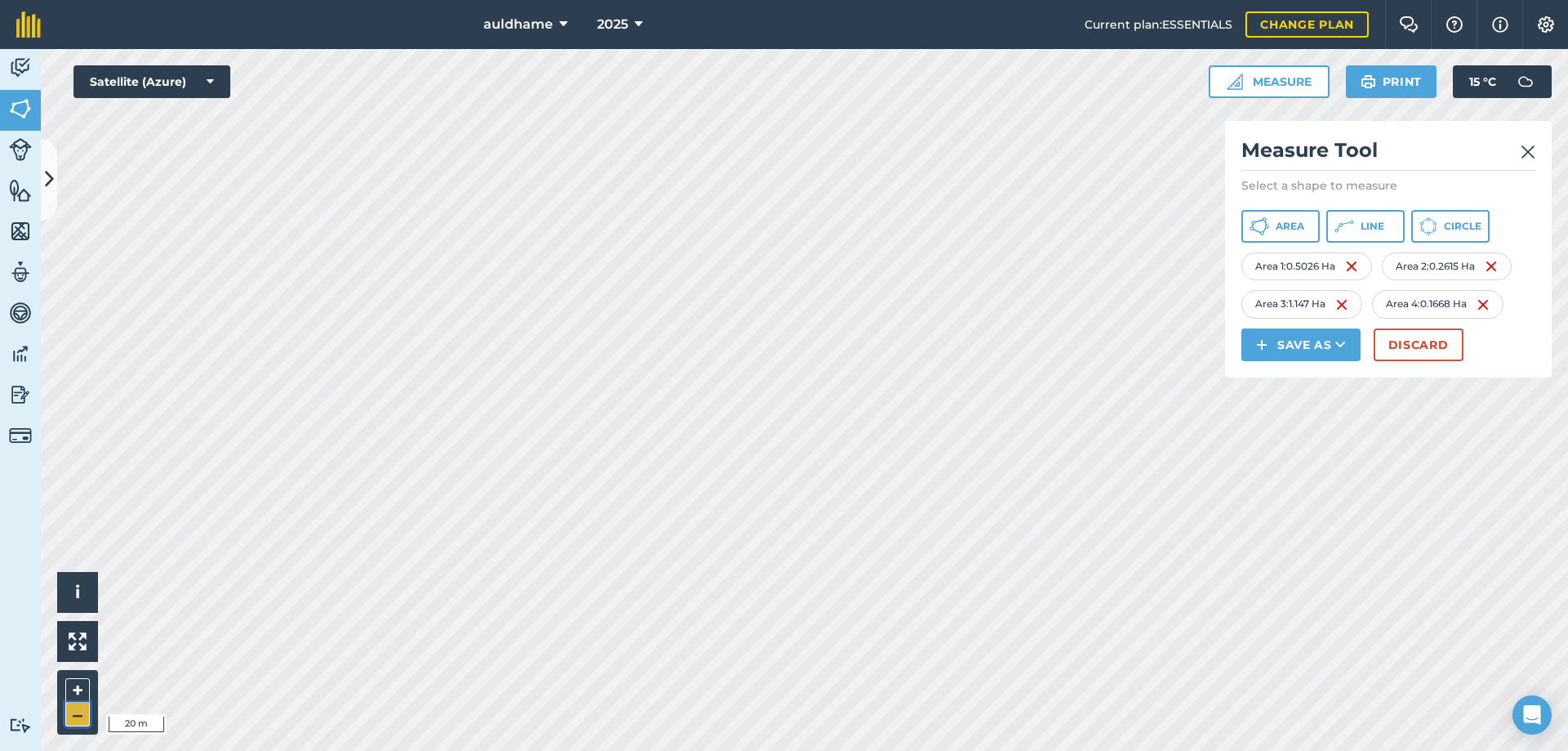
click at [83, 719] on button "–" at bounding box center [77, 714] width 25 height 24
click at [66, 685] on button "+" at bounding box center [77, 690] width 25 height 25
click at [666, 750] on html "auldhame 2025 Current plan : ESSENTIALS Change plan Farm Chat Help Info Setting…" at bounding box center [784, 376] width 1568 height 751
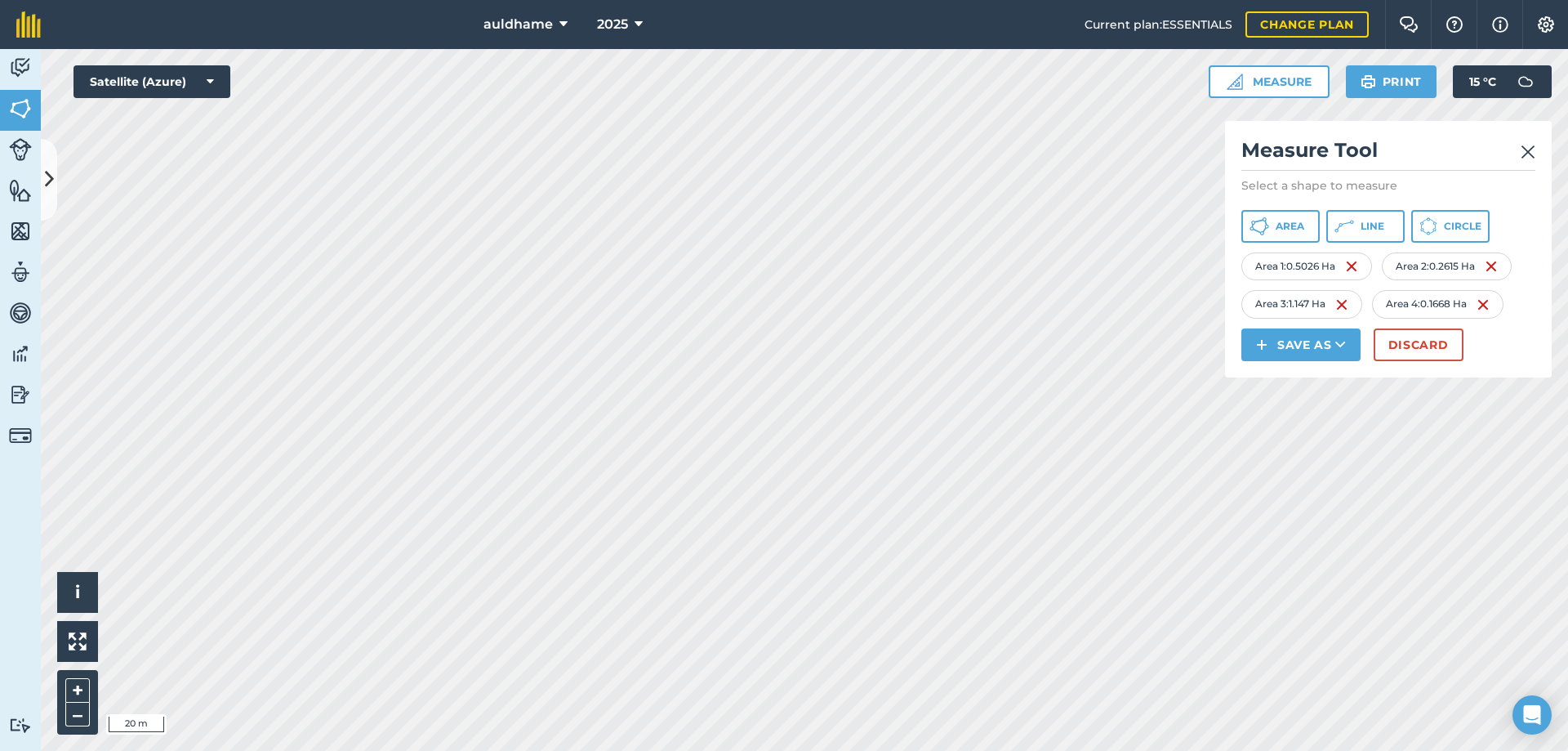
click at [763, 750] on html "auldhame 2025 Current plan : ESSENTIALS Change plan Farm Chat Help Info Setting…" at bounding box center [784, 376] width 1568 height 751
click at [709, 750] on html "auldhame 2025 Current plan : ESSENTIALS Change plan Farm Chat Help Info Setting…" at bounding box center [784, 376] width 1568 height 751
